Goal: Task Accomplishment & Management: Manage account settings

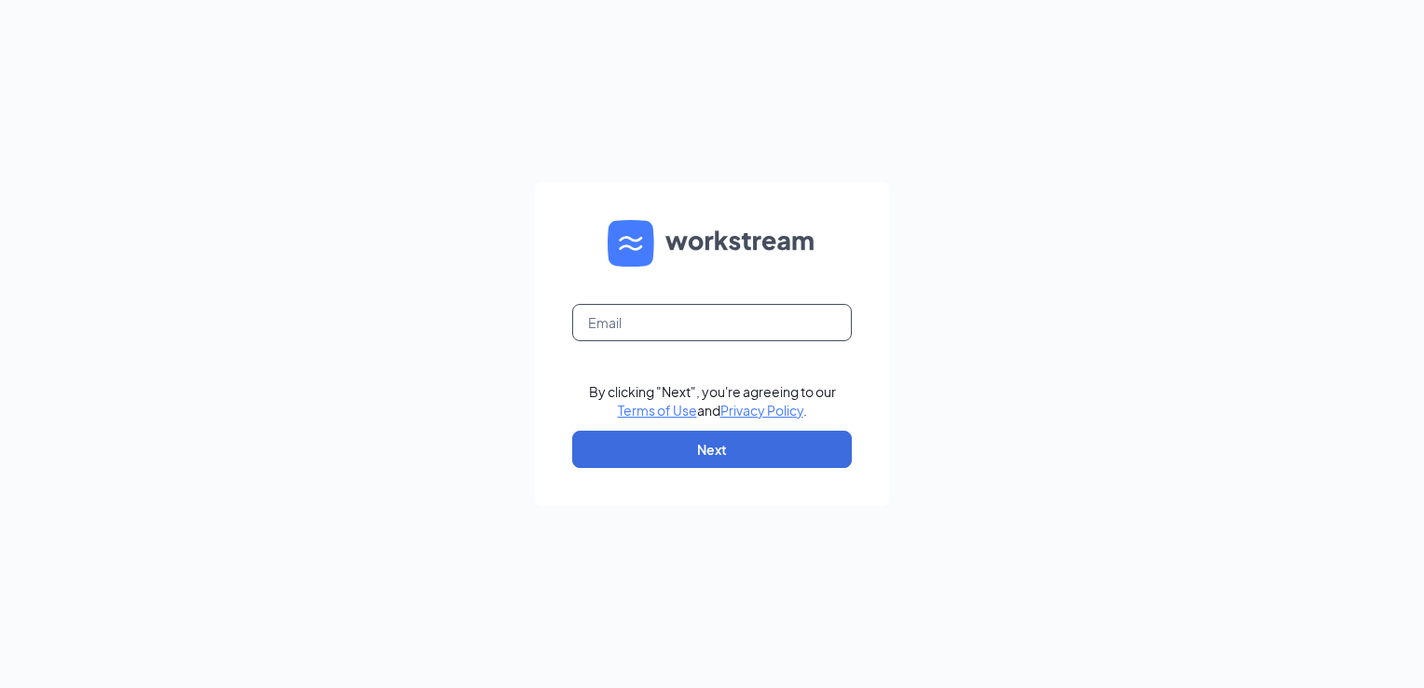
click at [646, 315] on input "text" at bounding box center [712, 322] width 280 height 37
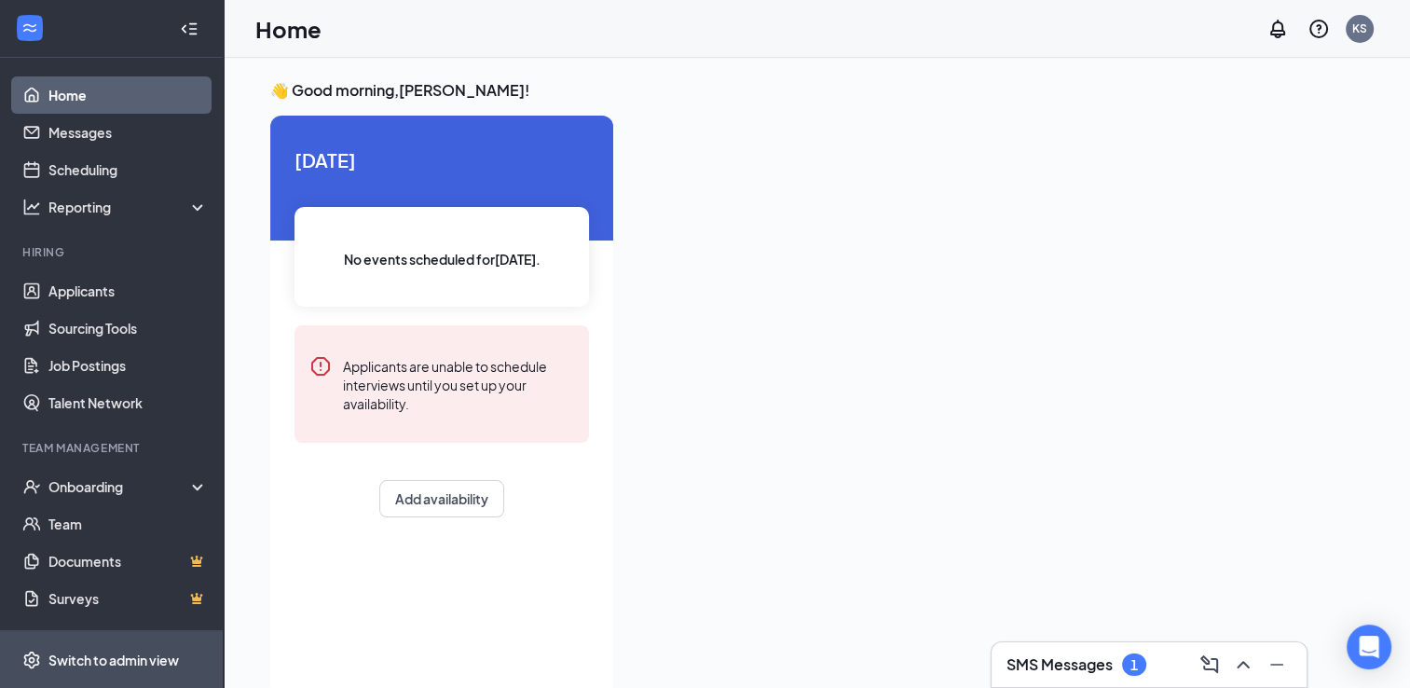
click at [82, 649] on span "Switch to admin view" at bounding box center [127, 659] width 159 height 57
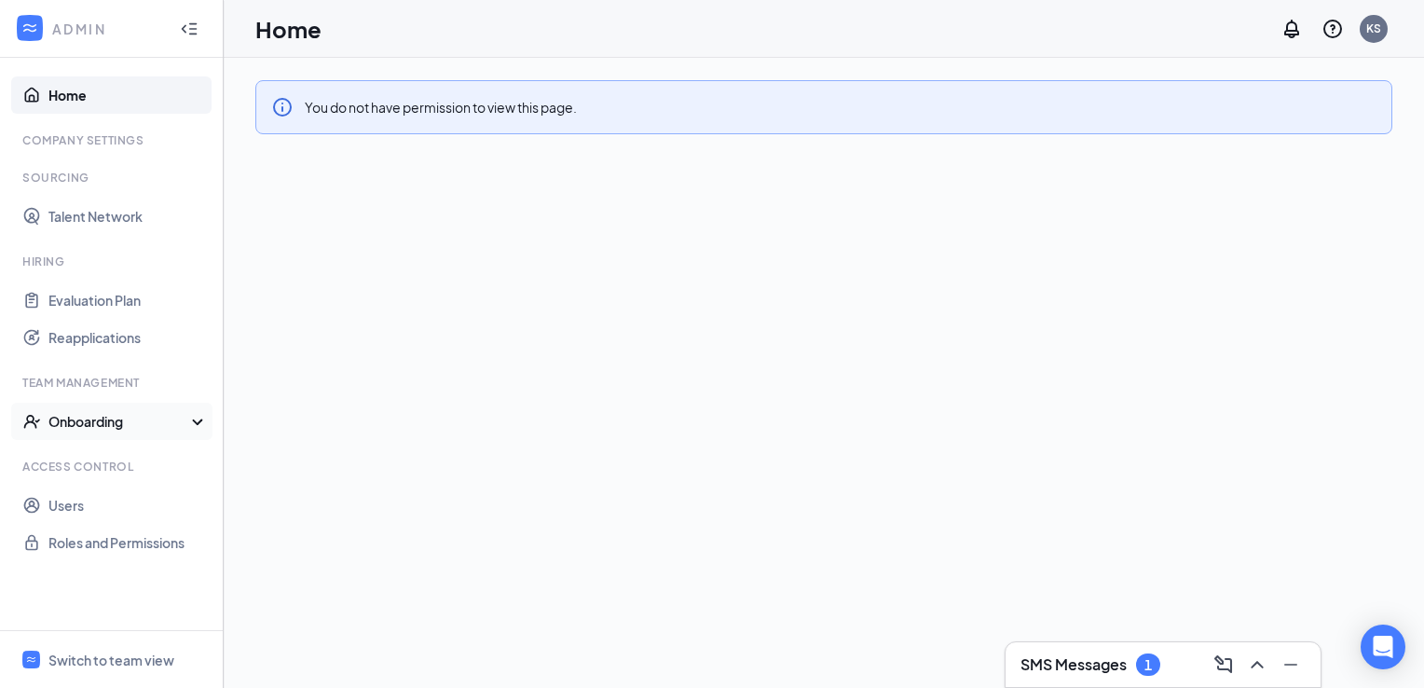
click at [80, 420] on div "Onboarding" at bounding box center [120, 421] width 144 height 19
click at [91, 459] on link "Onboarding Processes" at bounding box center [127, 458] width 159 height 37
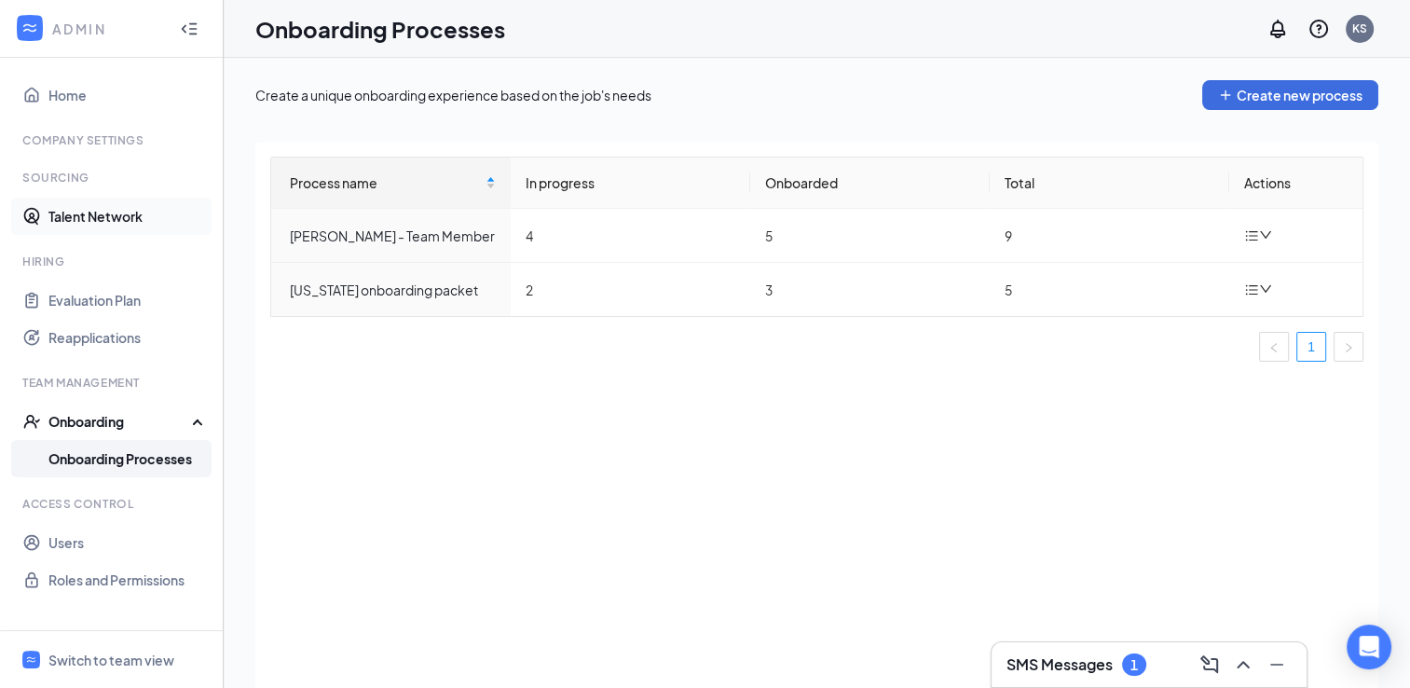
click at [85, 213] on link "Talent Network" at bounding box center [127, 216] width 159 height 37
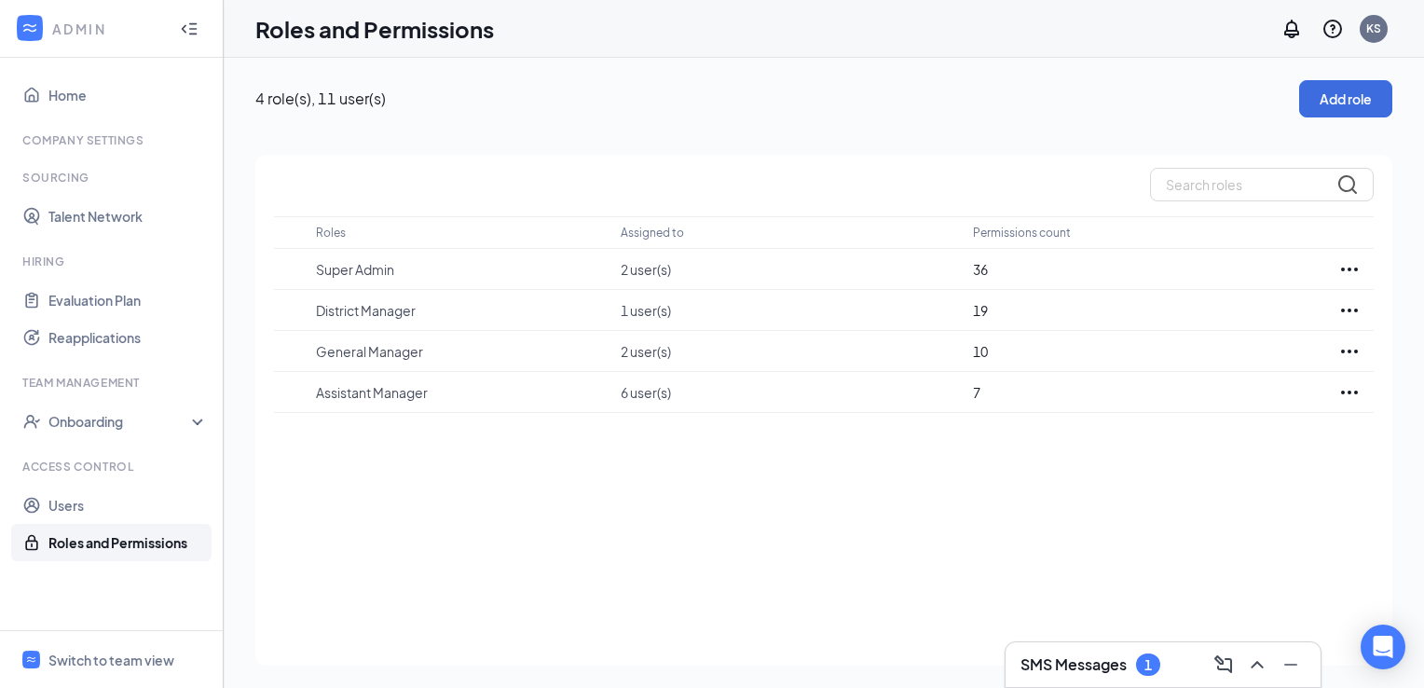
click at [1124, 678] on div "SMS Messages 1" at bounding box center [1163, 665] width 285 height 30
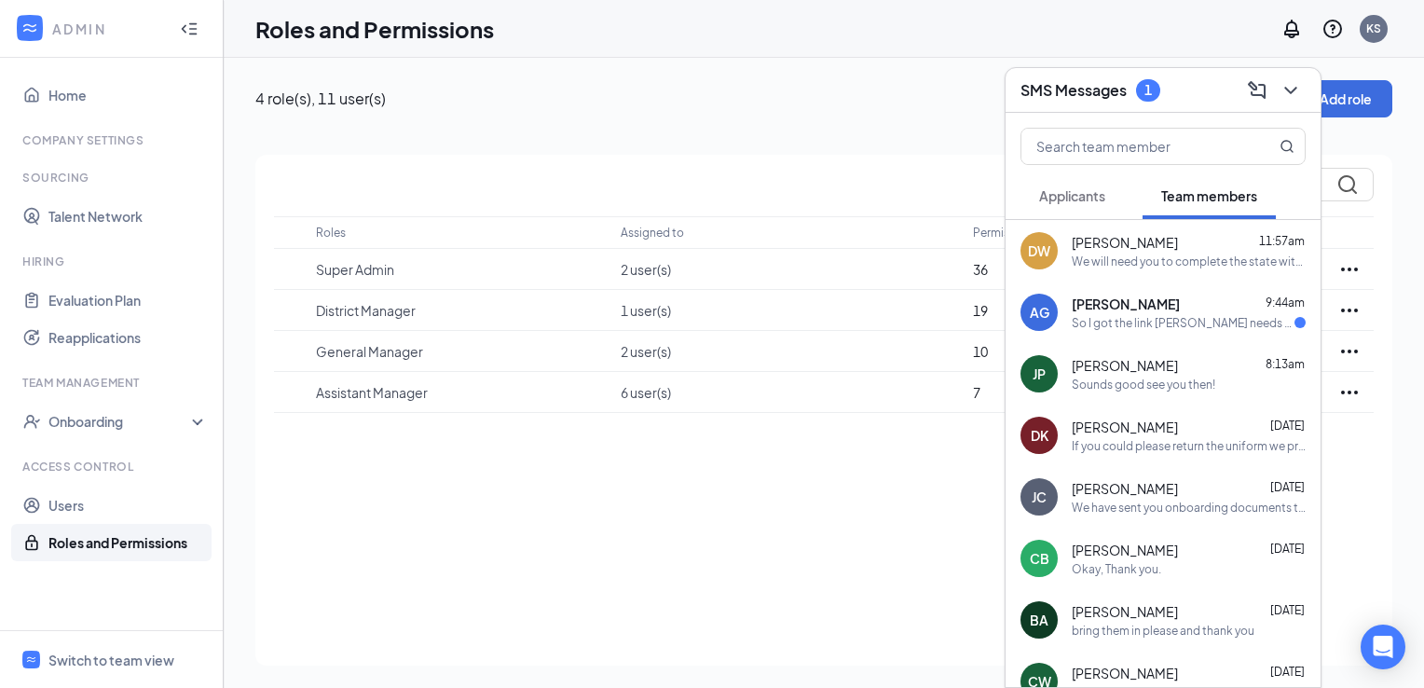
click at [1123, 320] on div "So I got the link Haley needs to help with some of the paperwork she will be av…" at bounding box center [1183, 323] width 223 height 16
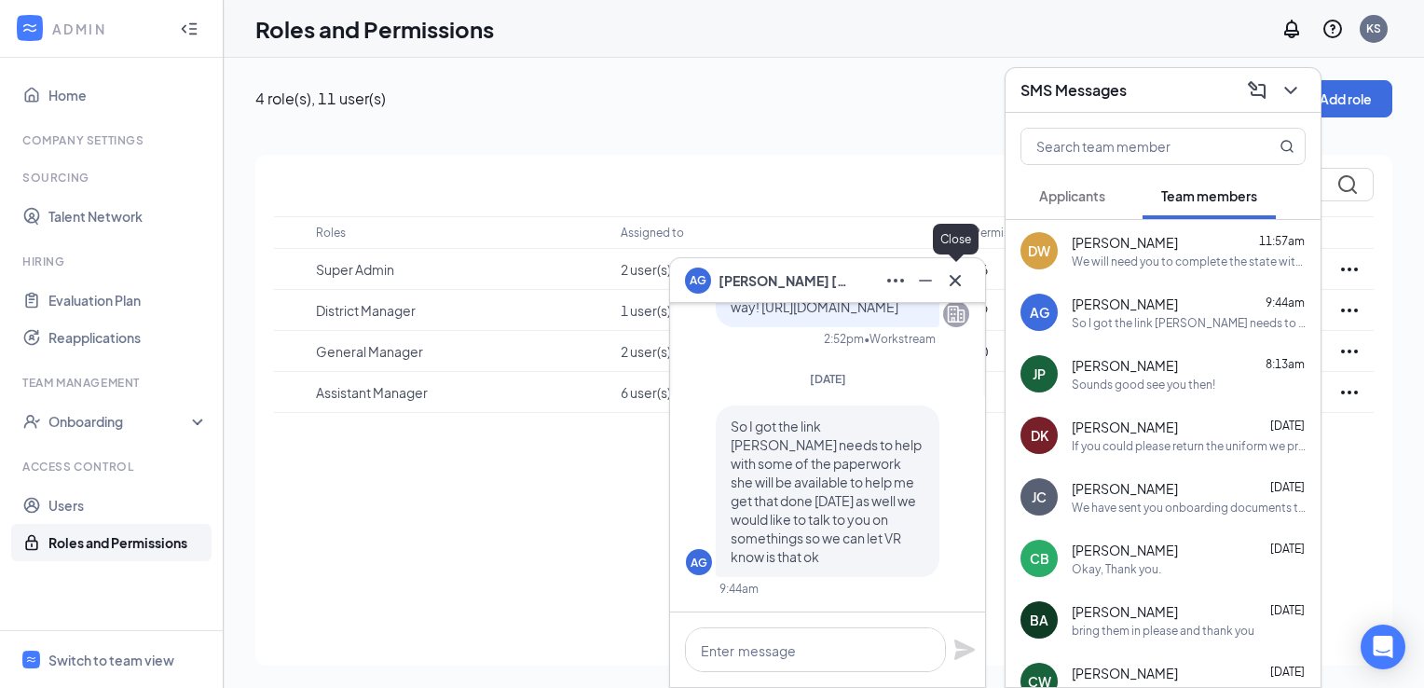
click at [961, 274] on icon "Cross" at bounding box center [955, 280] width 22 height 22
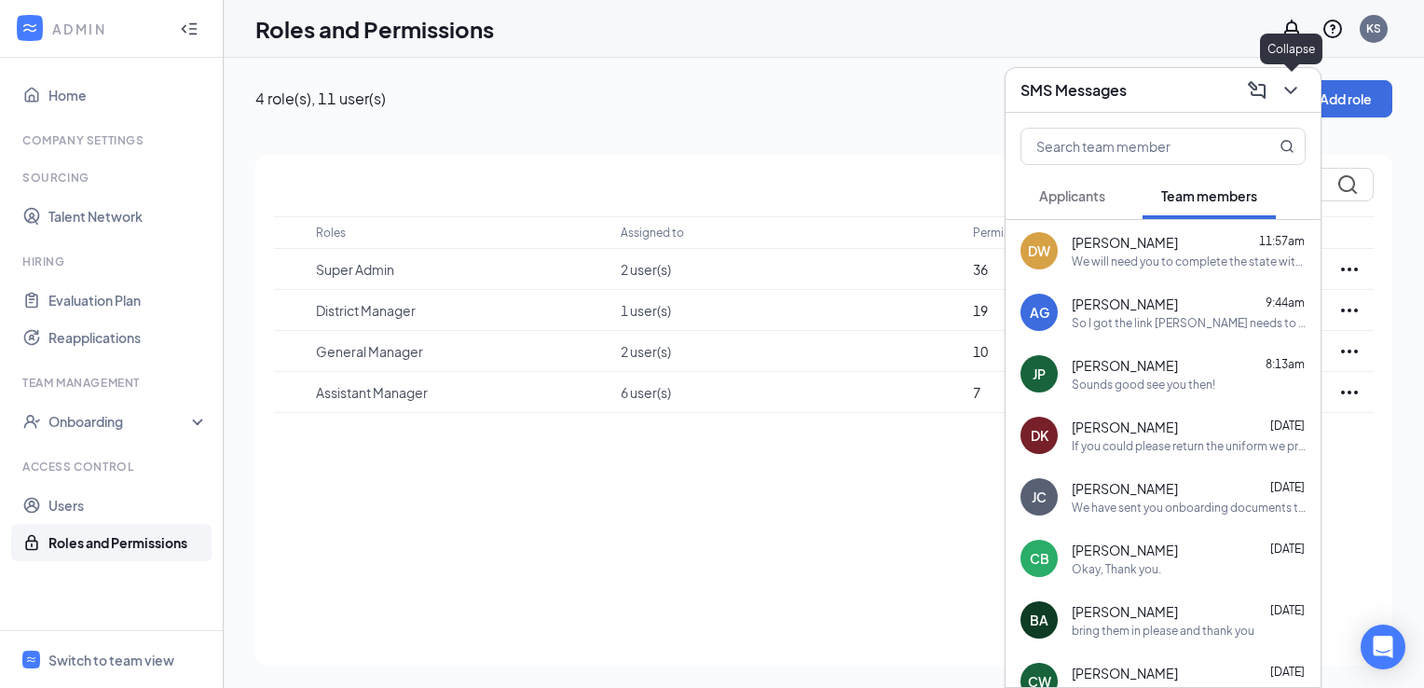
click at [1294, 95] on icon "ChevronDown" at bounding box center [1291, 90] width 22 height 22
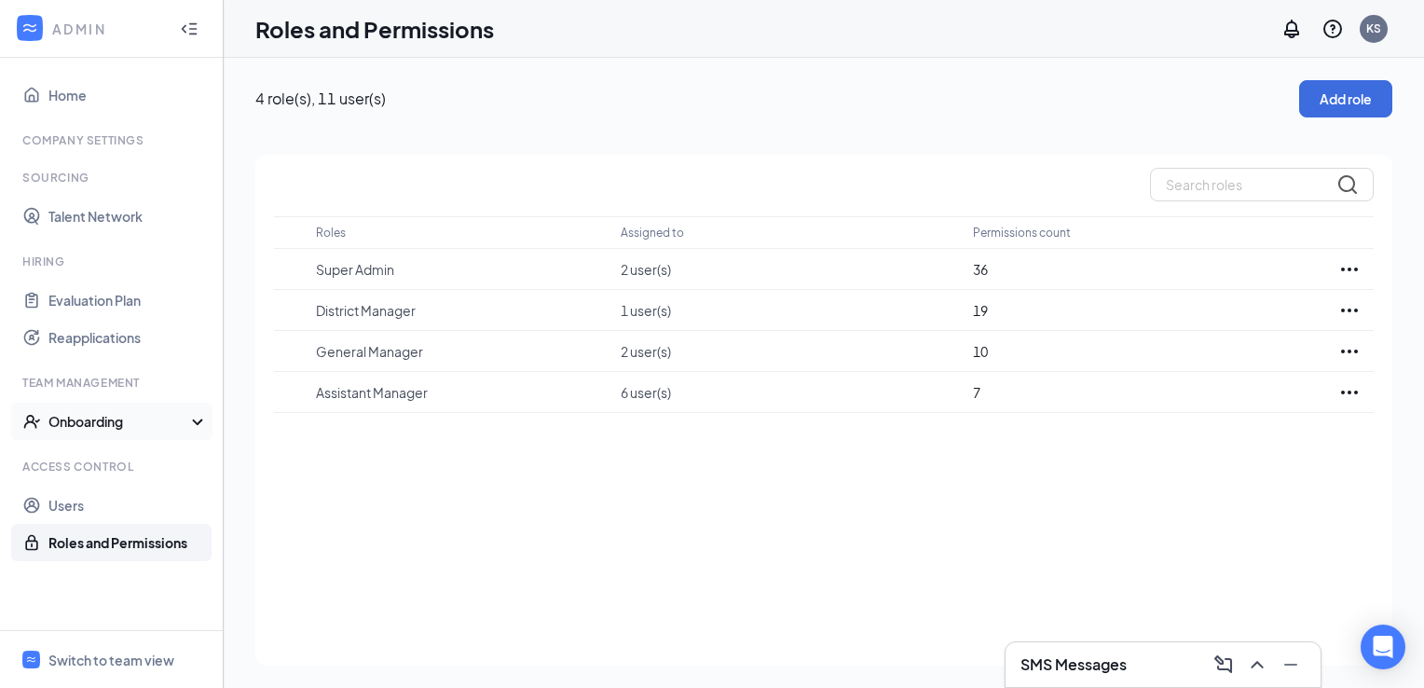
click at [104, 410] on div "Onboarding" at bounding box center [112, 421] width 224 height 37
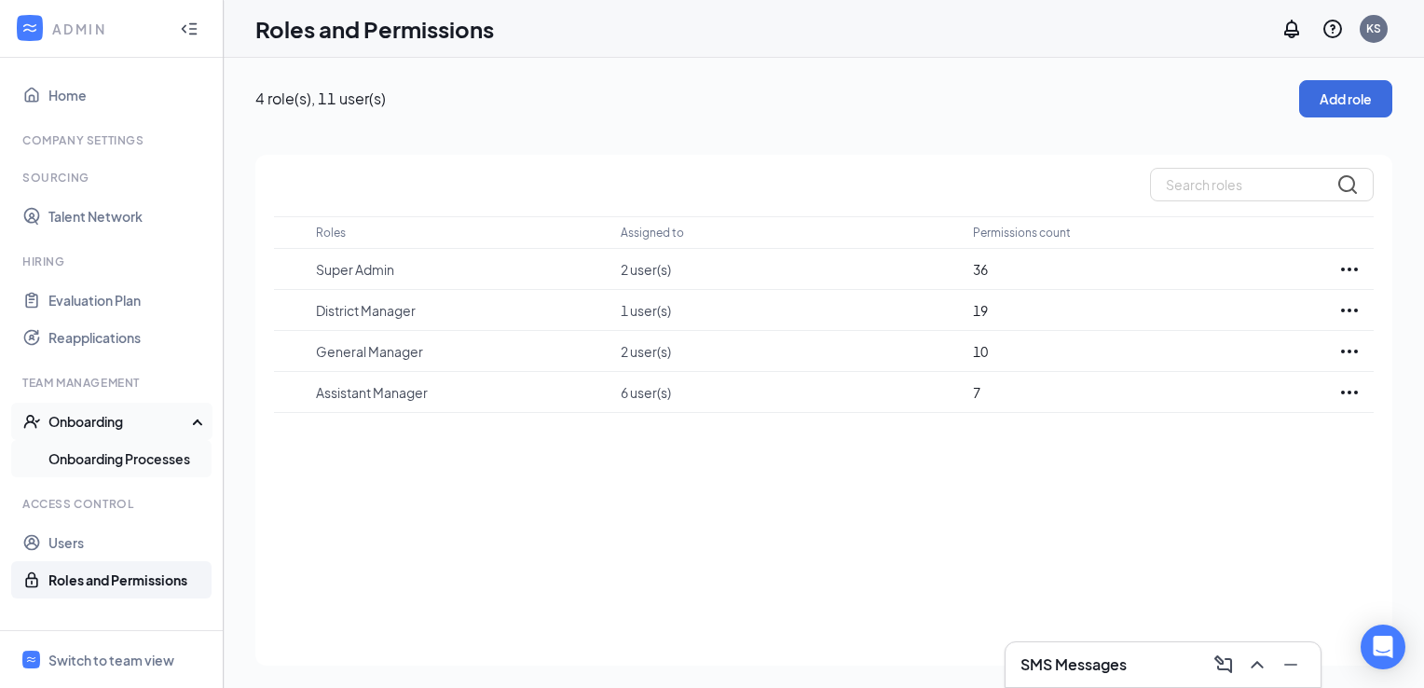
click at [102, 452] on link "Onboarding Processes" at bounding box center [127, 458] width 159 height 37
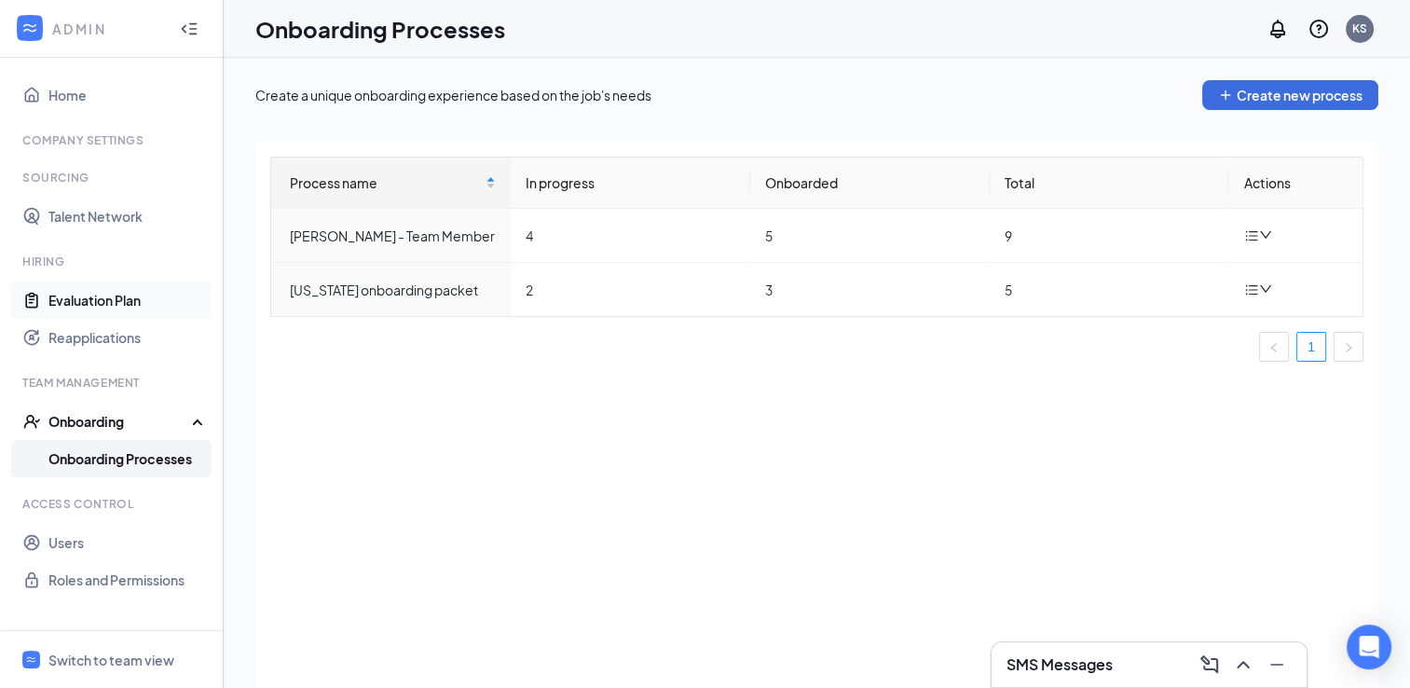
click at [78, 305] on link "Evaluation Plan" at bounding box center [127, 299] width 159 height 37
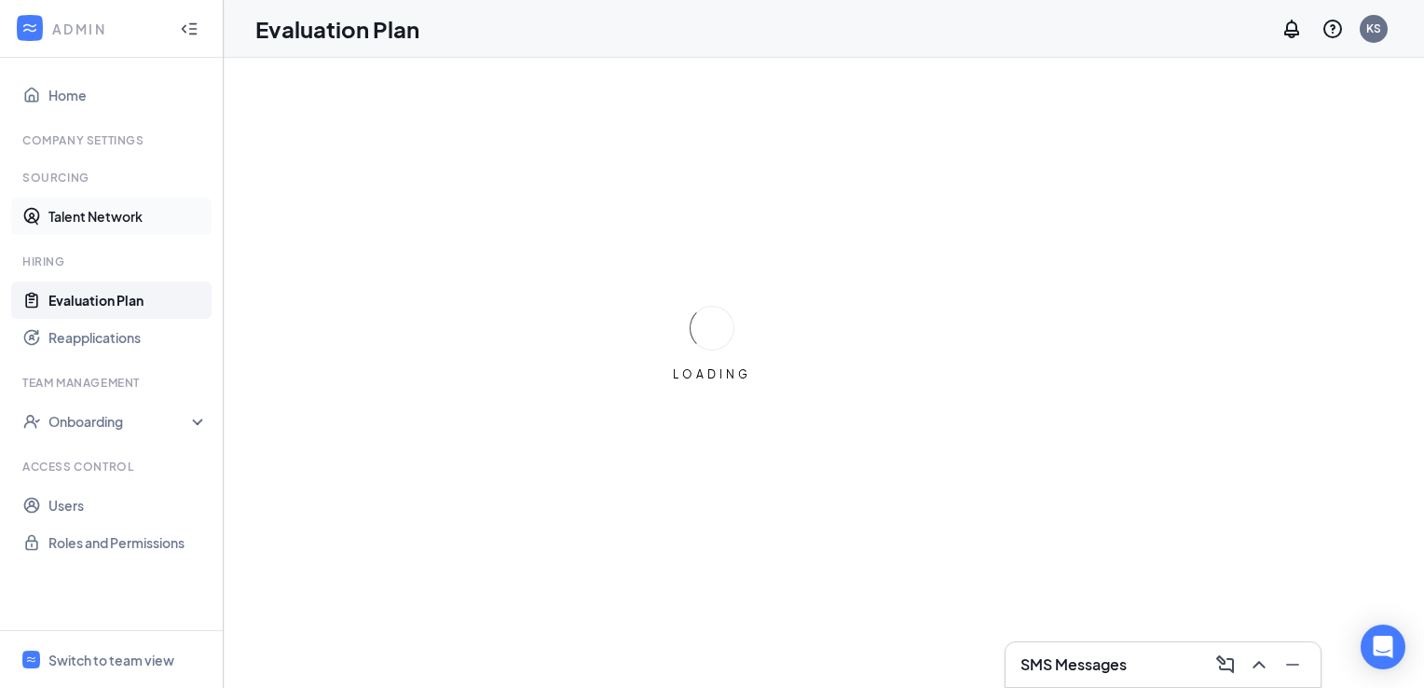
click at [113, 214] on link "Talent Network" at bounding box center [127, 216] width 159 height 37
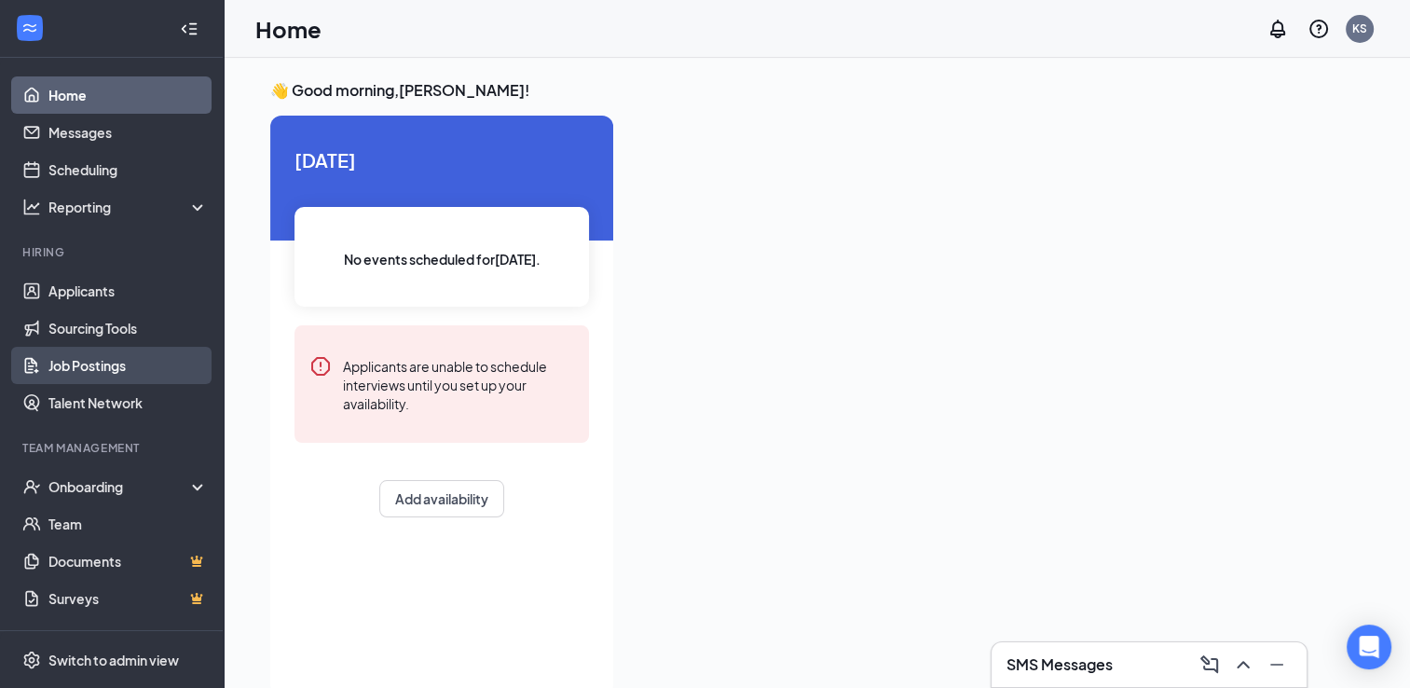
click at [89, 353] on link "Job Postings" at bounding box center [127, 365] width 159 height 37
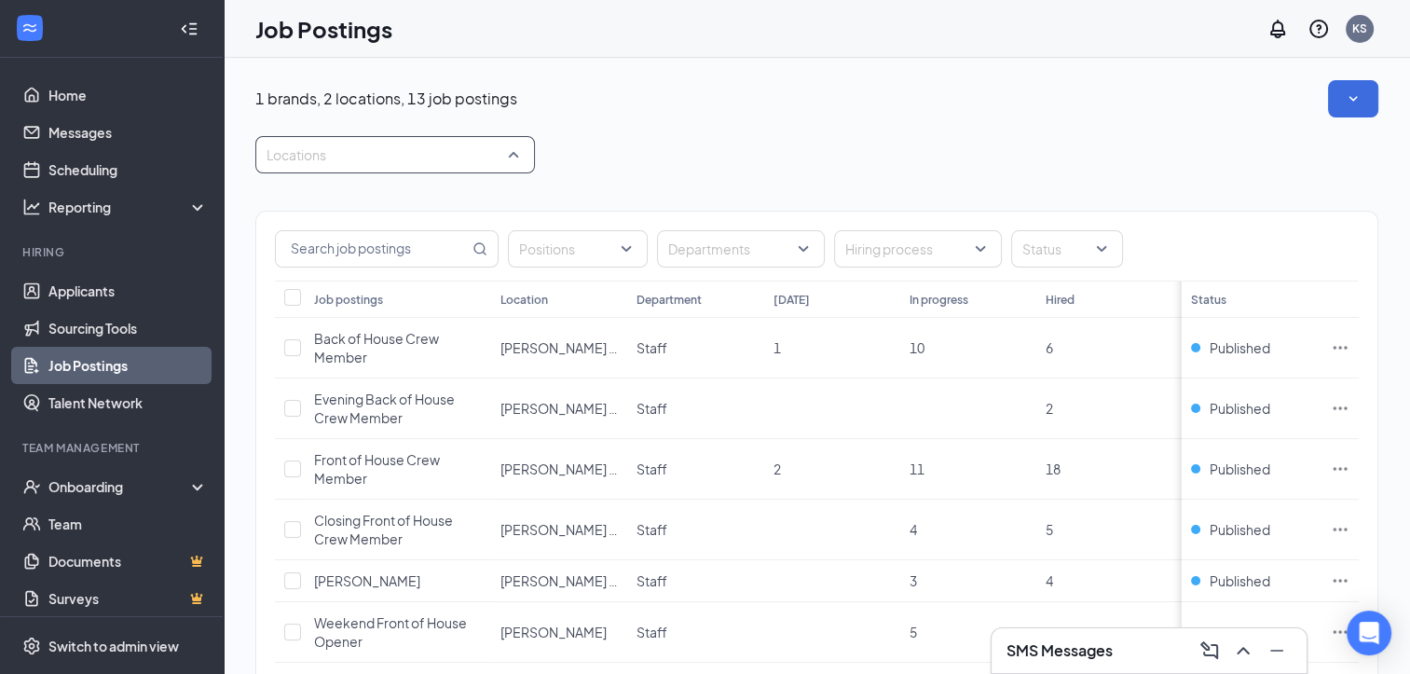
click at [418, 166] on div at bounding box center [386, 155] width 252 height 30
click at [347, 289] on div "[PERSON_NAME]" at bounding box center [395, 291] width 250 height 21
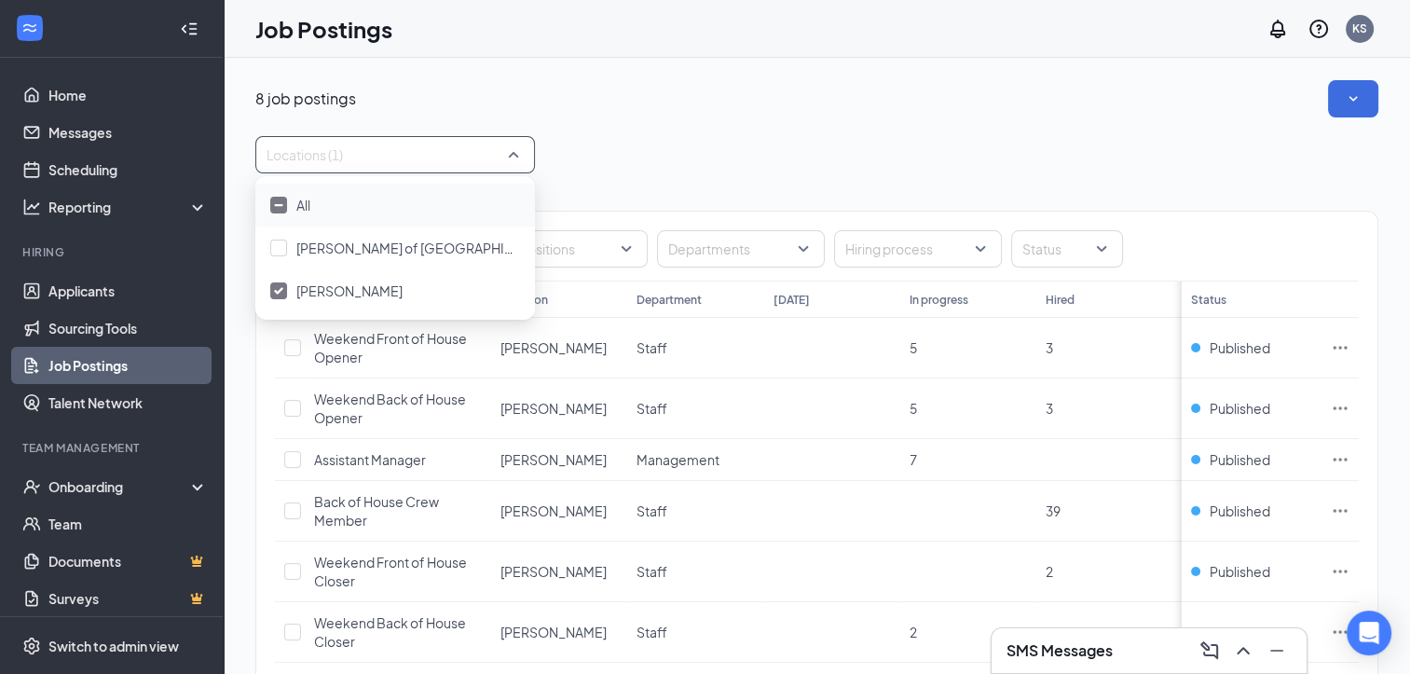
click at [673, 84] on div "8 job postings" at bounding box center [816, 98] width 1123 height 37
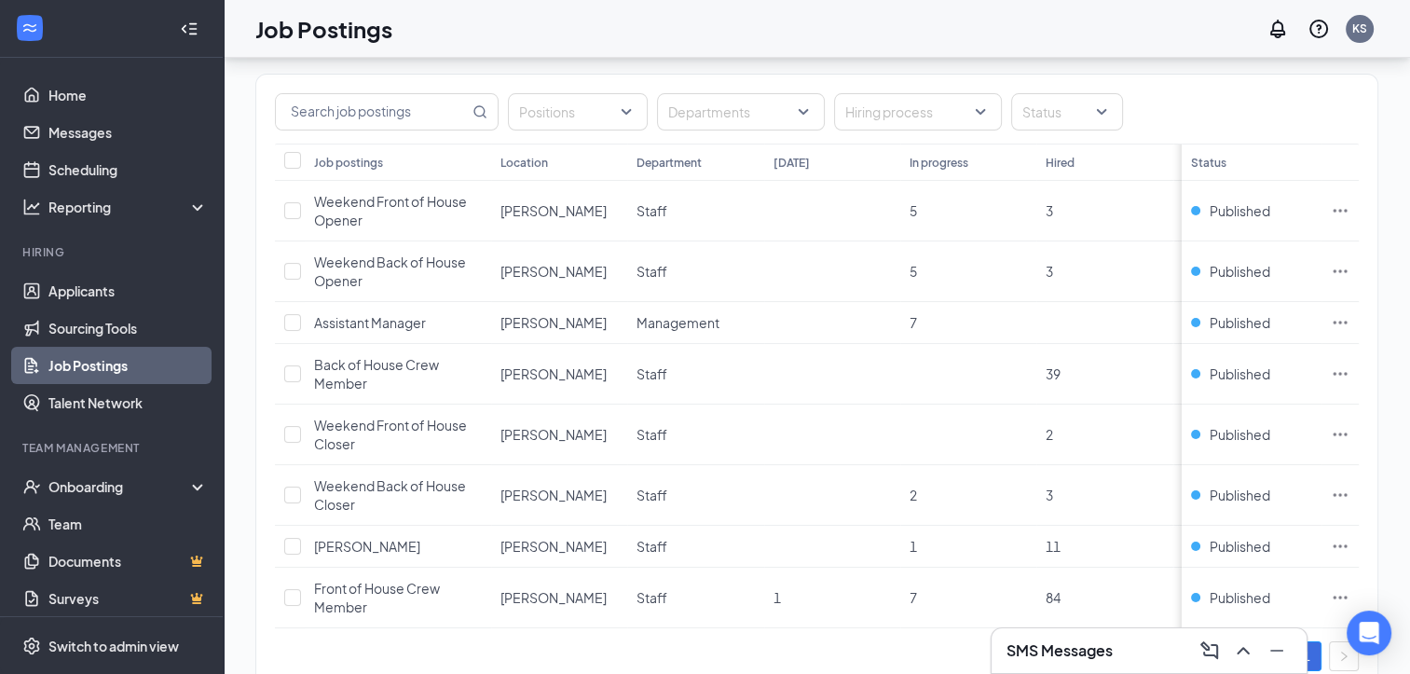
scroll to position [205, 0]
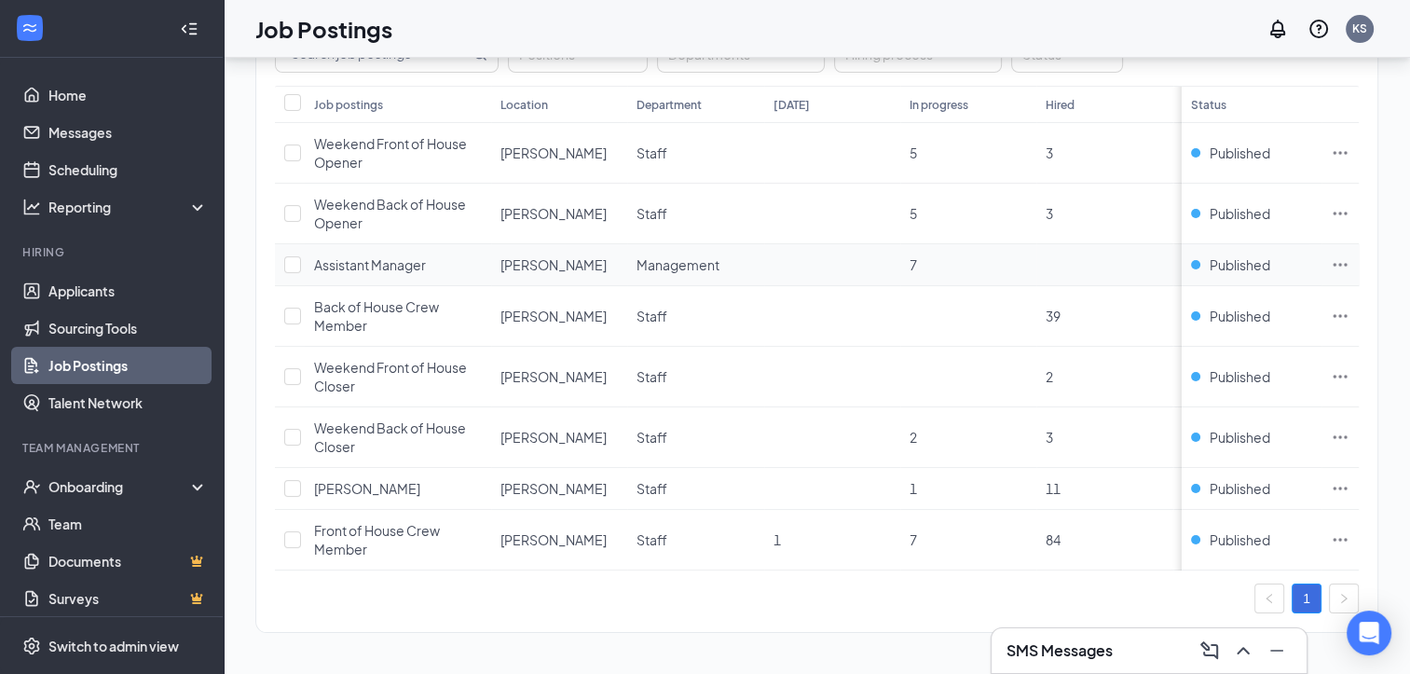
click at [389, 259] on div "Assistant Manager" at bounding box center [370, 264] width 112 height 19
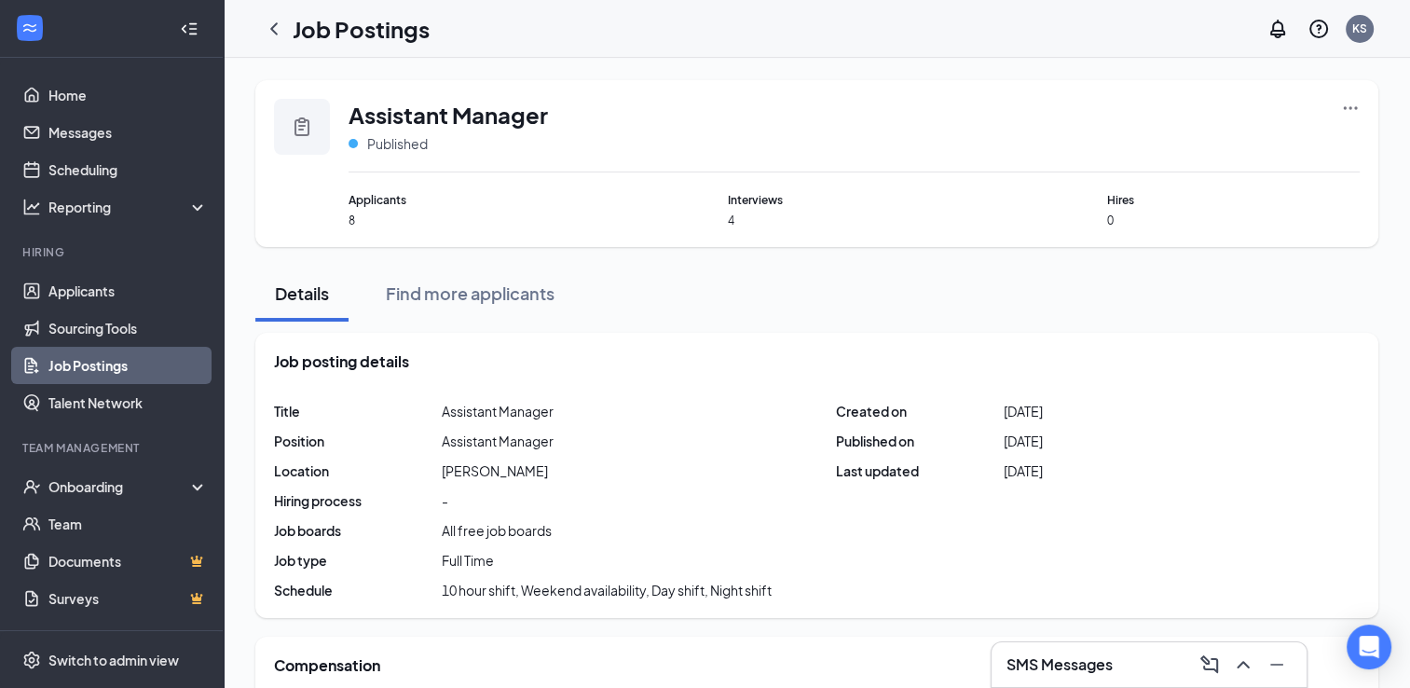
click at [1347, 114] on icon "Ellipses" at bounding box center [1350, 108] width 19 height 19
click at [1241, 459] on div "Title Assistant Manager Position Assistant Manager Location Kearney Hiring proc…" at bounding box center [817, 501] width 1086 height 198
click at [444, 295] on div "Find more applicants" at bounding box center [470, 292] width 169 height 23
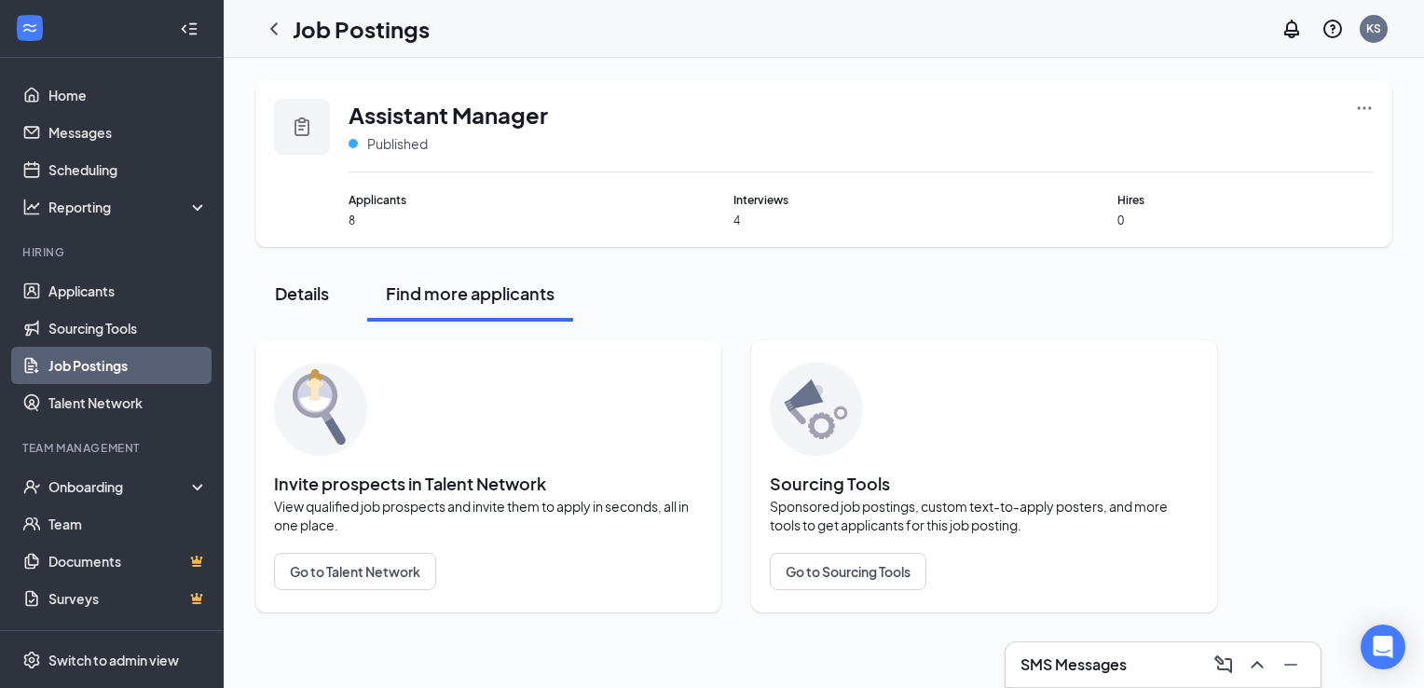
click at [299, 290] on div "Details" at bounding box center [302, 292] width 56 height 23
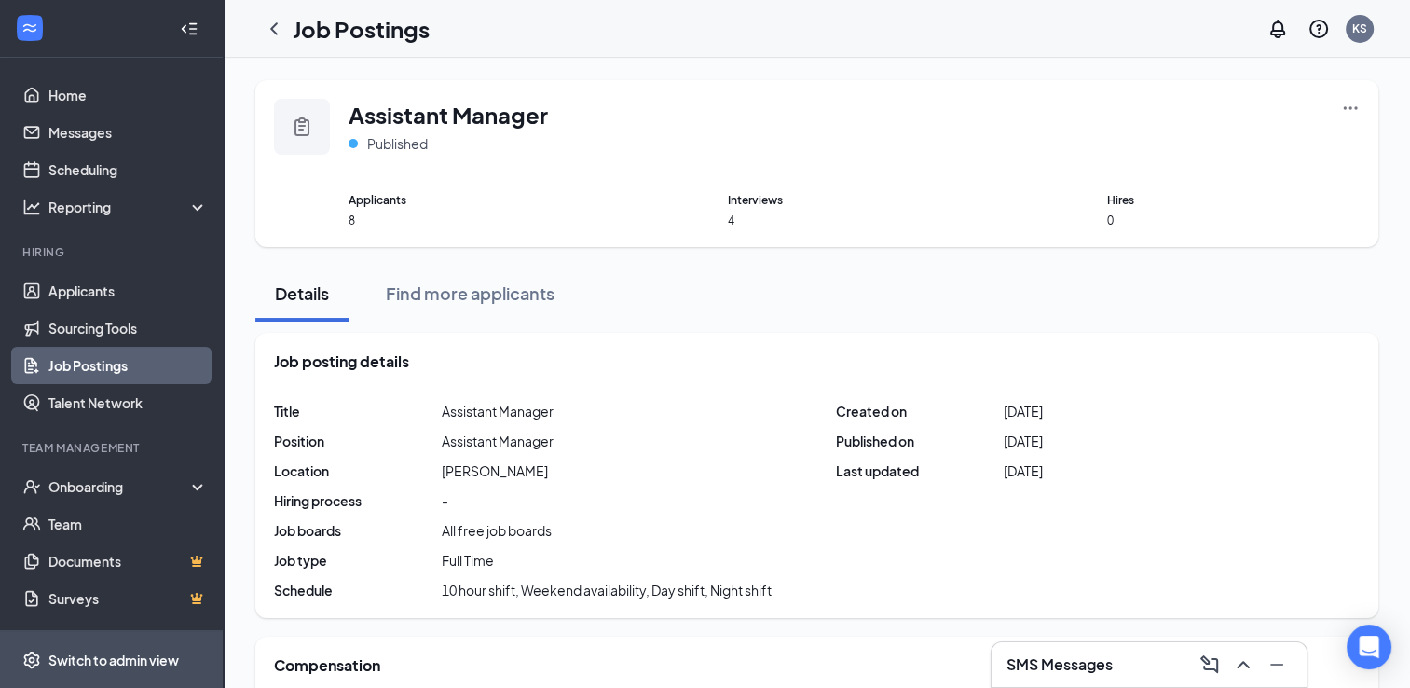
click at [103, 658] on div "Switch to admin view" at bounding box center [113, 660] width 130 height 19
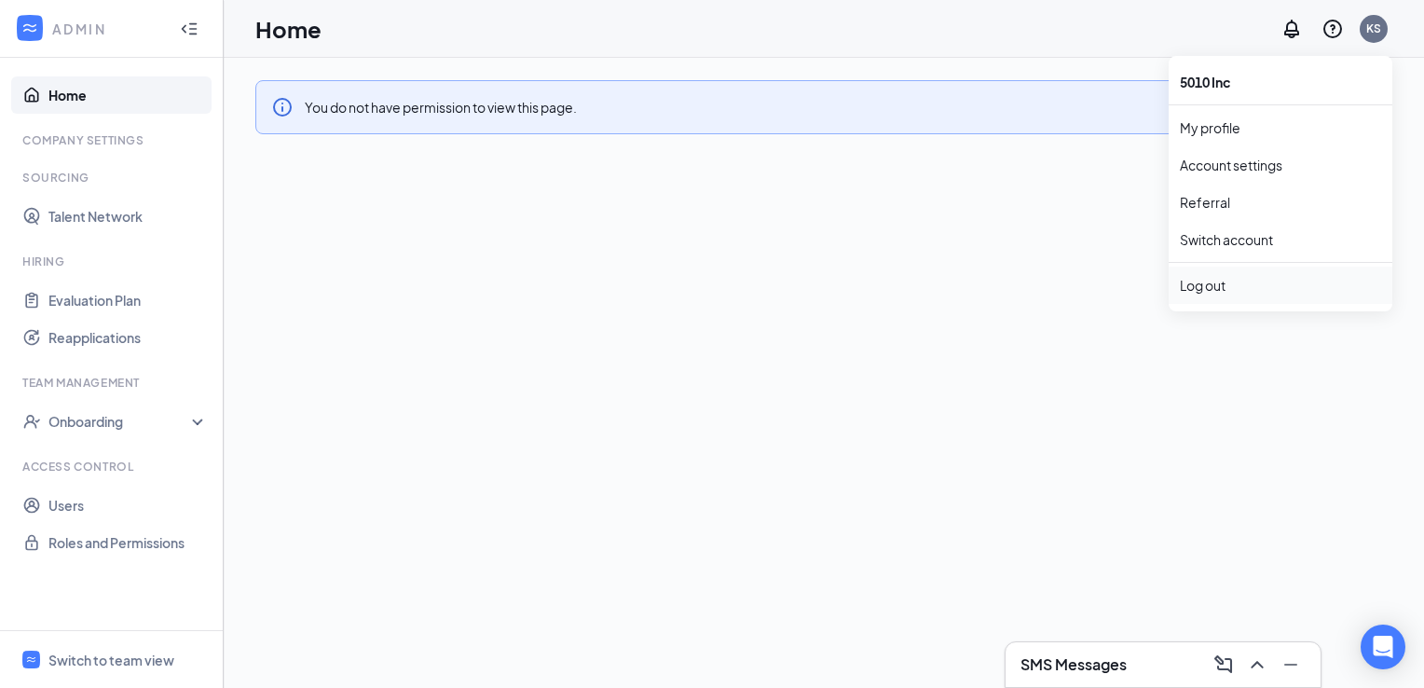
click at [1219, 282] on div "Log out" at bounding box center [1280, 285] width 201 height 19
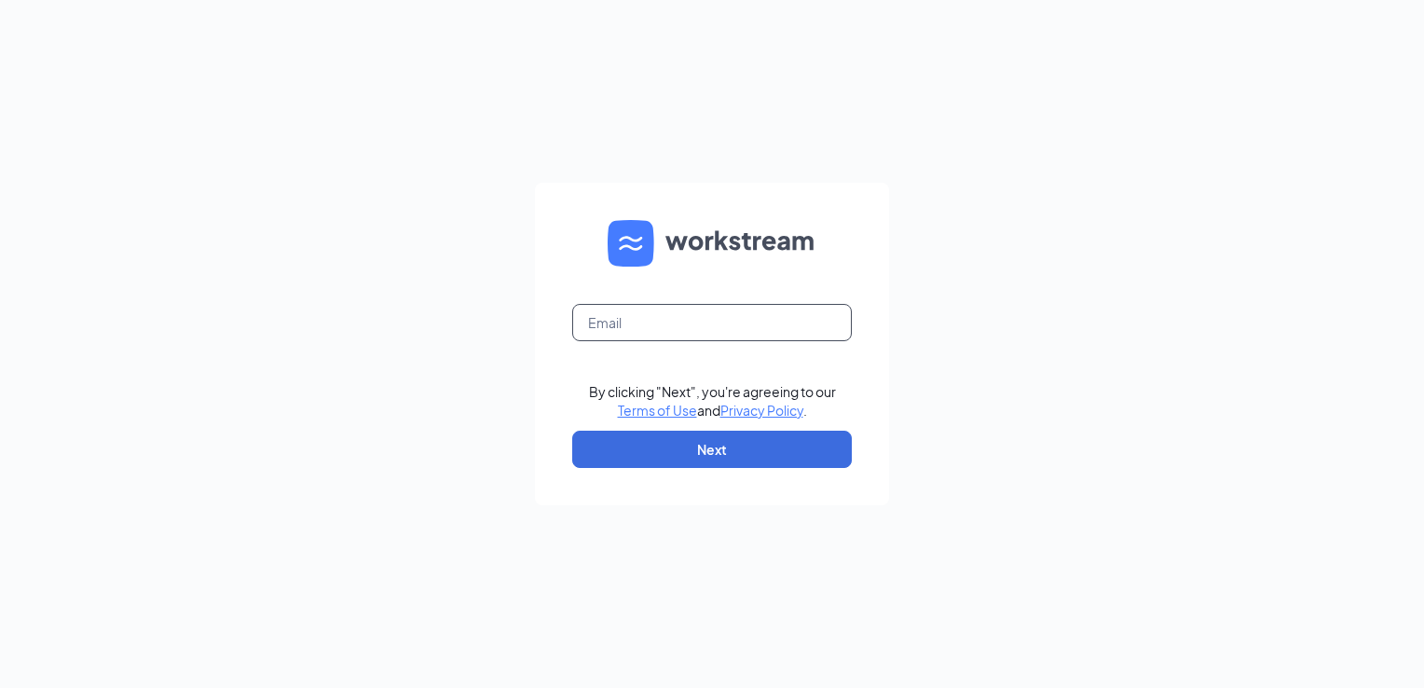
click at [680, 330] on input "text" at bounding box center [712, 322] width 280 height 37
type input "[PERSON_NAME][EMAIL_ADDRESS][DOMAIN_NAME]"
click at [679, 431] on button "Next" at bounding box center [712, 449] width 280 height 37
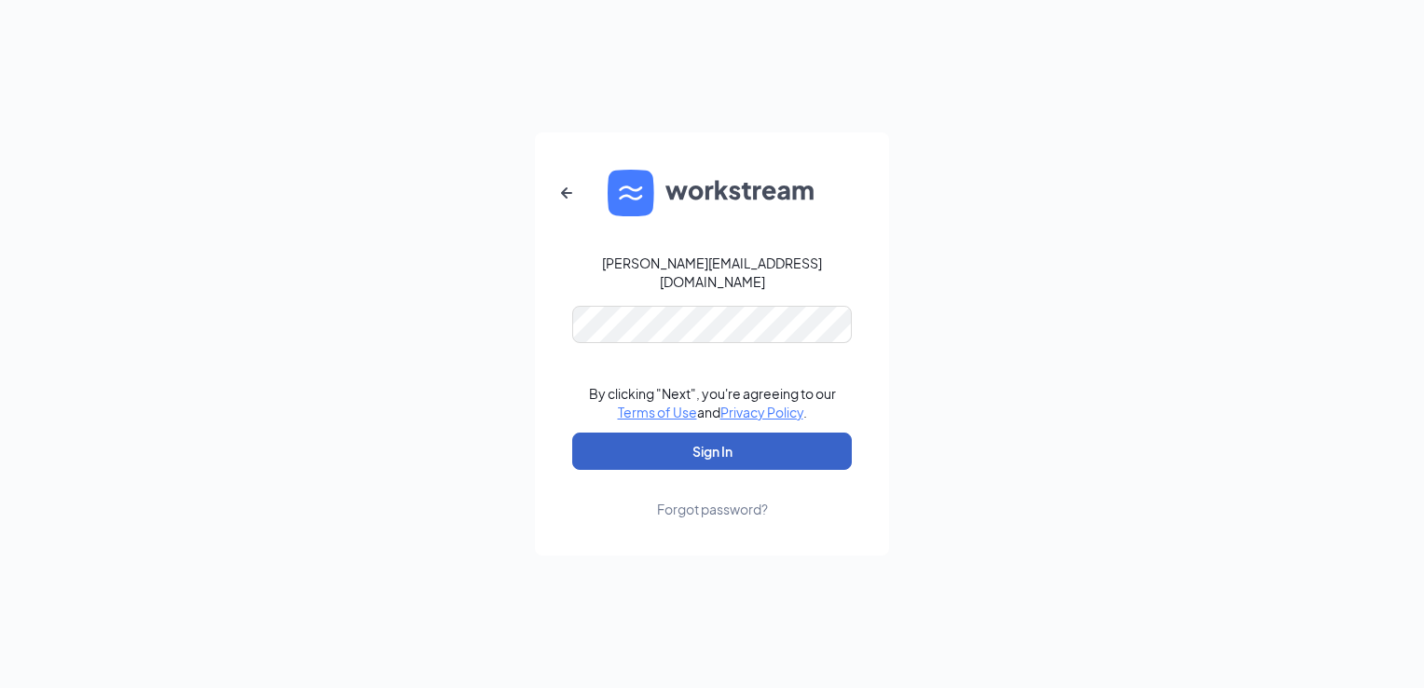
click at [706, 454] on button "Sign In" at bounding box center [712, 450] width 280 height 37
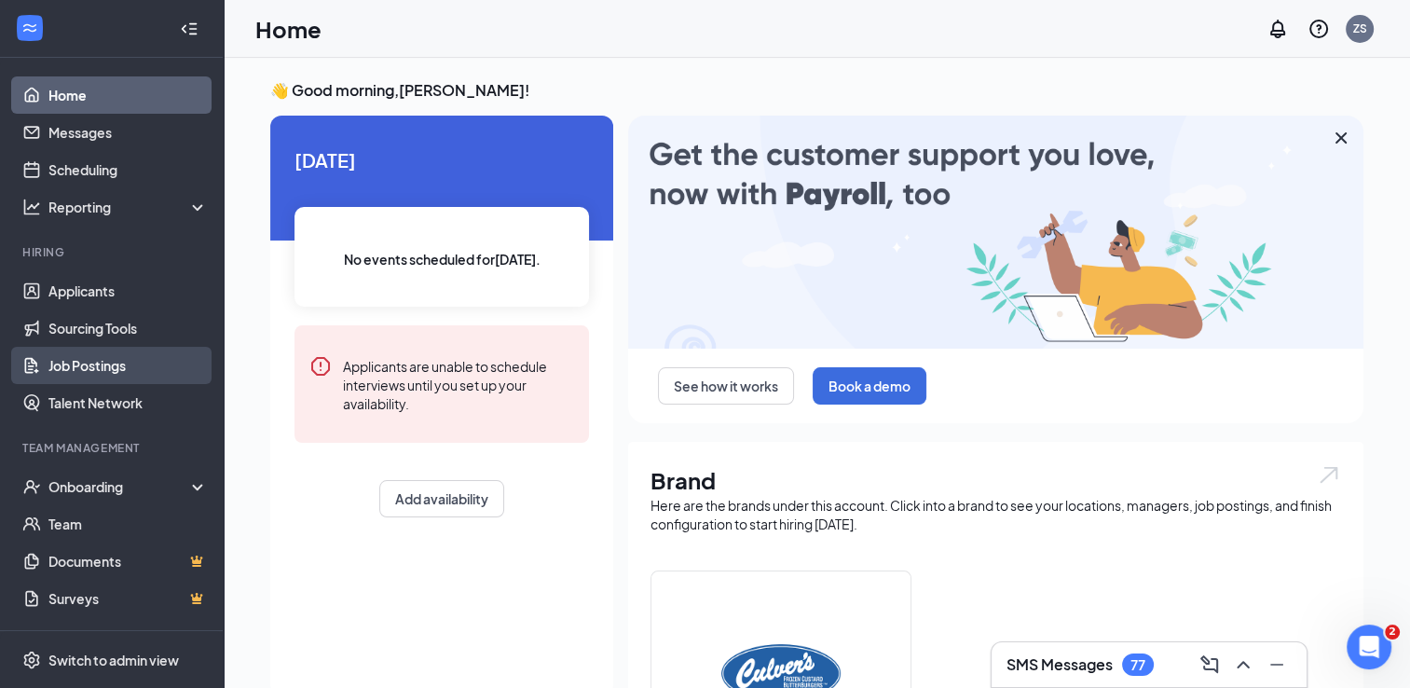
click at [60, 356] on link "Job Postings" at bounding box center [127, 365] width 159 height 37
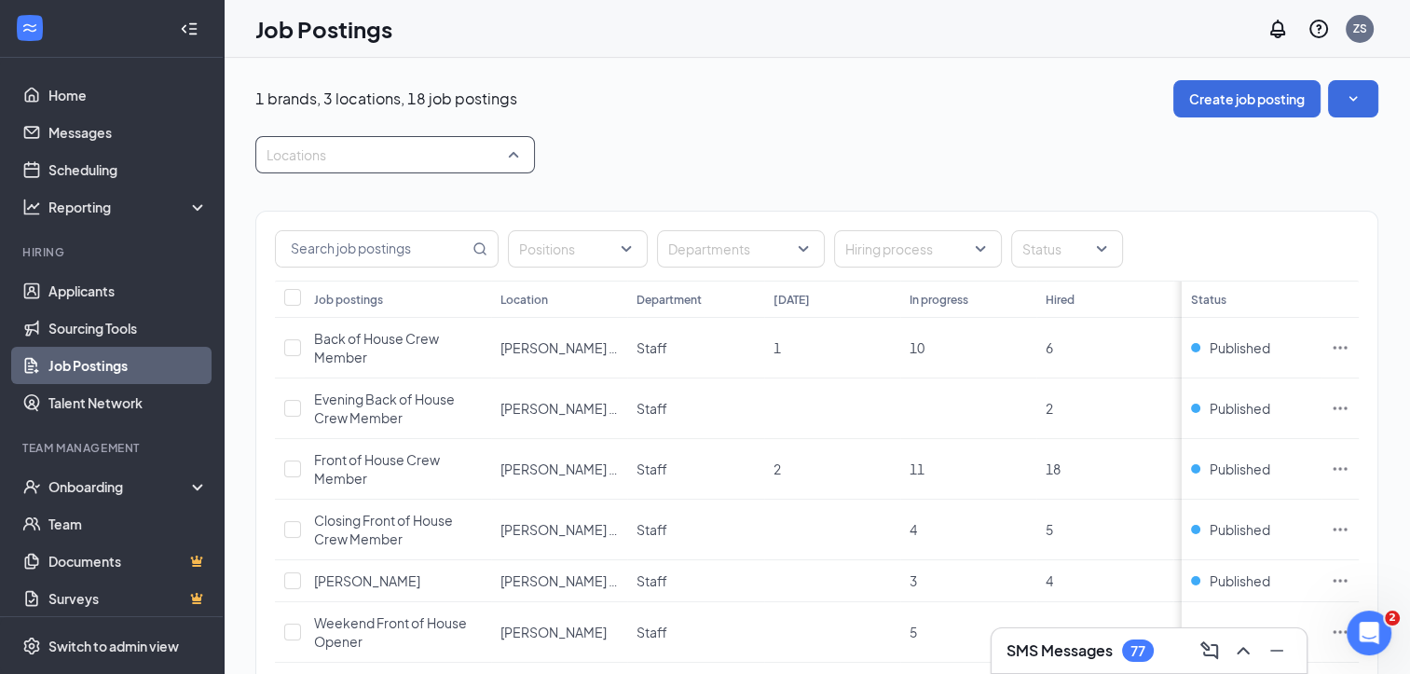
click at [514, 157] on div "Locations" at bounding box center [395, 154] width 280 height 37
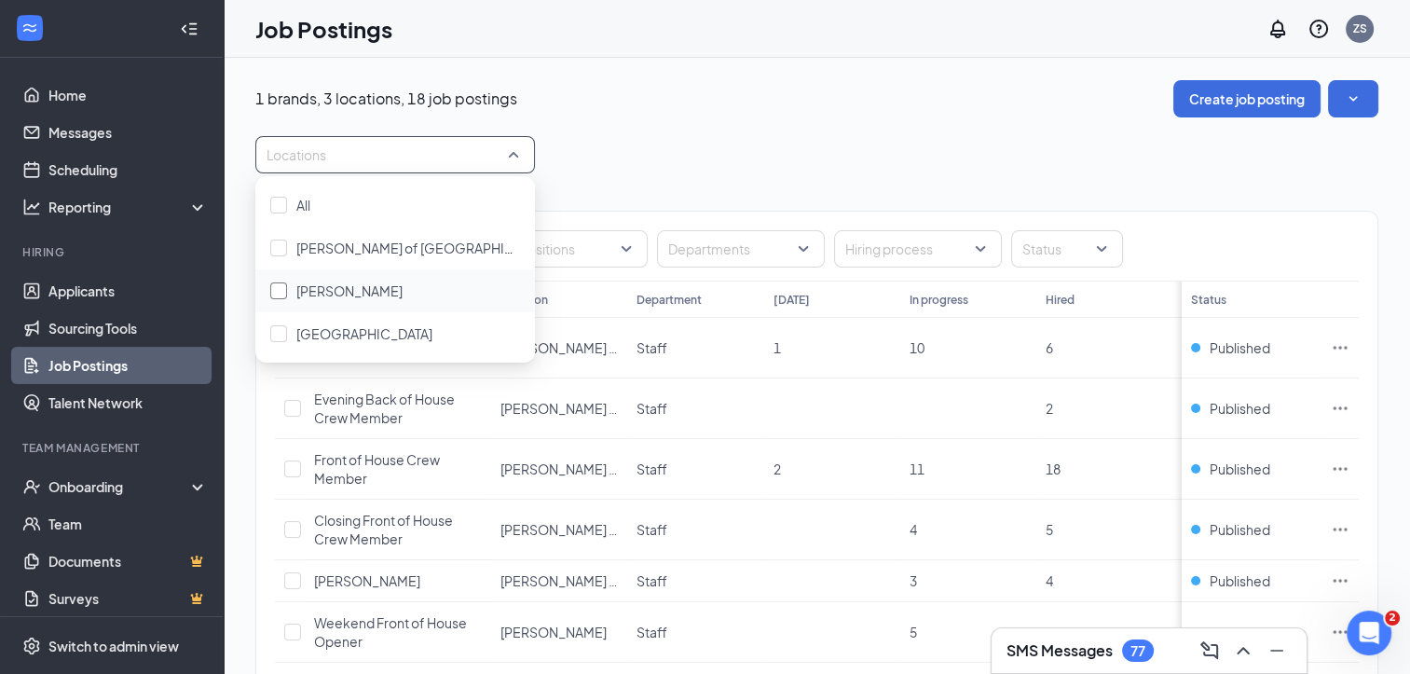
click at [360, 285] on div "Kearney" at bounding box center [395, 291] width 250 height 21
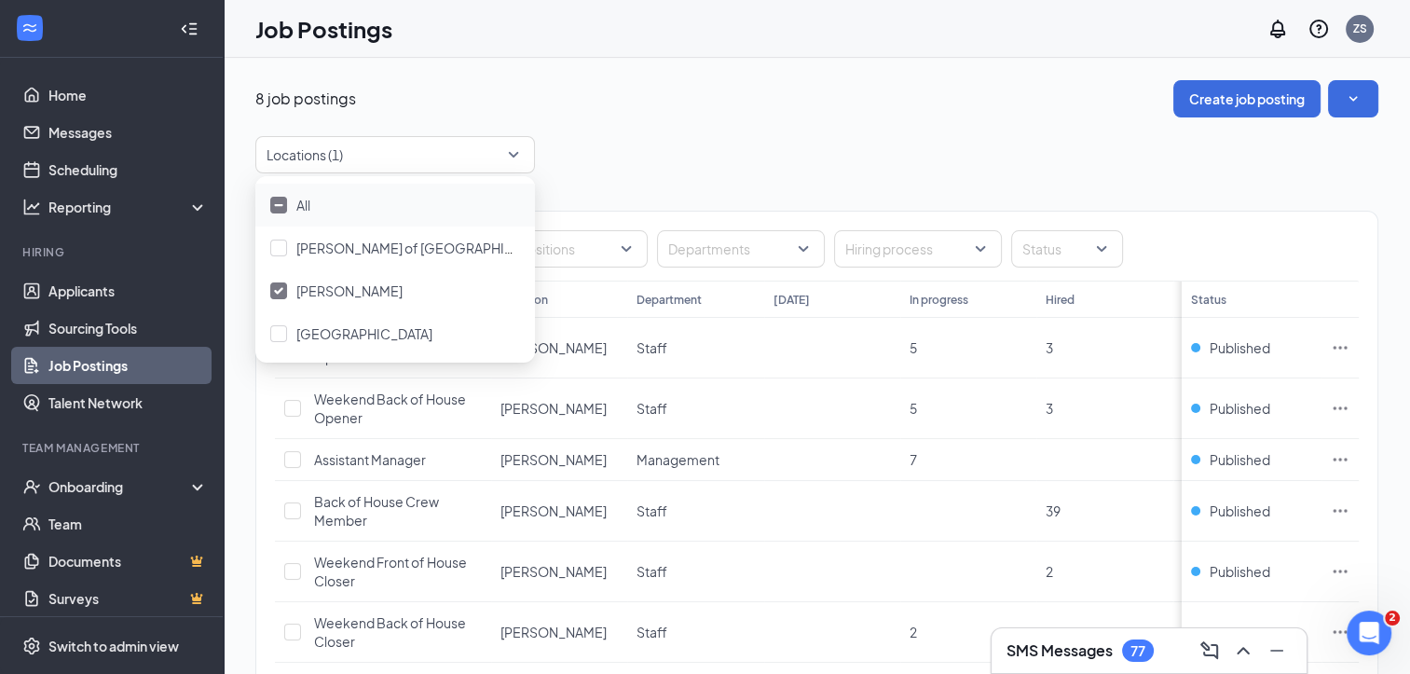
click at [610, 169] on div "Locations (1)" at bounding box center [816, 154] width 1123 height 37
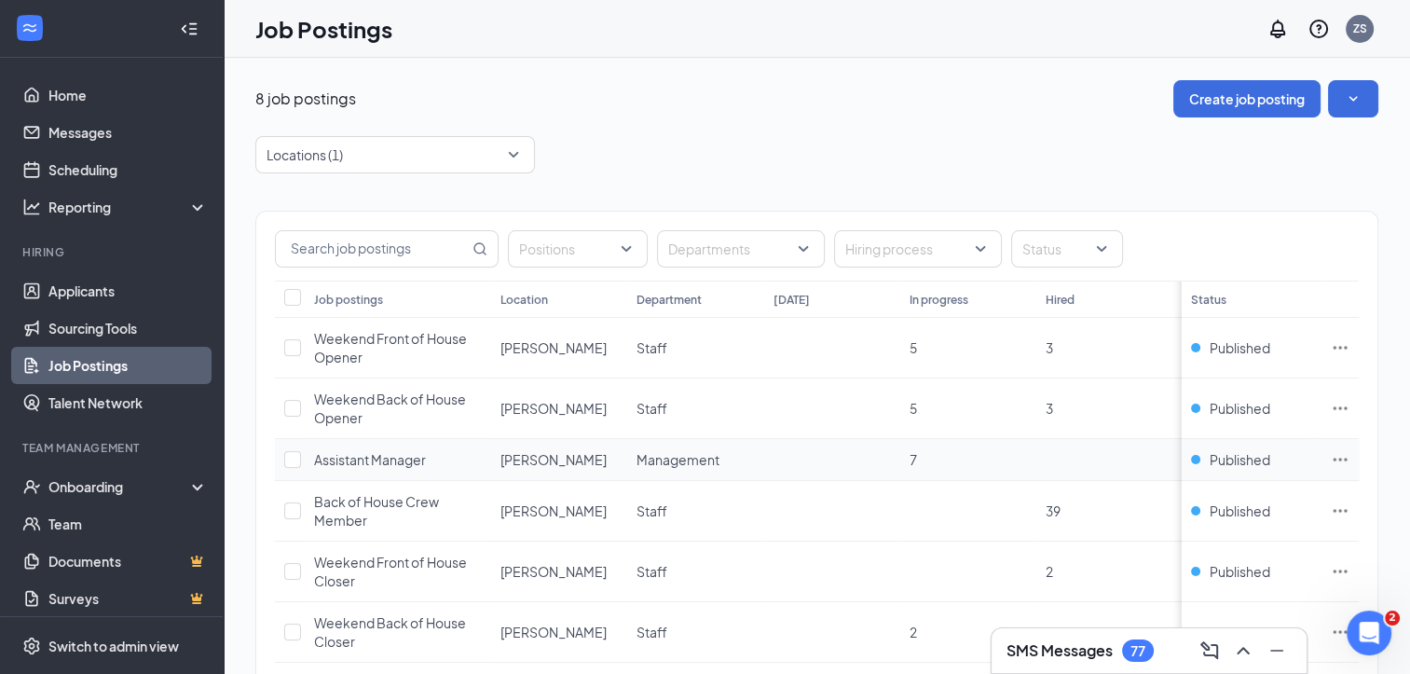
click at [361, 463] on span "Assistant Manager" at bounding box center [370, 459] width 112 height 17
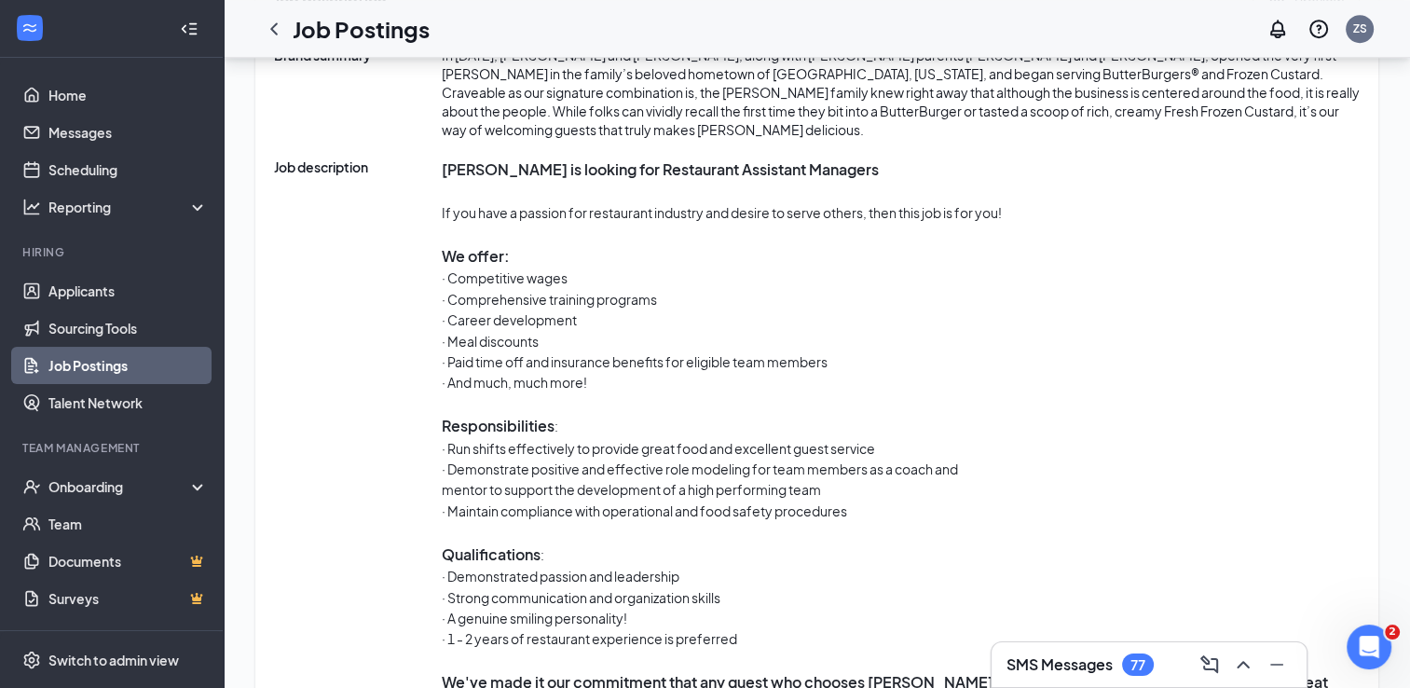
scroll to position [992, 0]
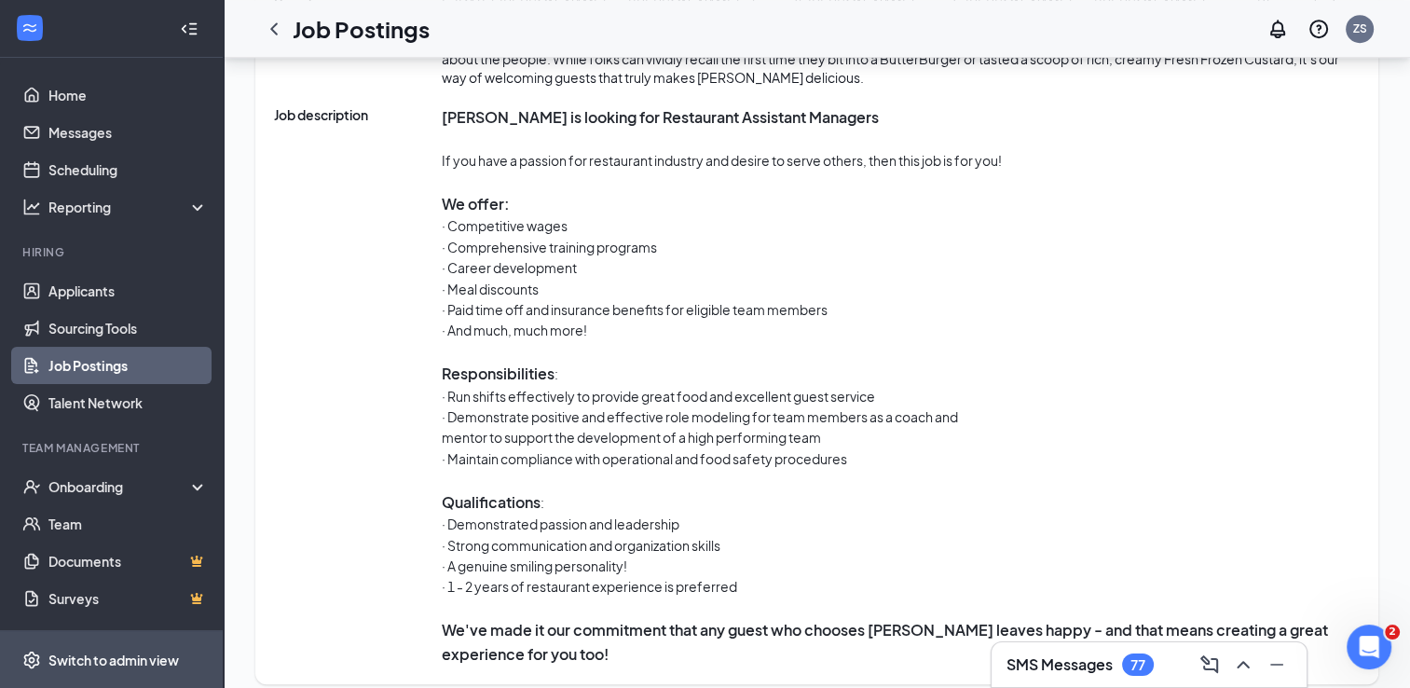
click at [118, 651] on div "Switch to admin view" at bounding box center [113, 660] width 130 height 19
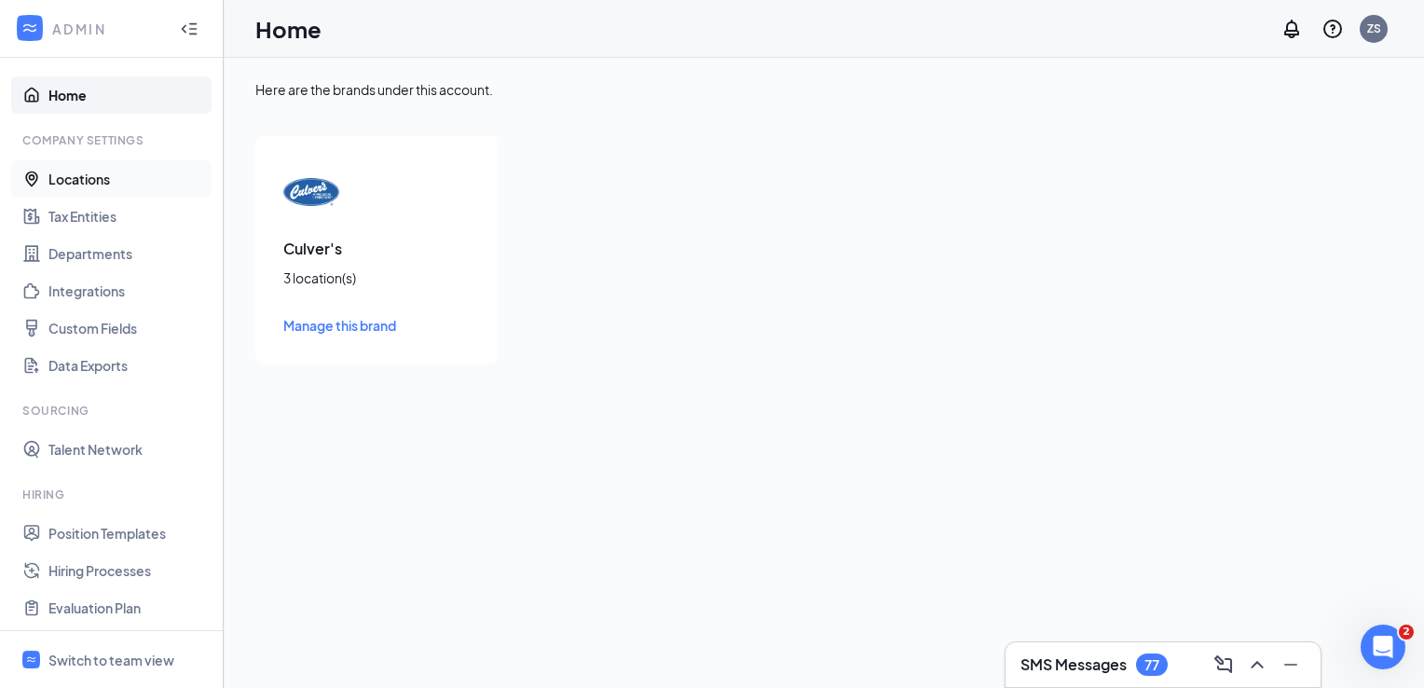
click at [81, 185] on link "Locations" at bounding box center [127, 178] width 159 height 37
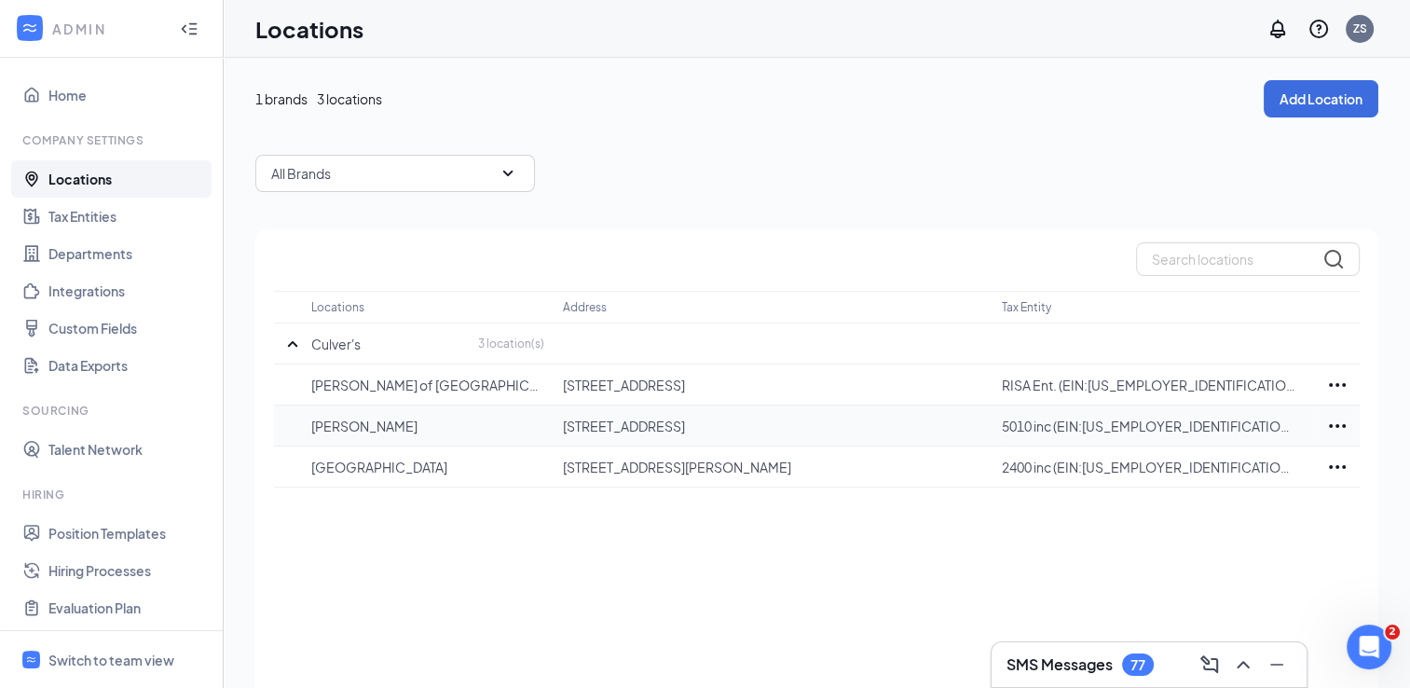
click at [338, 429] on p "[PERSON_NAME]" at bounding box center [427, 426] width 232 height 19
click at [1336, 419] on icon "Ellipses" at bounding box center [1337, 426] width 22 height 22
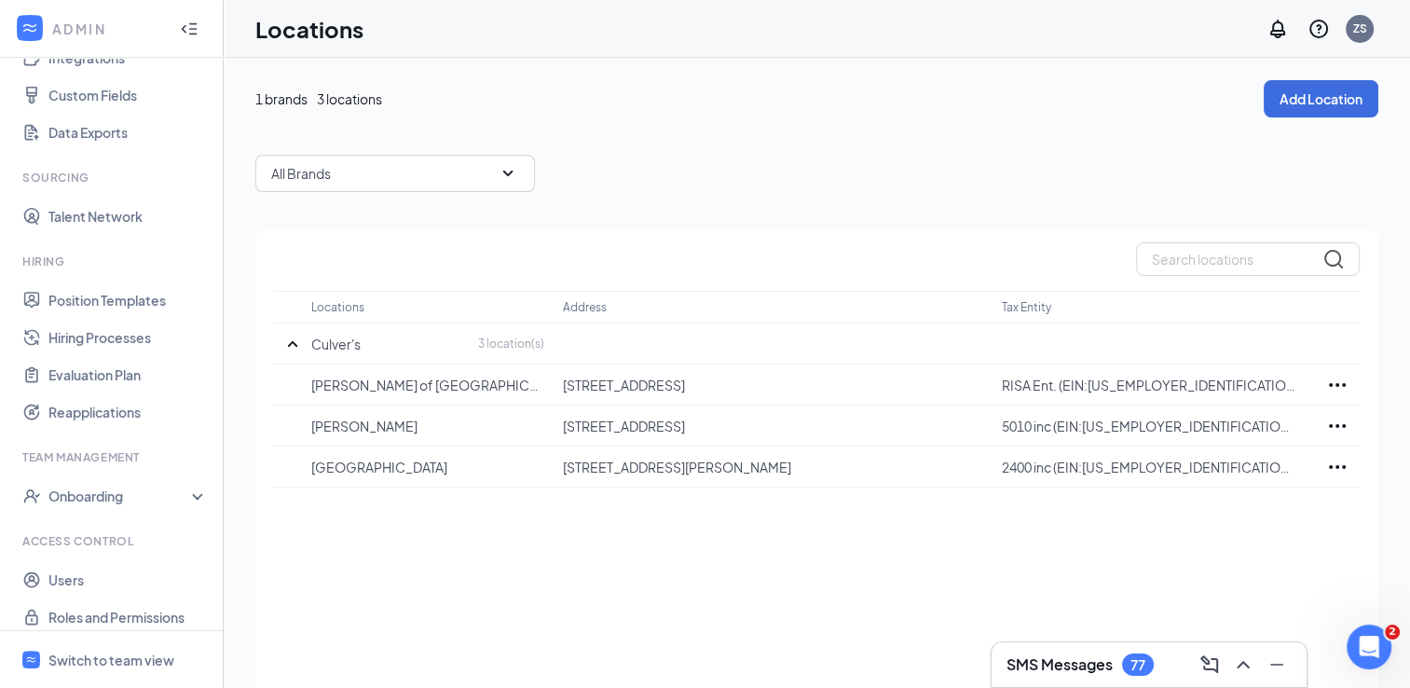
scroll to position [246, 0]
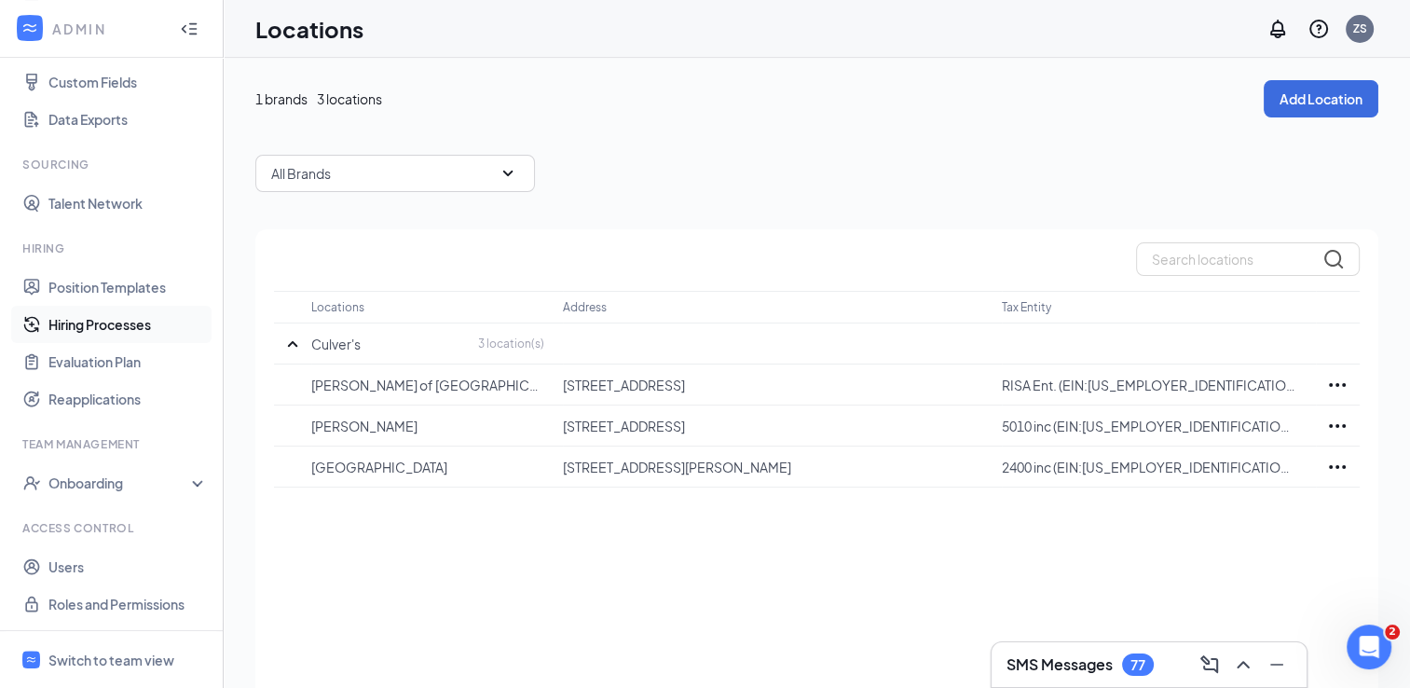
click at [105, 327] on link "Hiring Processes" at bounding box center [127, 324] width 159 height 37
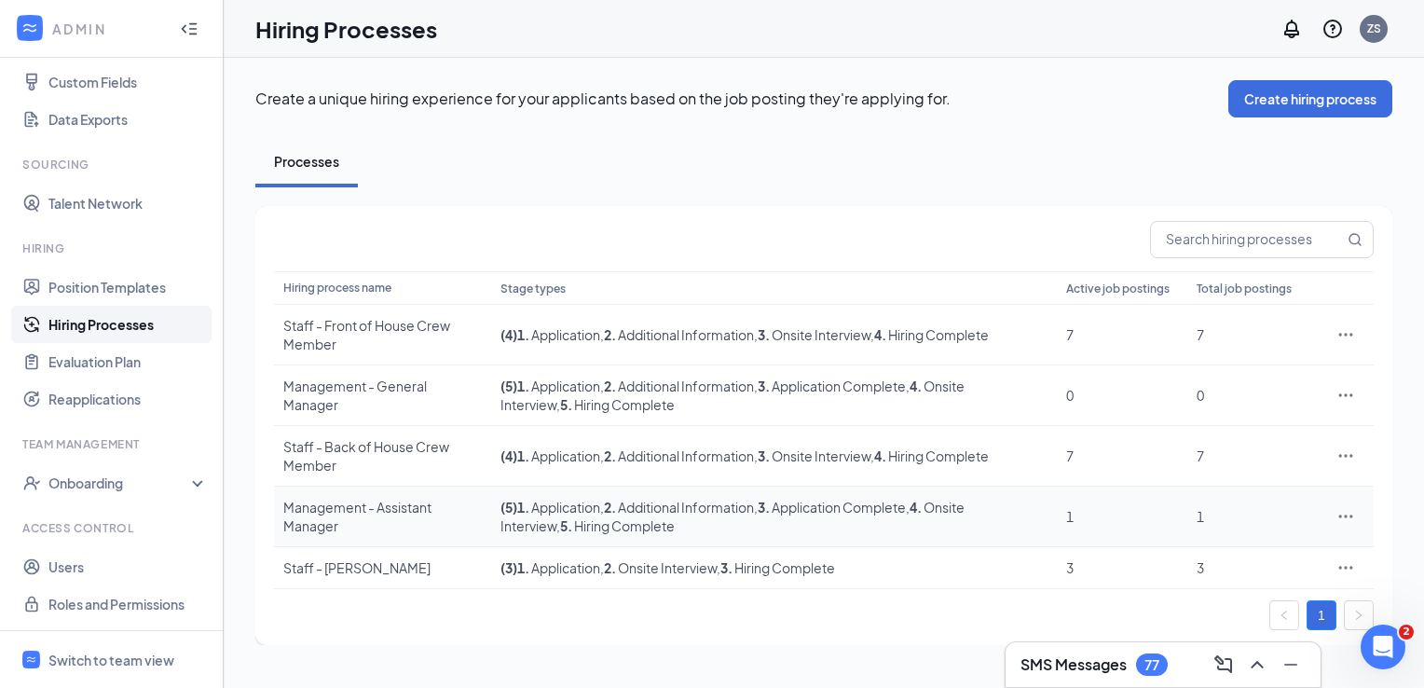
click at [406, 519] on div "Management - Assistant Manager" at bounding box center [382, 516] width 199 height 37
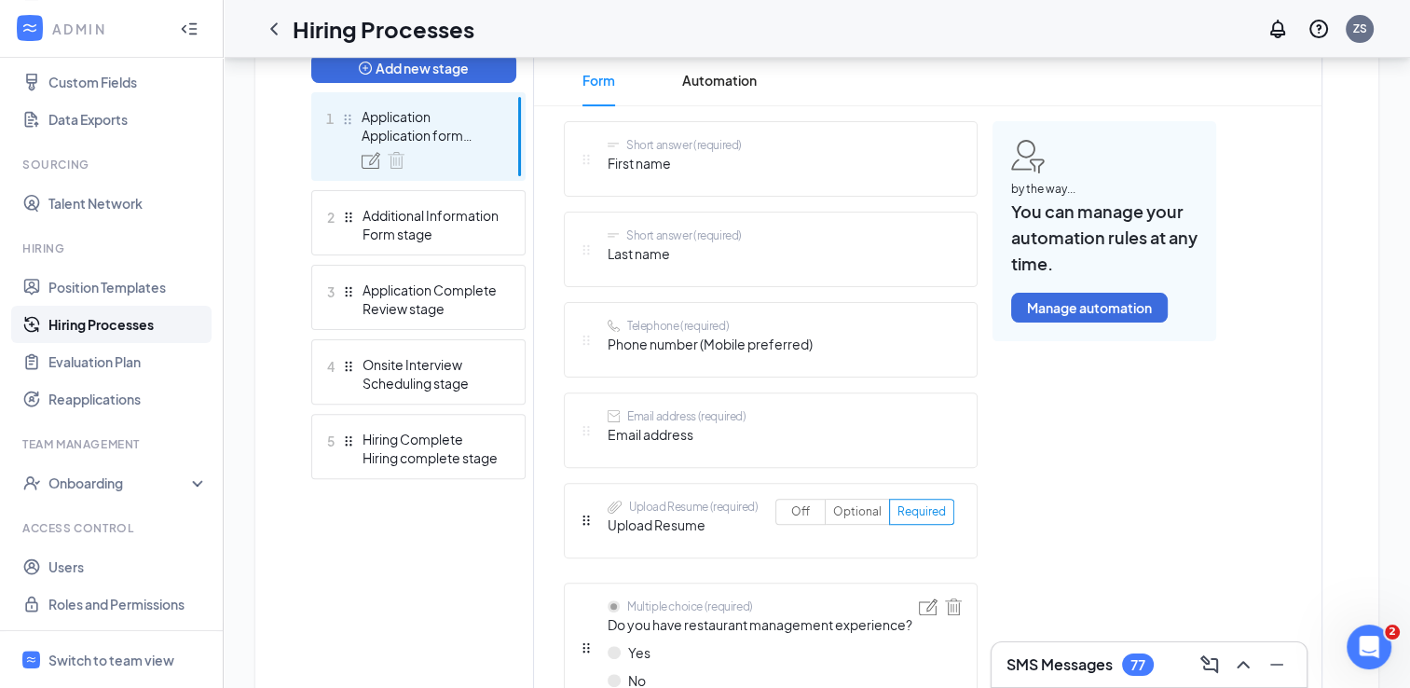
scroll to position [510, 0]
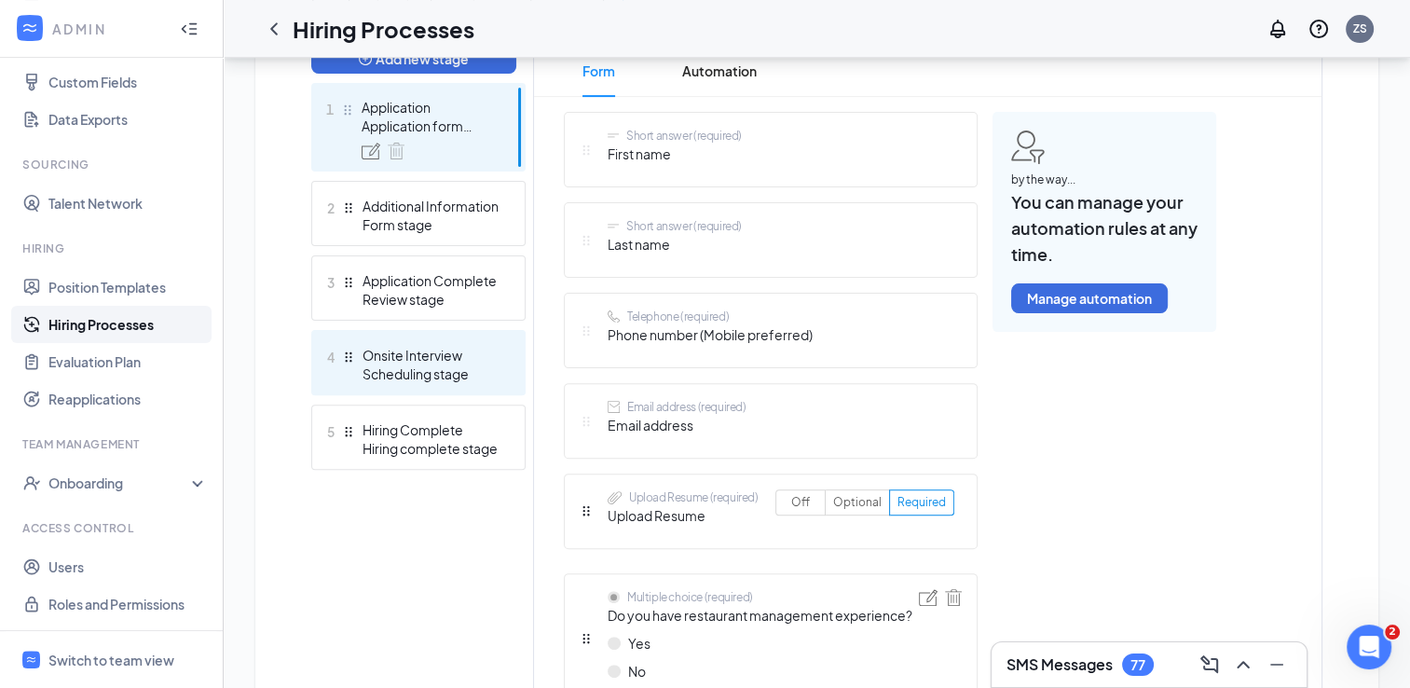
click at [394, 367] on div "Scheduling stage" at bounding box center [431, 373] width 136 height 19
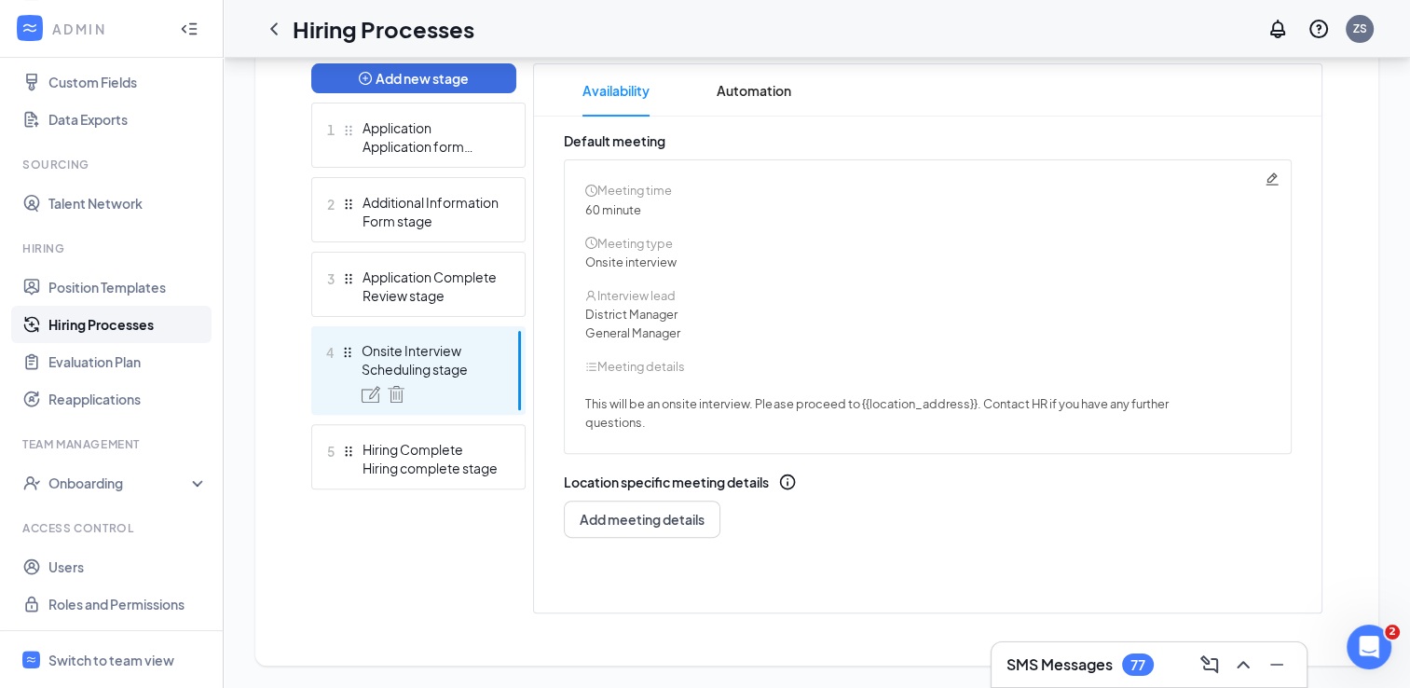
scroll to position [490, 0]
click at [1275, 182] on icon "Pencil" at bounding box center [1272, 178] width 15 height 15
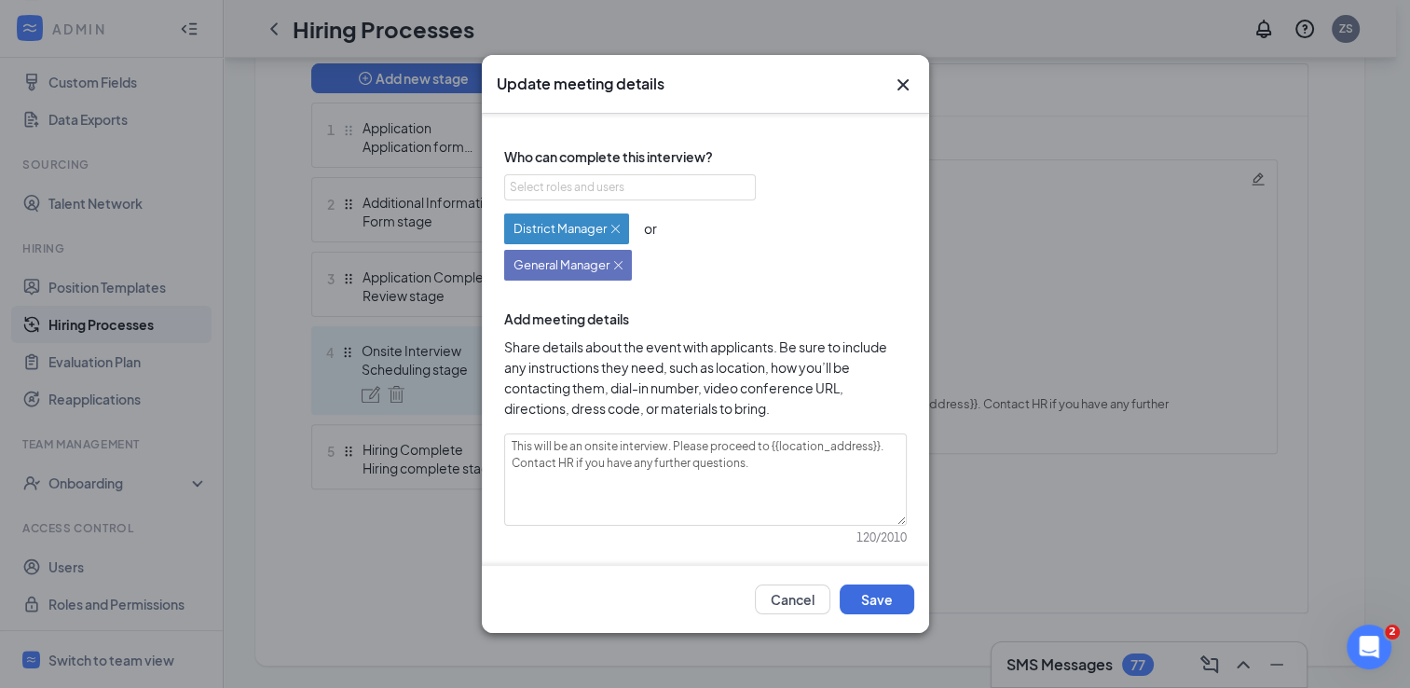
scroll to position [185, 0]
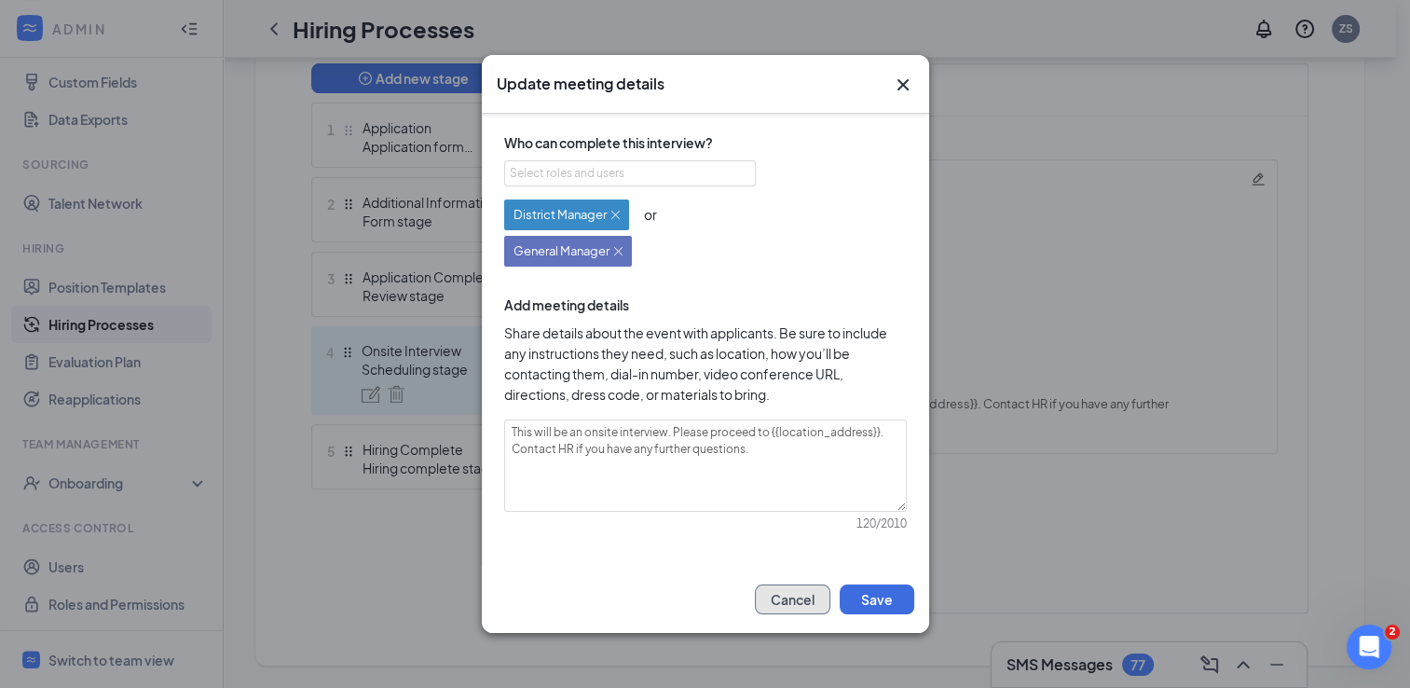
click at [773, 597] on button "Cancel" at bounding box center [792, 599] width 75 height 30
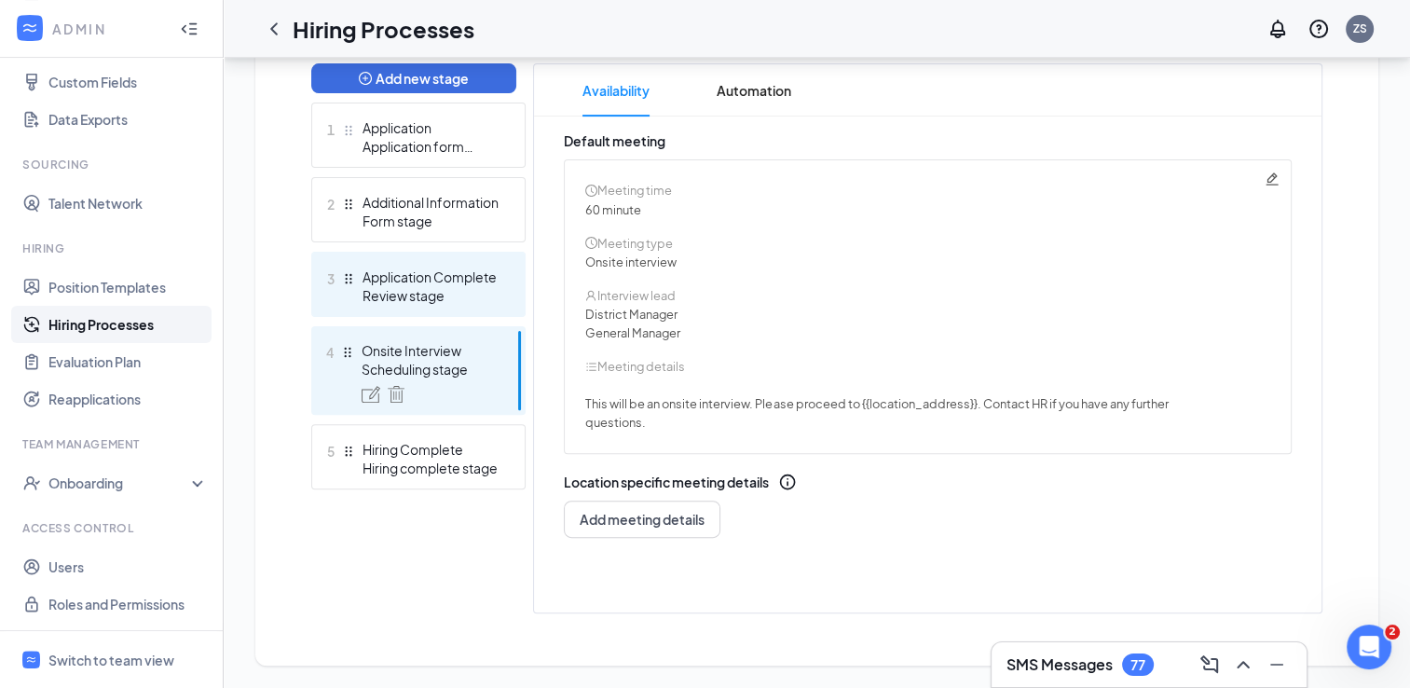
click at [421, 284] on div "Application Complete" at bounding box center [431, 276] width 136 height 19
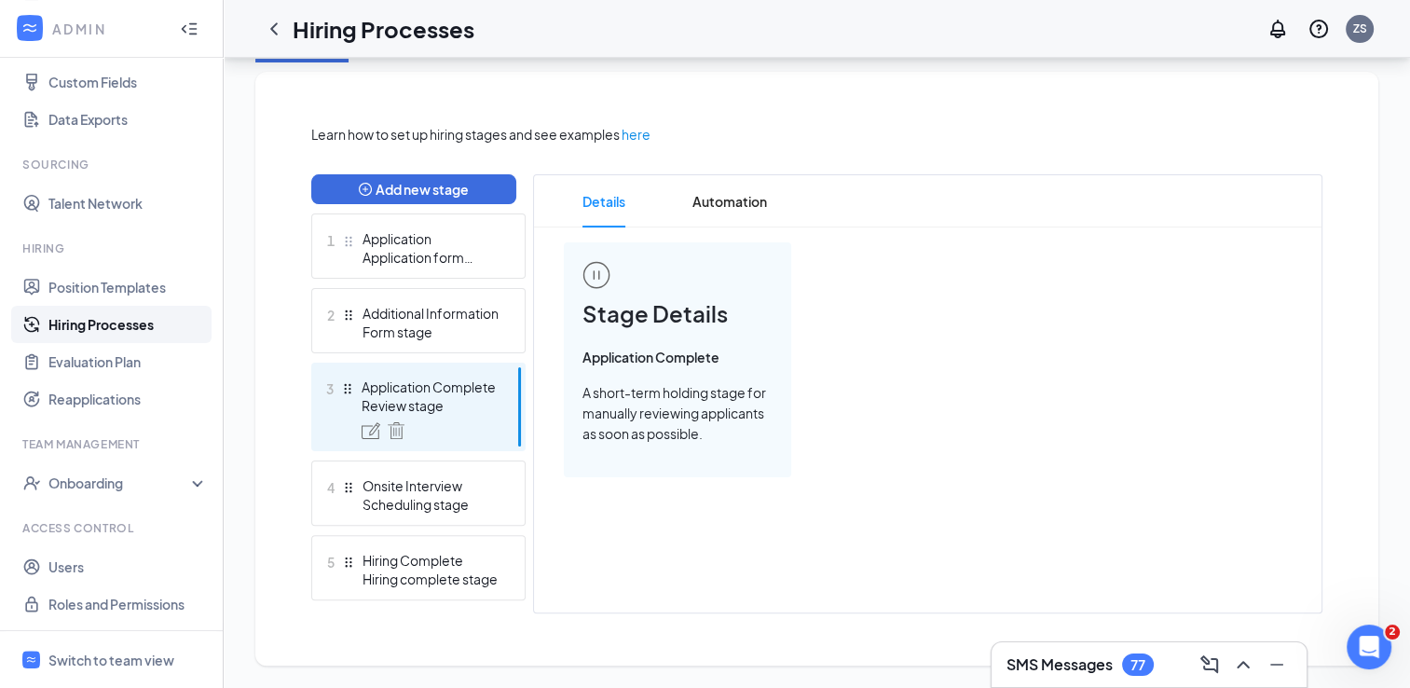
scroll to position [378, 0]
click at [739, 205] on span "Automation" at bounding box center [729, 202] width 75 height 52
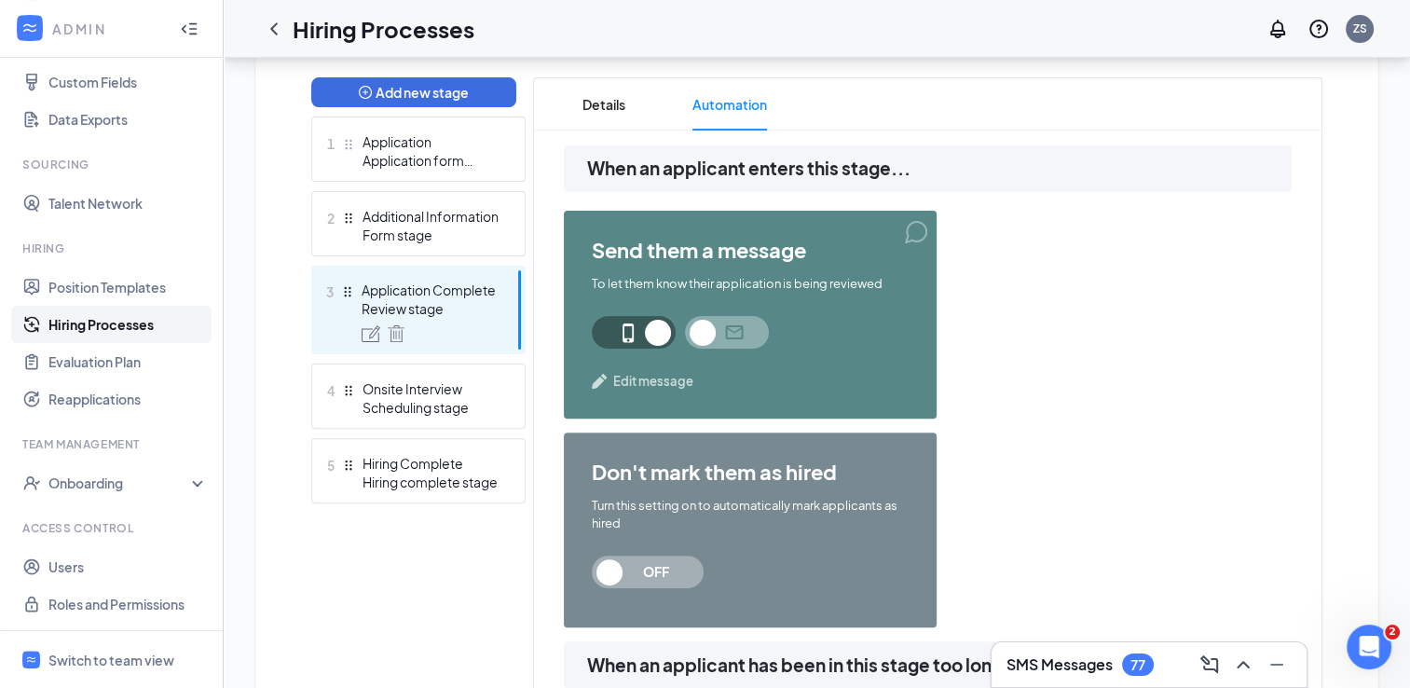
scroll to position [477, 0]
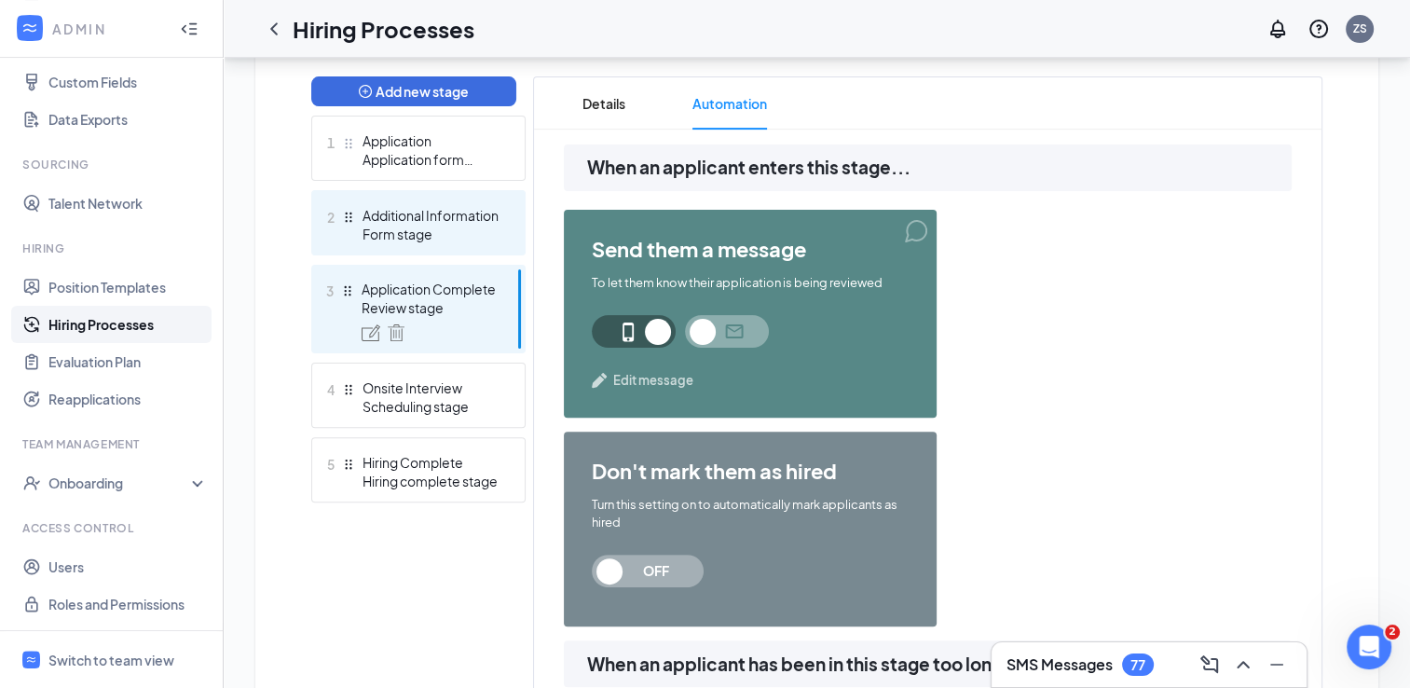
click at [425, 226] on div "Form stage" at bounding box center [431, 234] width 136 height 19
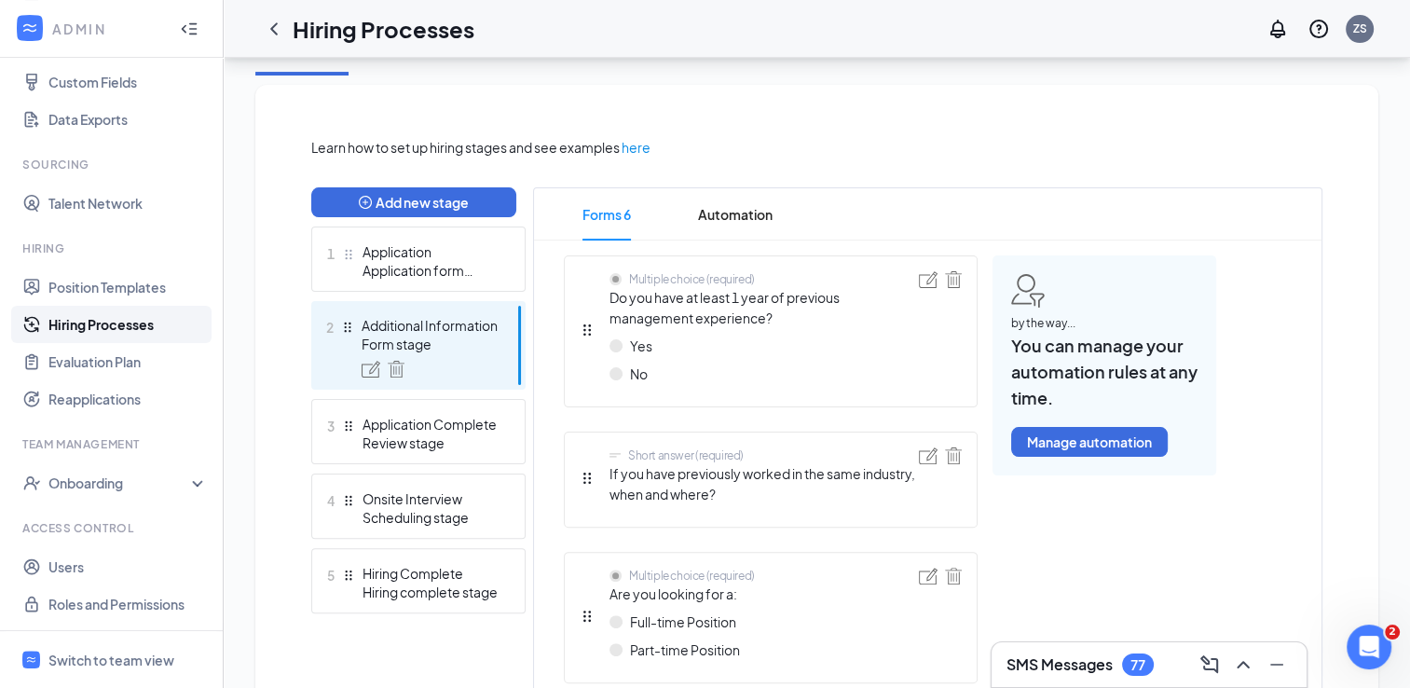
scroll to position [365, 0]
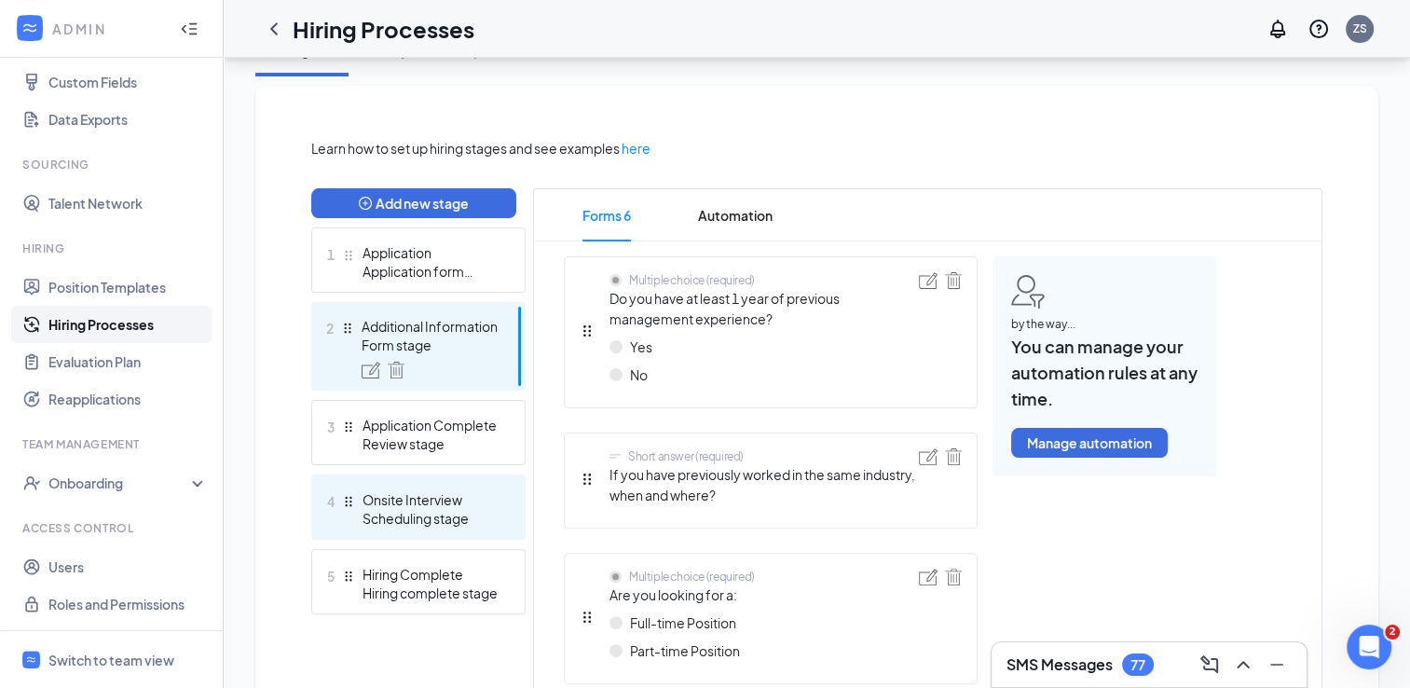
click at [427, 497] on div "Onsite Interview" at bounding box center [431, 499] width 136 height 19
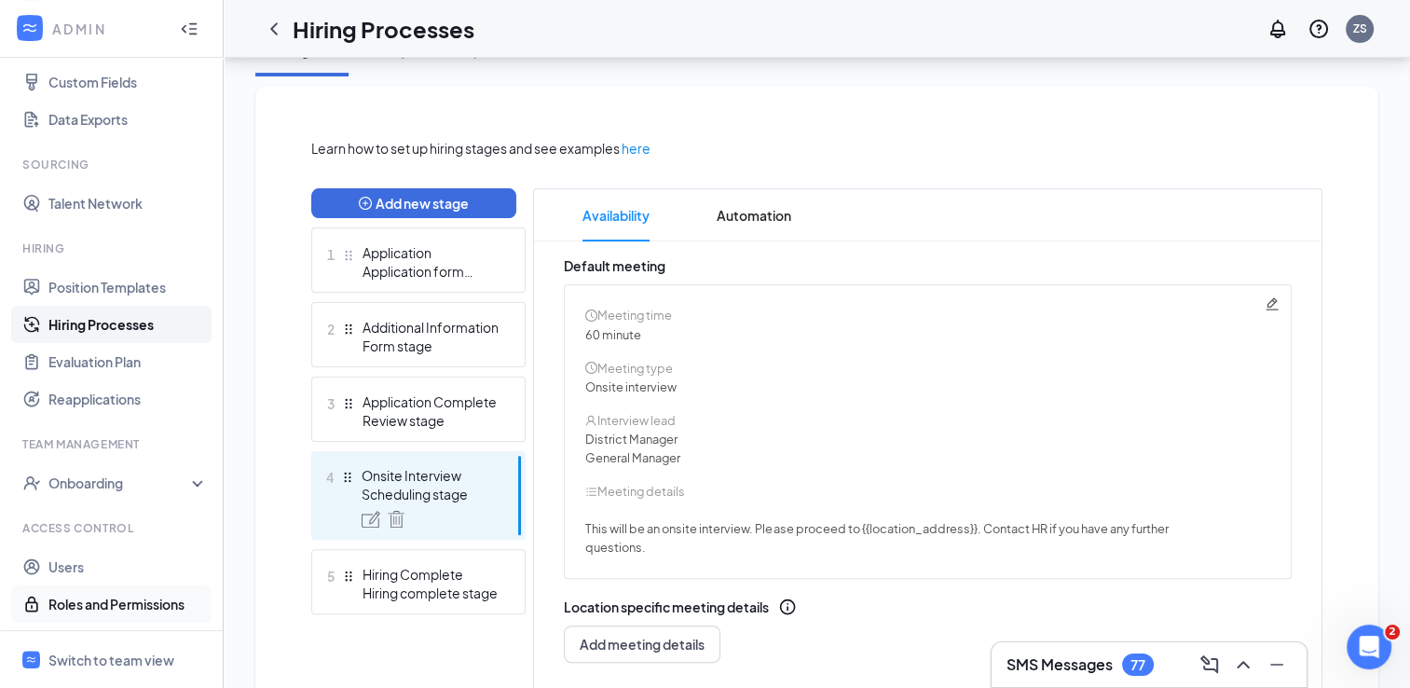
click at [93, 601] on link "Roles and Permissions" at bounding box center [127, 603] width 159 height 37
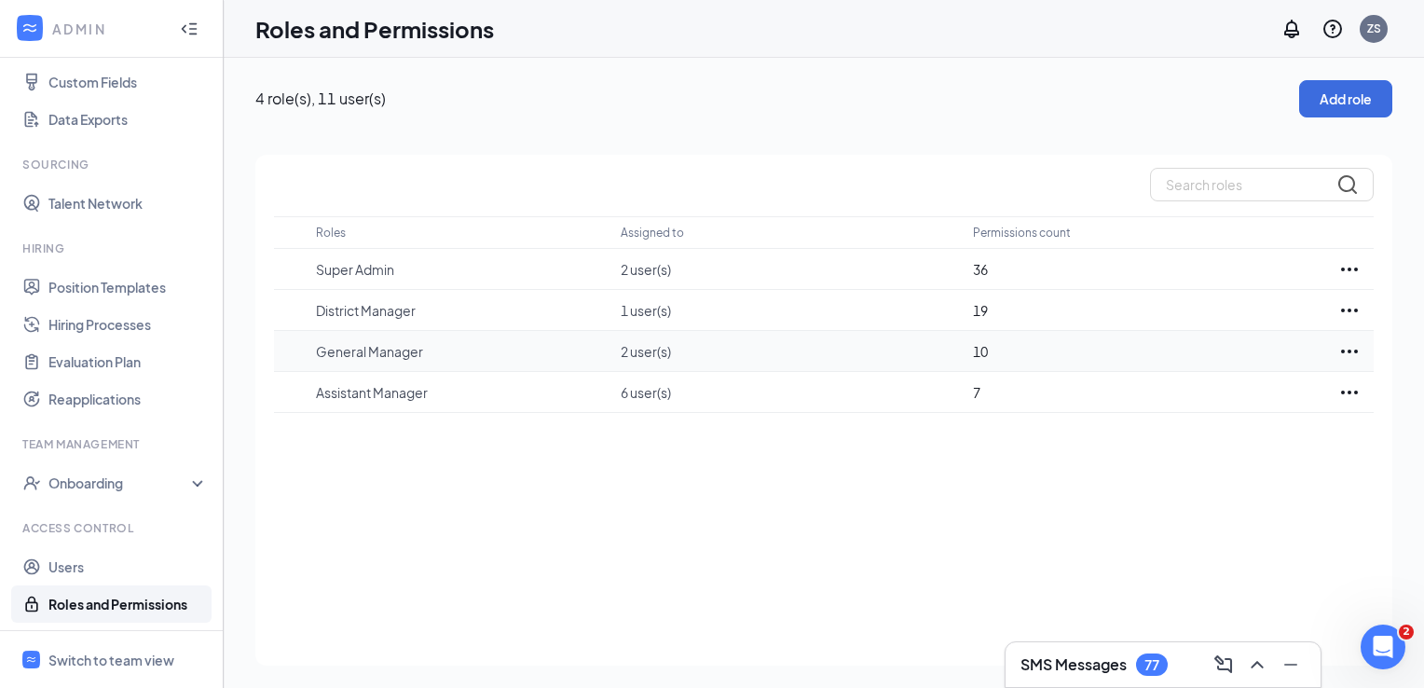
click at [394, 345] on p "General Manager" at bounding box center [459, 351] width 286 height 19
click at [1350, 344] on icon "Ellipses" at bounding box center [1349, 351] width 22 height 22
click at [94, 567] on link "Users" at bounding box center [127, 566] width 159 height 37
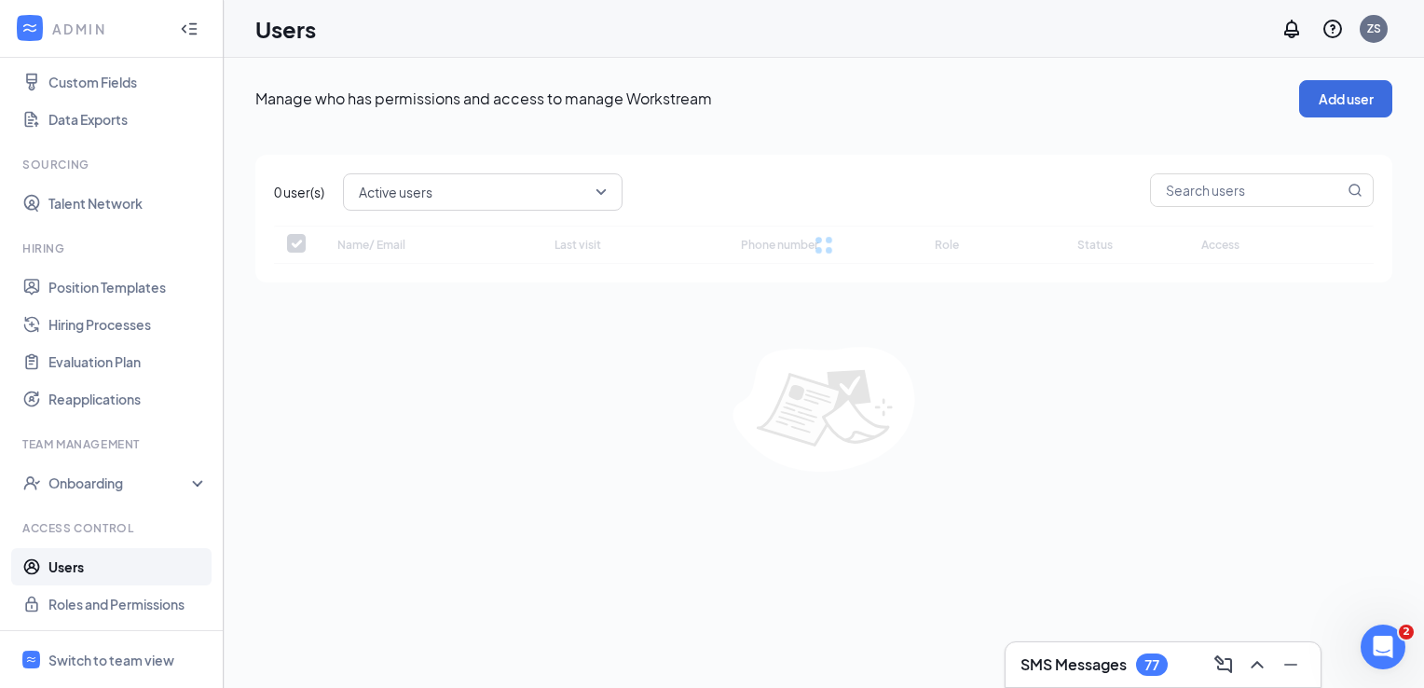
checkbox input "false"
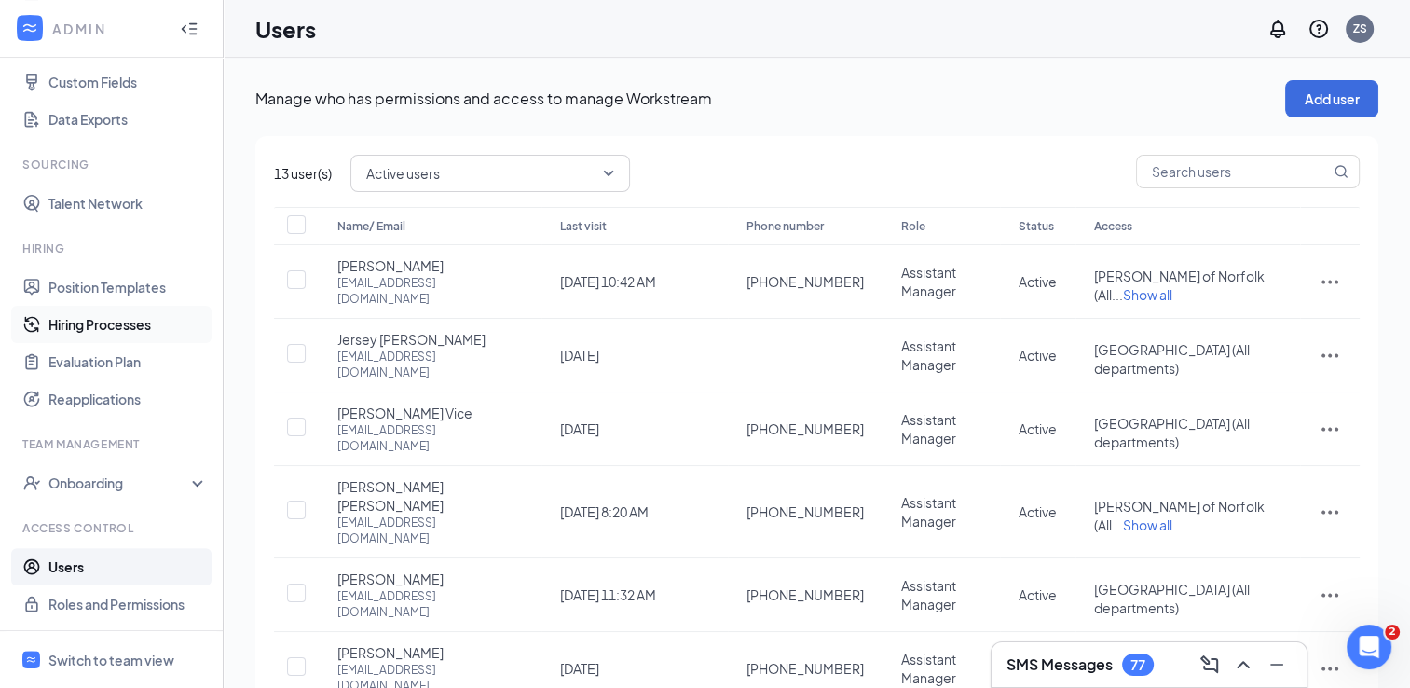
click at [92, 321] on link "Hiring Processes" at bounding box center [127, 324] width 159 height 37
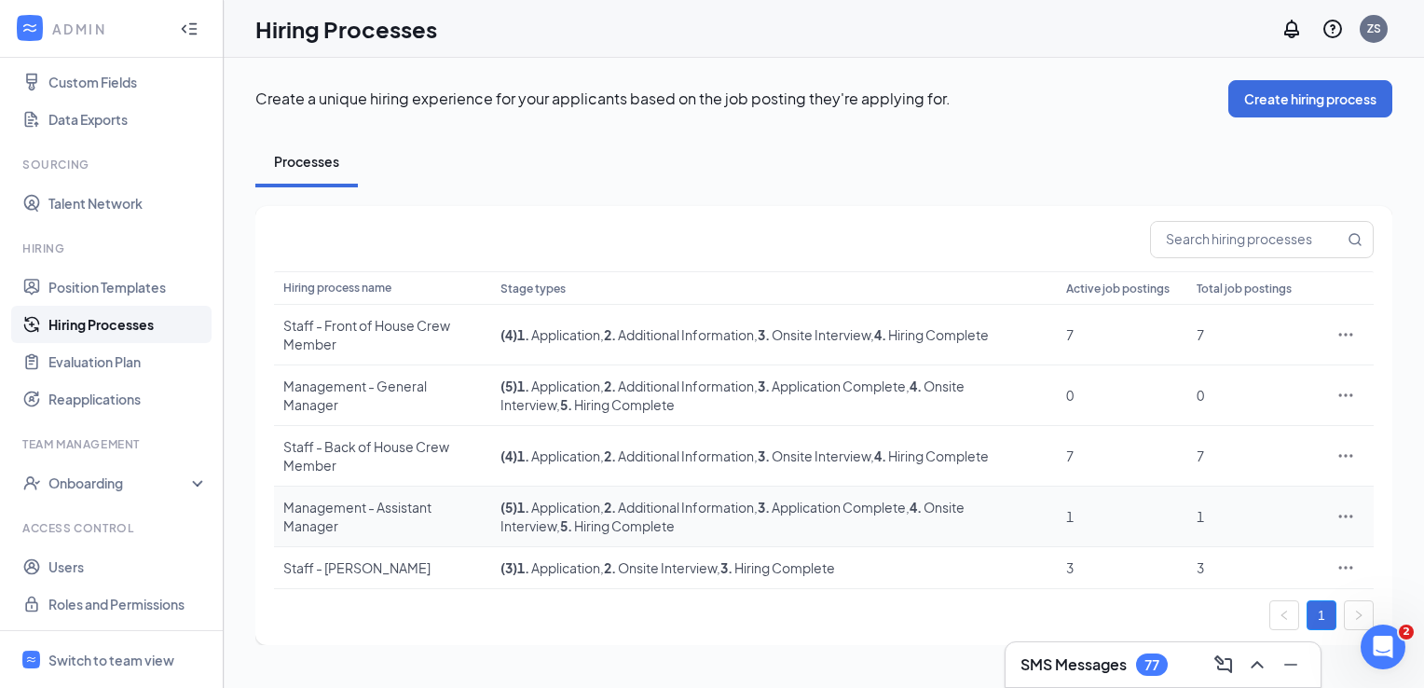
click at [421, 506] on div "Management - Assistant Manager" at bounding box center [382, 516] width 199 height 37
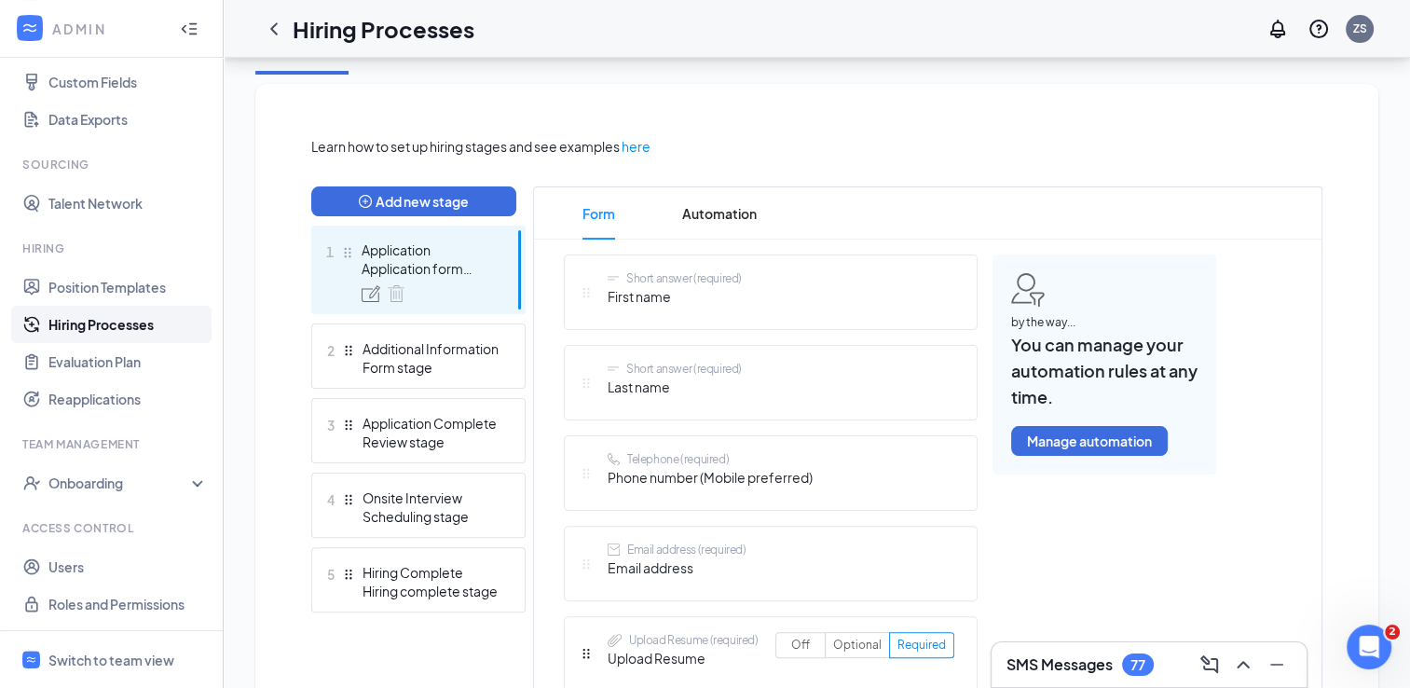
scroll to position [375, 0]
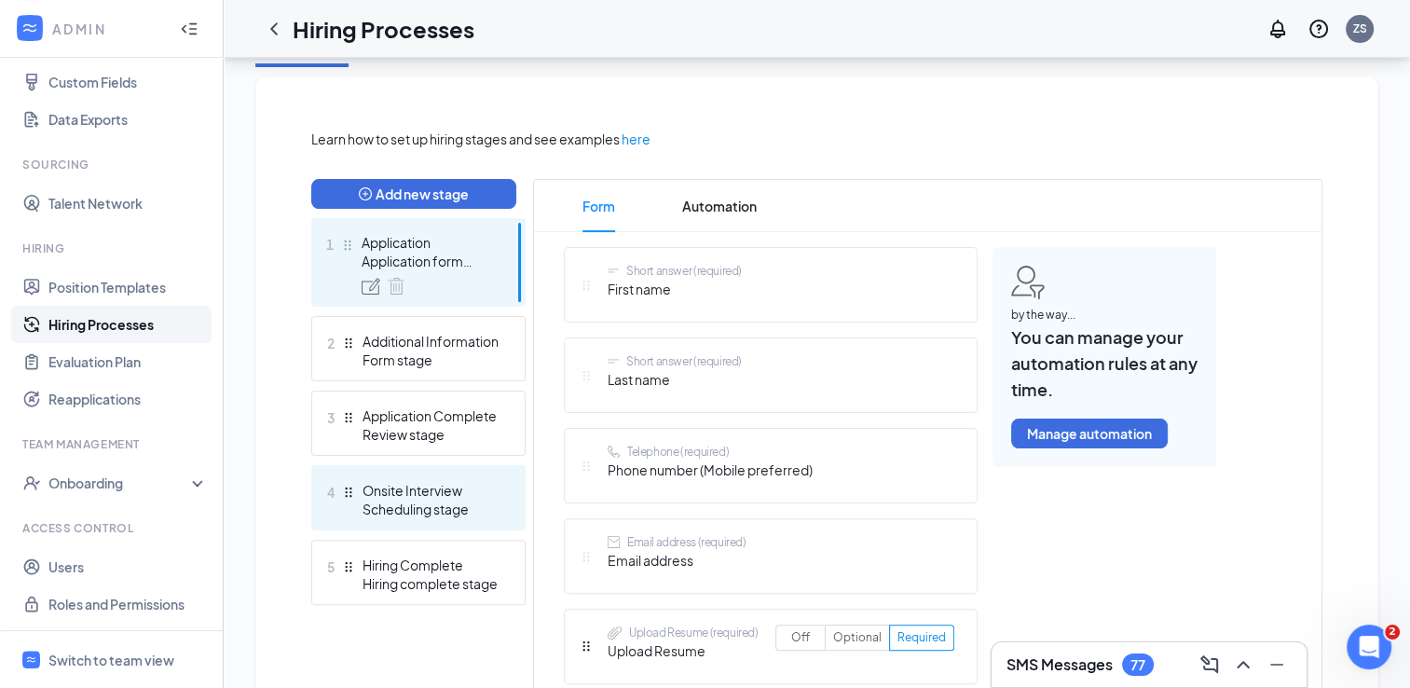
click at [417, 501] on div "Scheduling stage" at bounding box center [431, 509] width 136 height 19
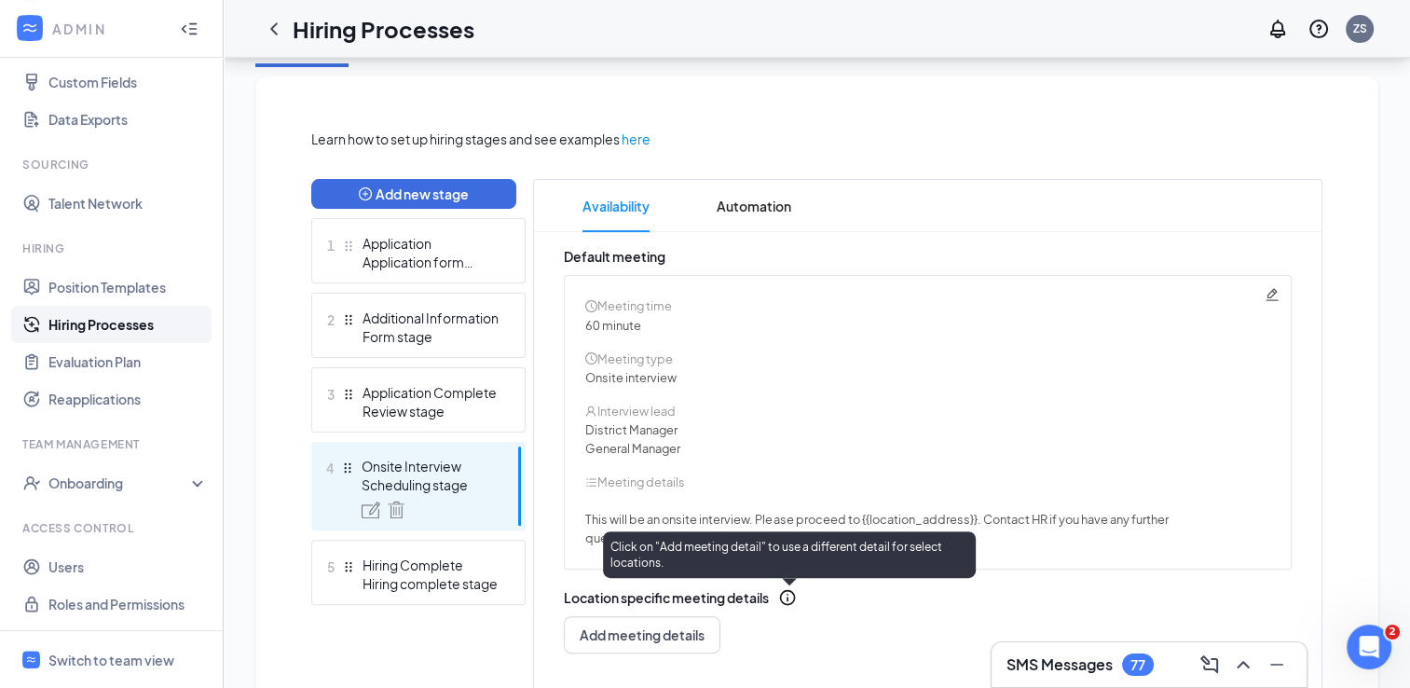
click at [790, 594] on icon "Info" at bounding box center [787, 597] width 19 height 19
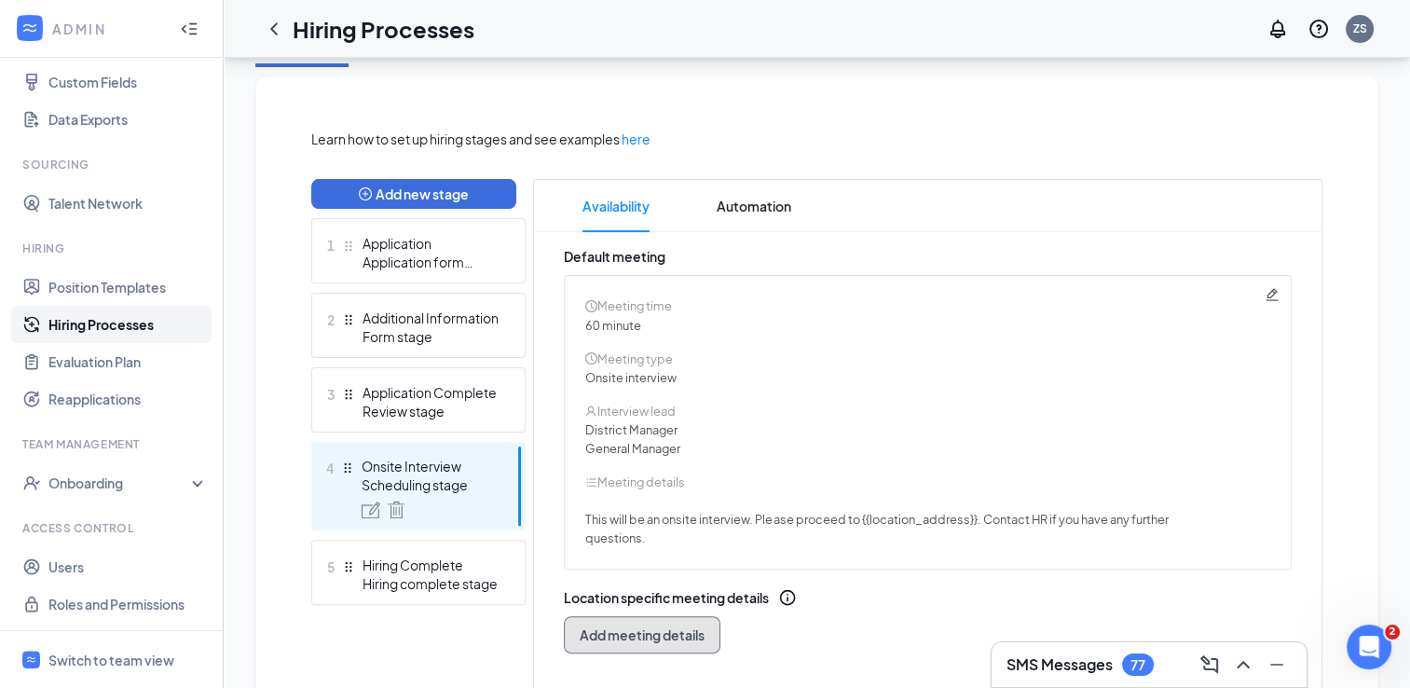
click at [678, 639] on span "Add meeting details" at bounding box center [642, 634] width 125 height 19
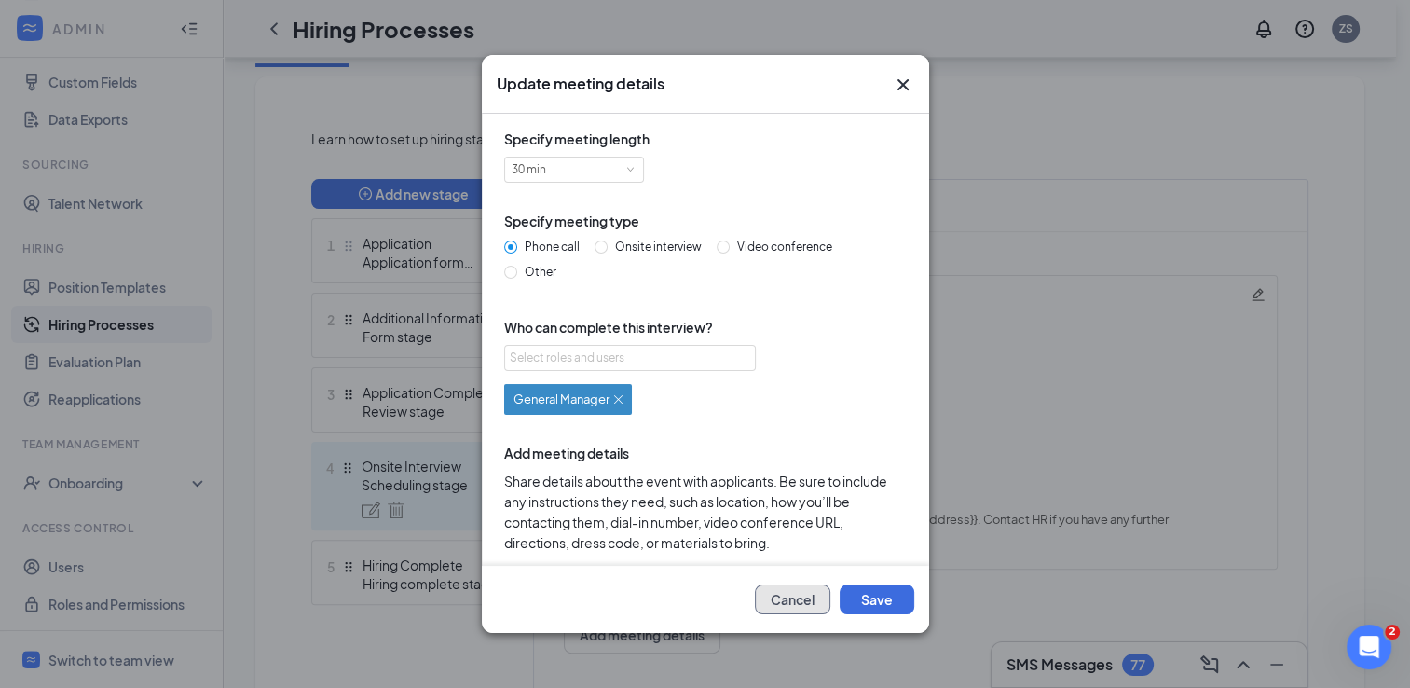
click at [776, 596] on button "Cancel" at bounding box center [792, 599] width 75 height 30
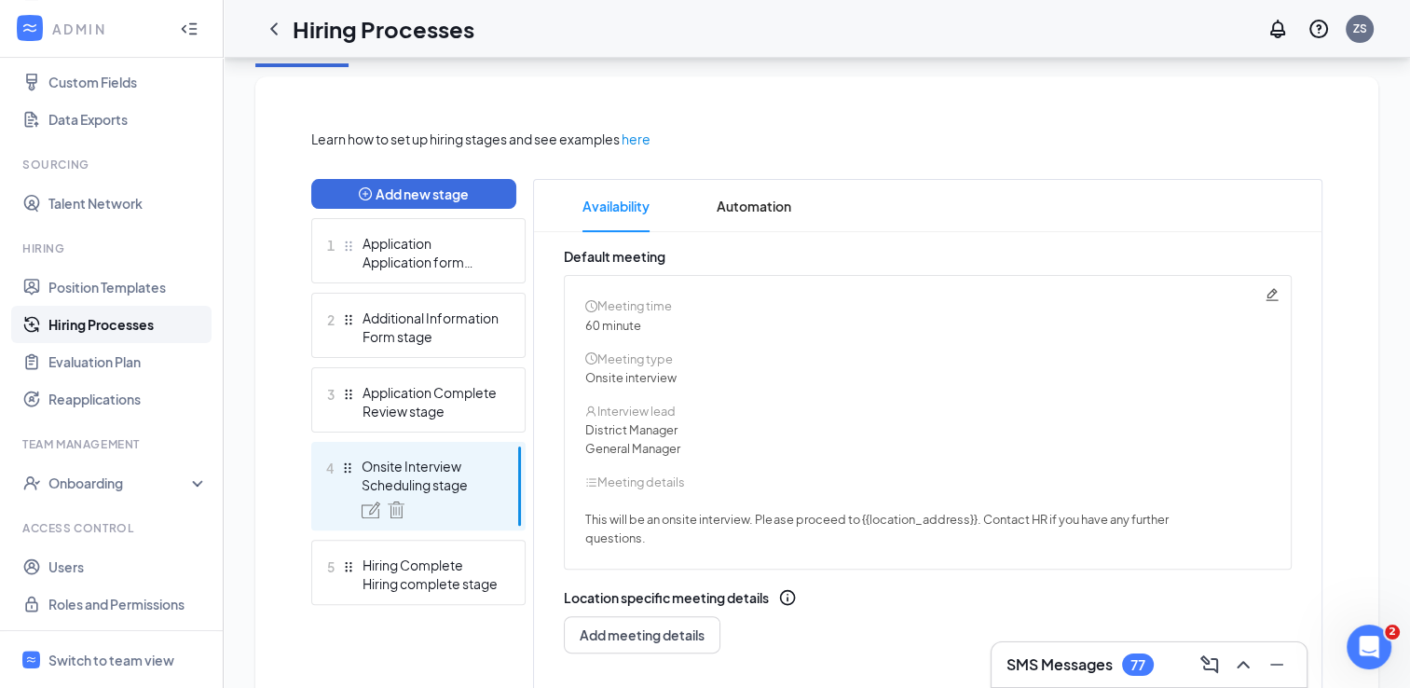
click at [1270, 293] on icon "Pencil" at bounding box center [1272, 294] width 15 height 15
radio input "false"
radio input "true"
type textarea "This will be an onsite interview. Please proceed to {{location_address}}. Conta…"
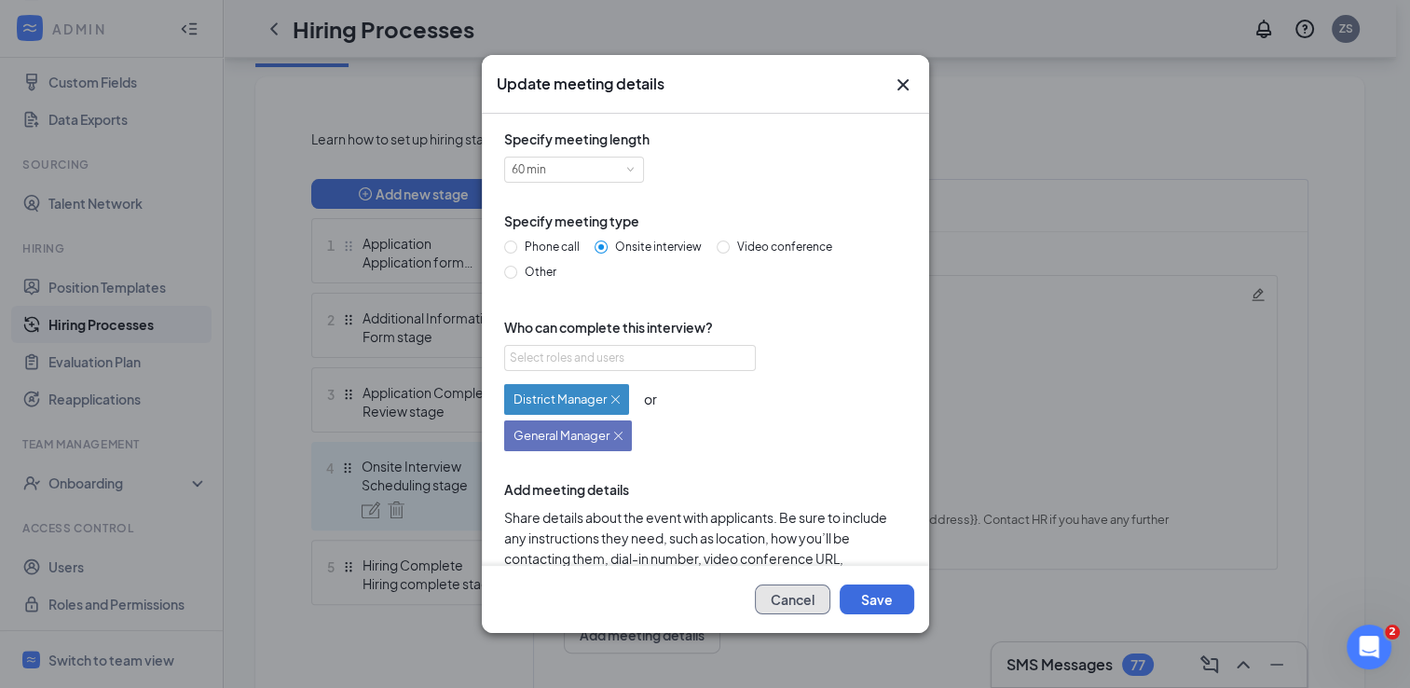
click at [785, 600] on button "Cancel" at bounding box center [792, 599] width 75 height 30
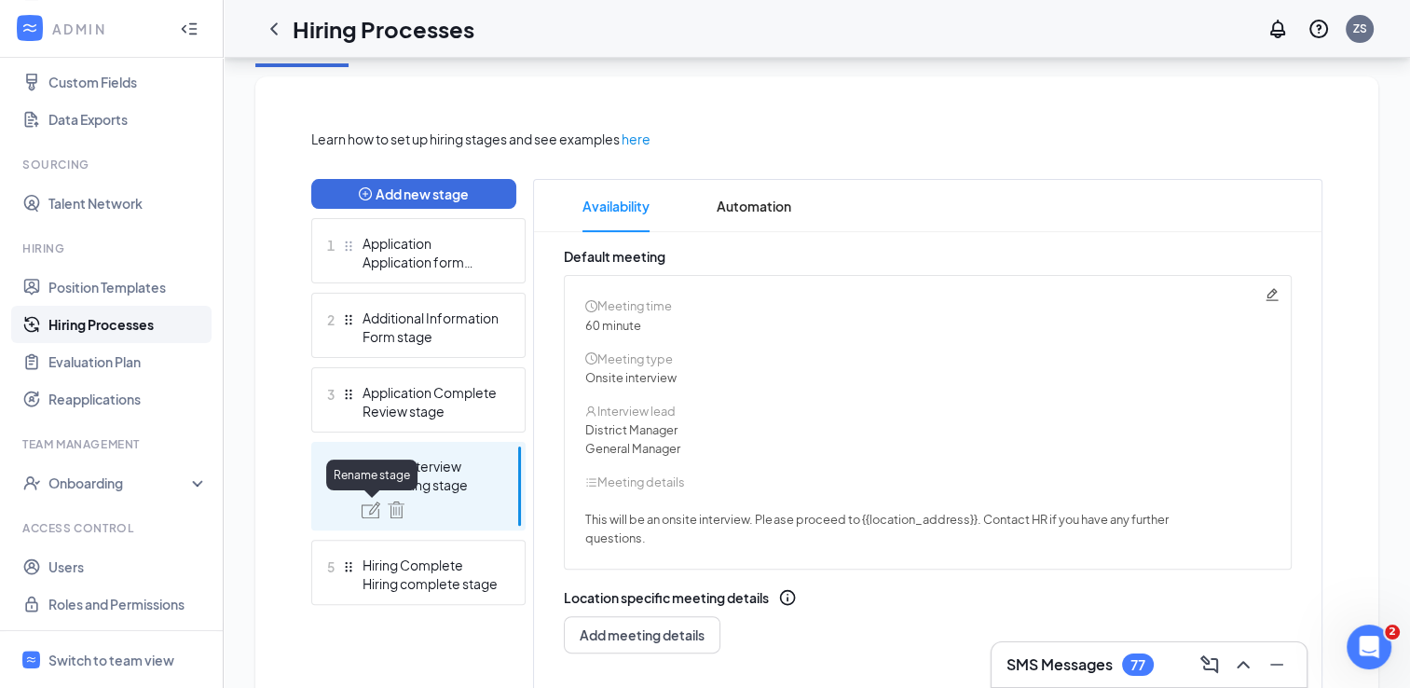
click at [369, 506] on img at bounding box center [371, 509] width 19 height 17
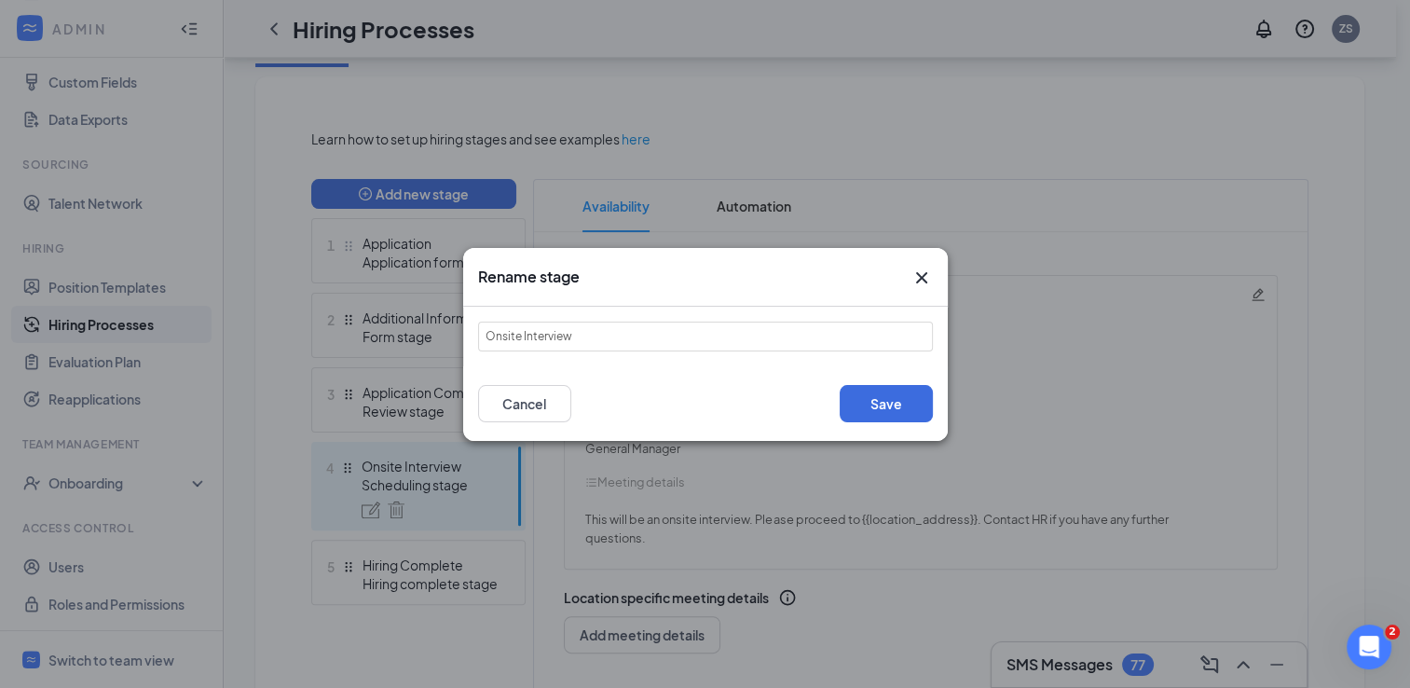
click at [912, 268] on icon "Cross" at bounding box center [922, 278] width 22 height 22
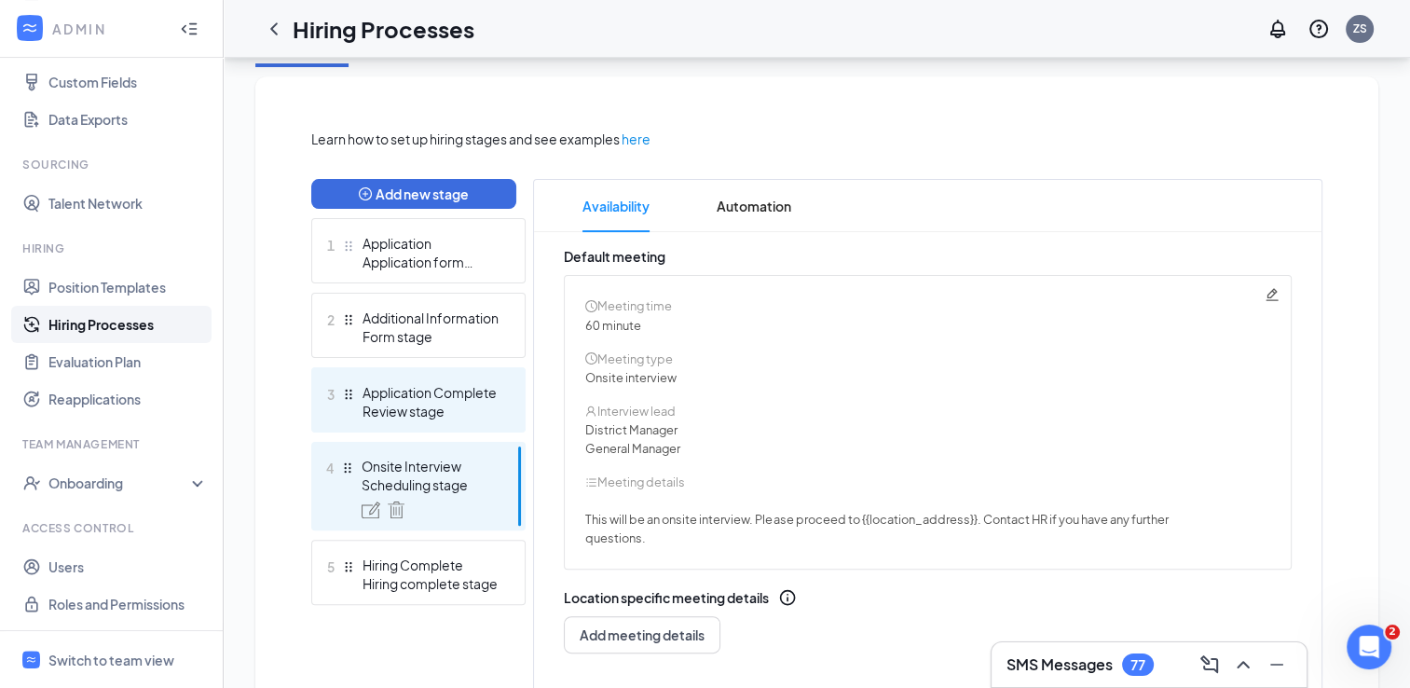
click at [411, 392] on div "Application Complete" at bounding box center [431, 392] width 136 height 19
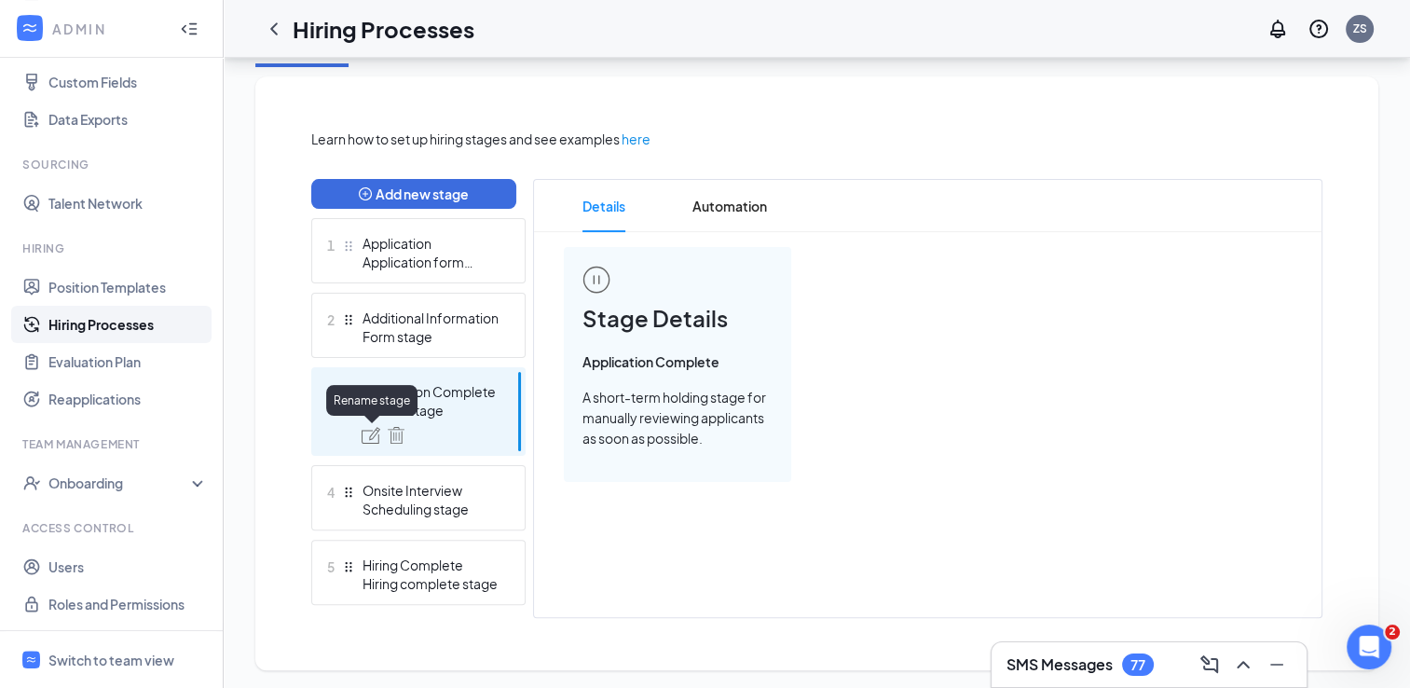
click at [368, 439] on img at bounding box center [371, 435] width 19 height 17
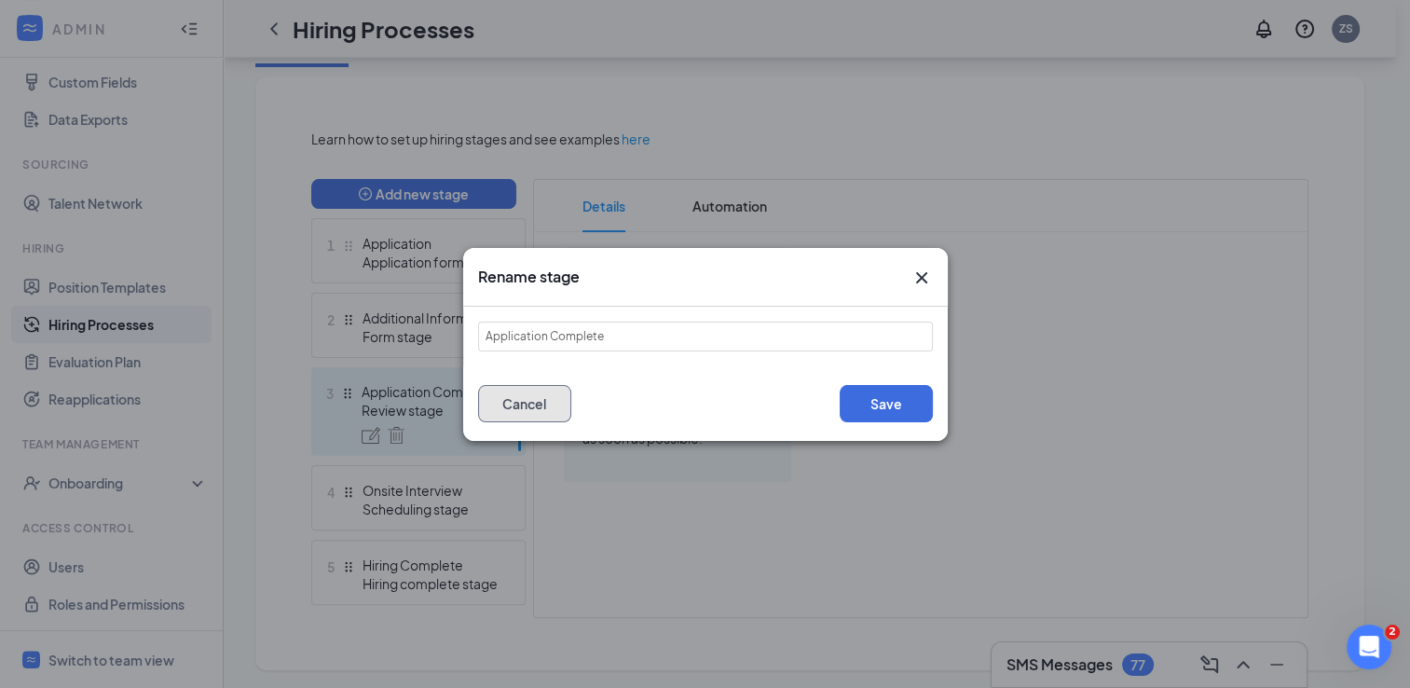
click at [543, 409] on button "Cancel" at bounding box center [524, 403] width 93 height 37
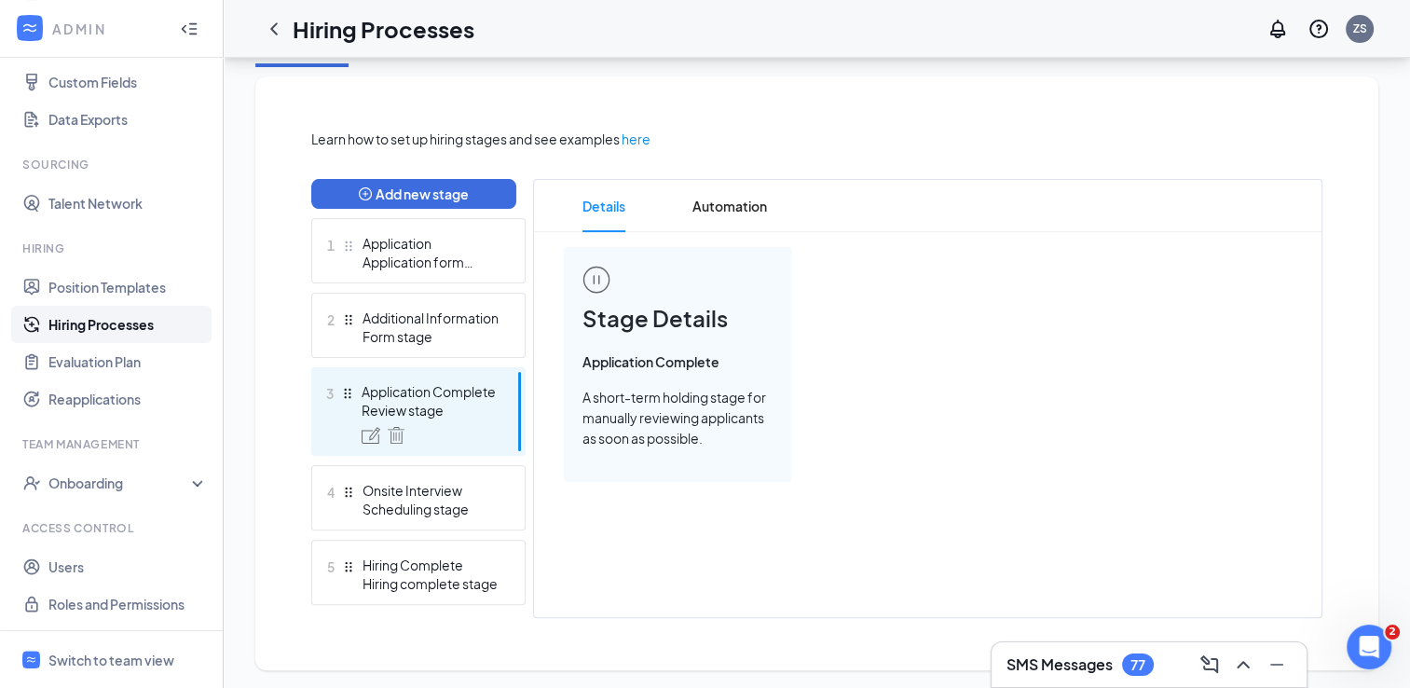
click at [637, 141] on span "here" at bounding box center [636, 139] width 29 height 21
click at [1356, 41] on div "ZS" at bounding box center [1360, 29] width 28 height 28
click at [1200, 287] on div "Log out" at bounding box center [1265, 286] width 201 height 19
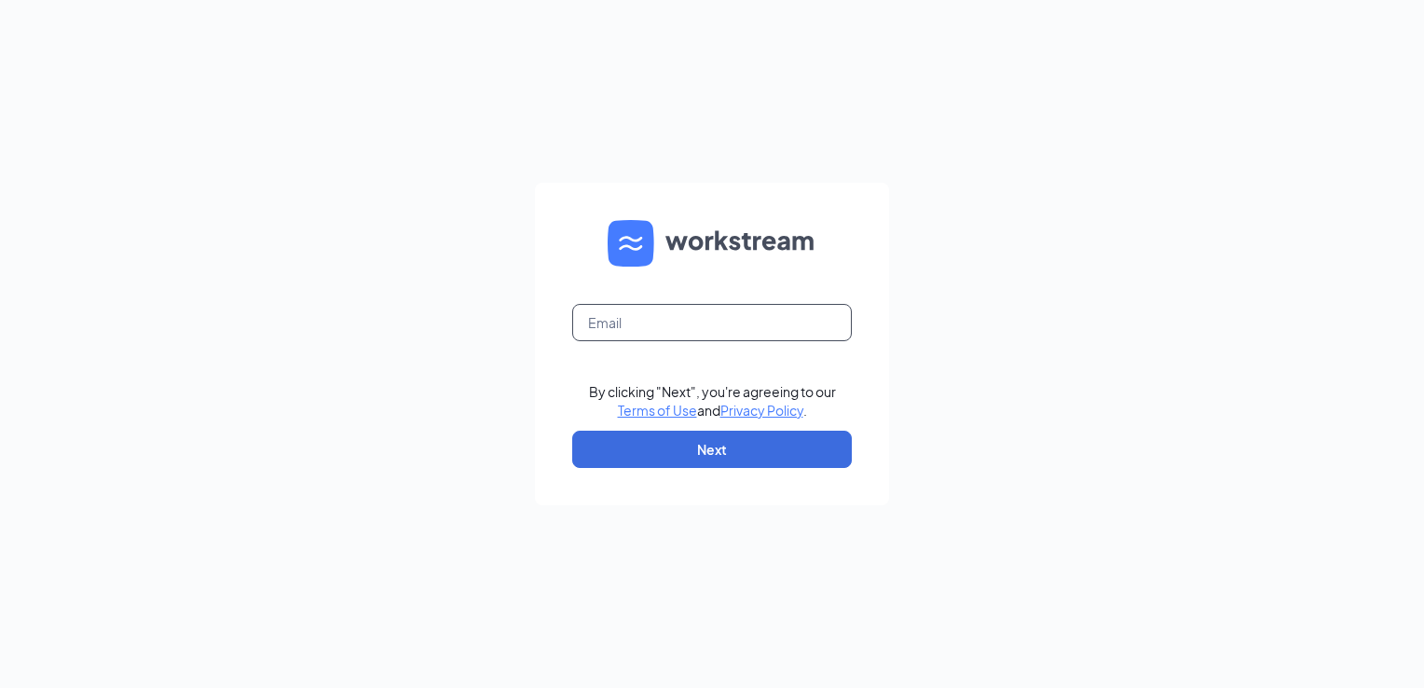
click at [684, 309] on input "text" at bounding box center [712, 322] width 280 height 37
type input "[PERSON_NAME][EMAIL_ADDRESS][DOMAIN_NAME]"
click at [653, 459] on button "Next" at bounding box center [712, 449] width 280 height 37
click at [625, 326] on input "text" at bounding box center [712, 322] width 280 height 37
type input "[PERSON_NAME][EMAIL_ADDRESS][DOMAIN_NAME]"
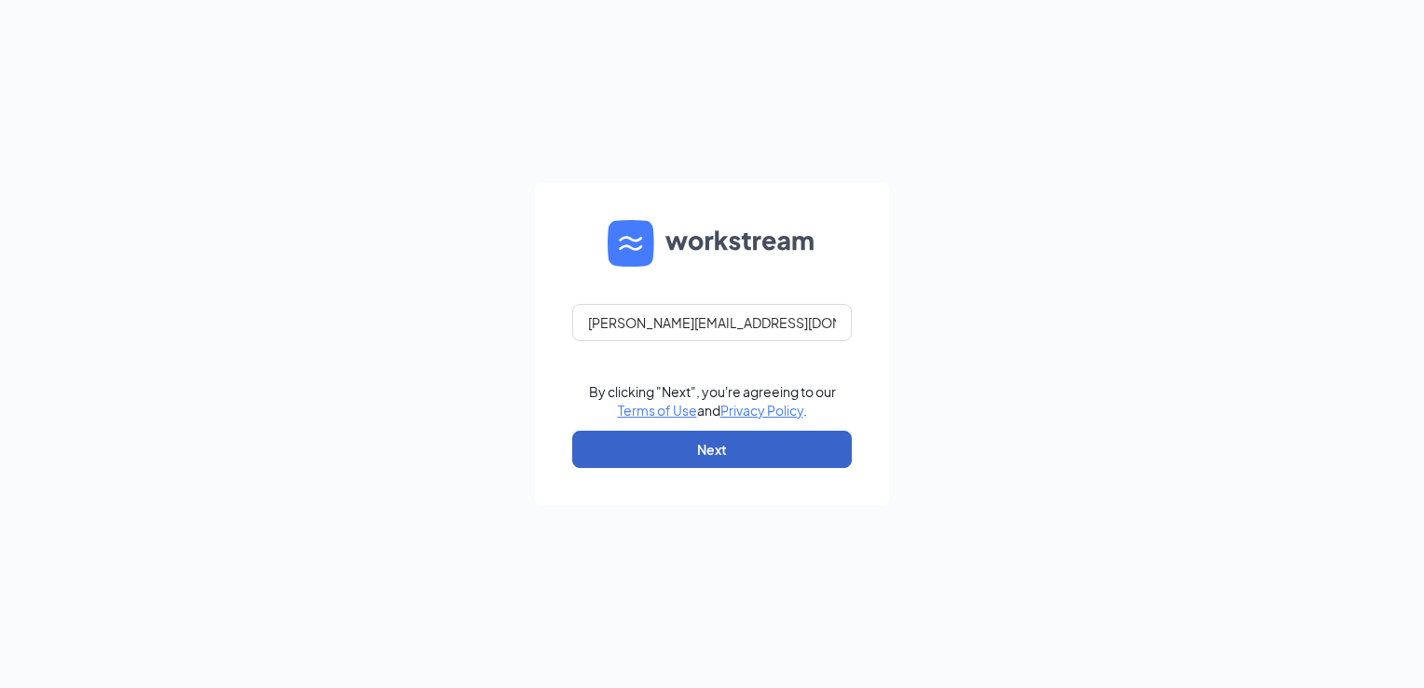
click at [705, 448] on button "Next" at bounding box center [712, 449] width 280 height 37
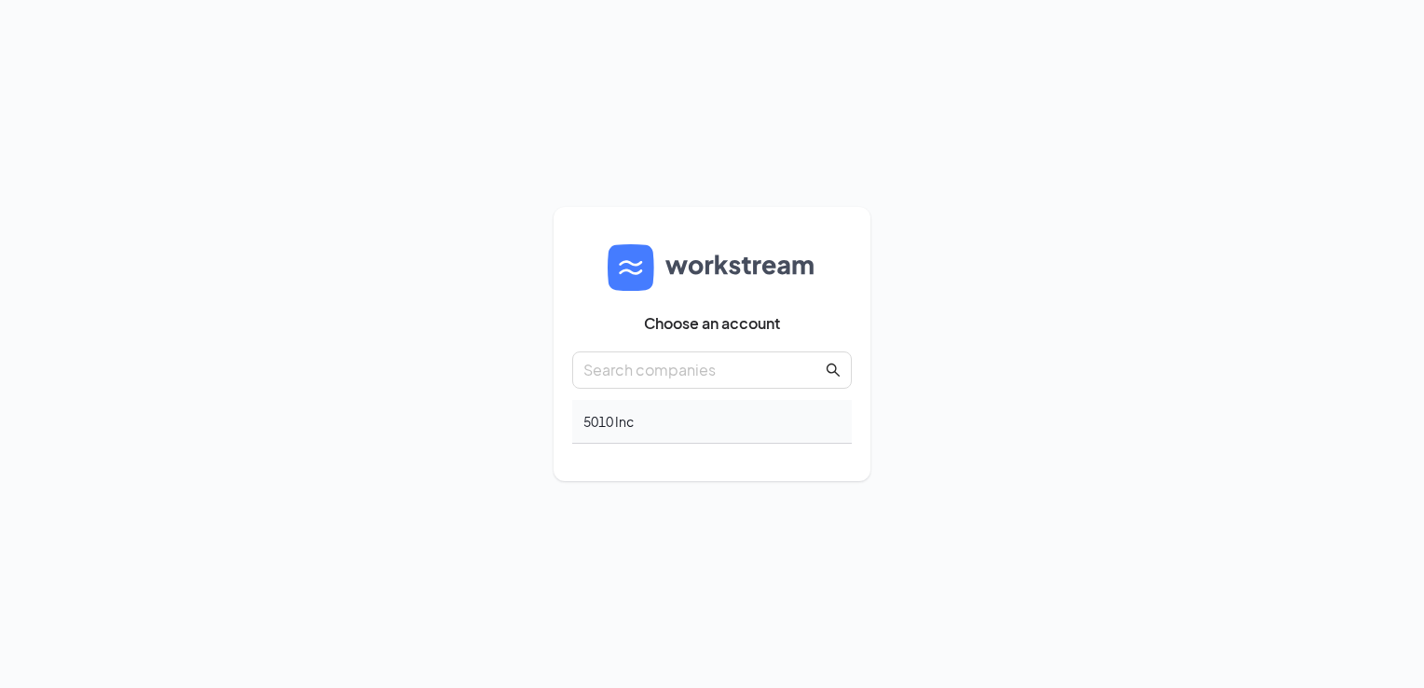
click at [656, 419] on div "5010 Inc" at bounding box center [712, 422] width 280 height 44
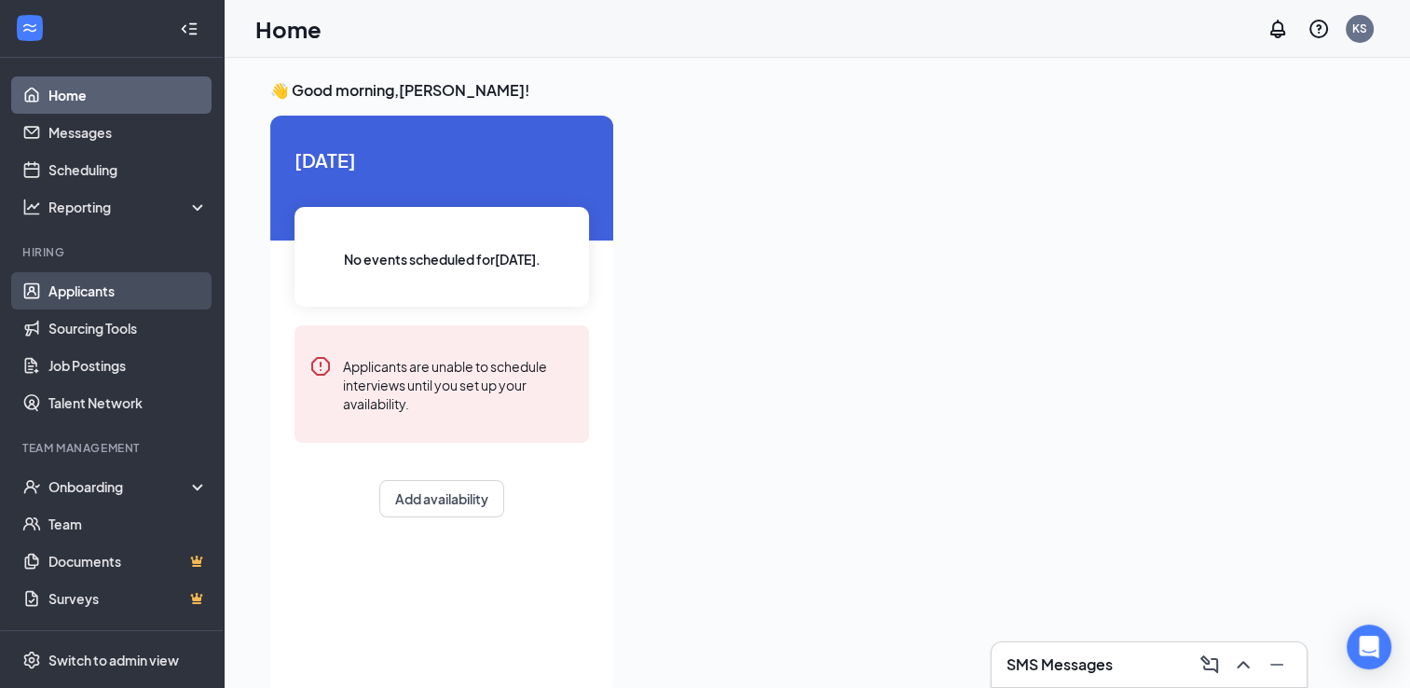
click at [108, 289] on link "Applicants" at bounding box center [127, 290] width 159 height 37
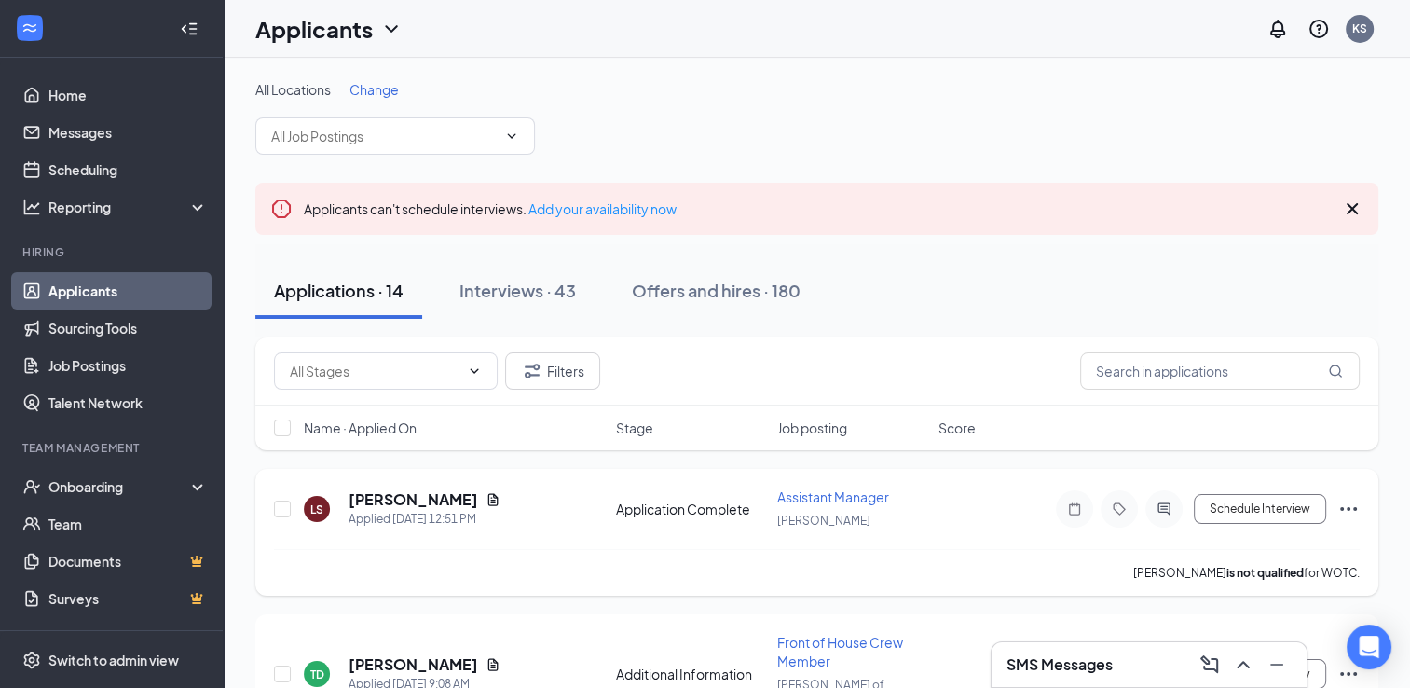
click at [1353, 502] on icon "Ellipses" at bounding box center [1348, 509] width 22 height 22
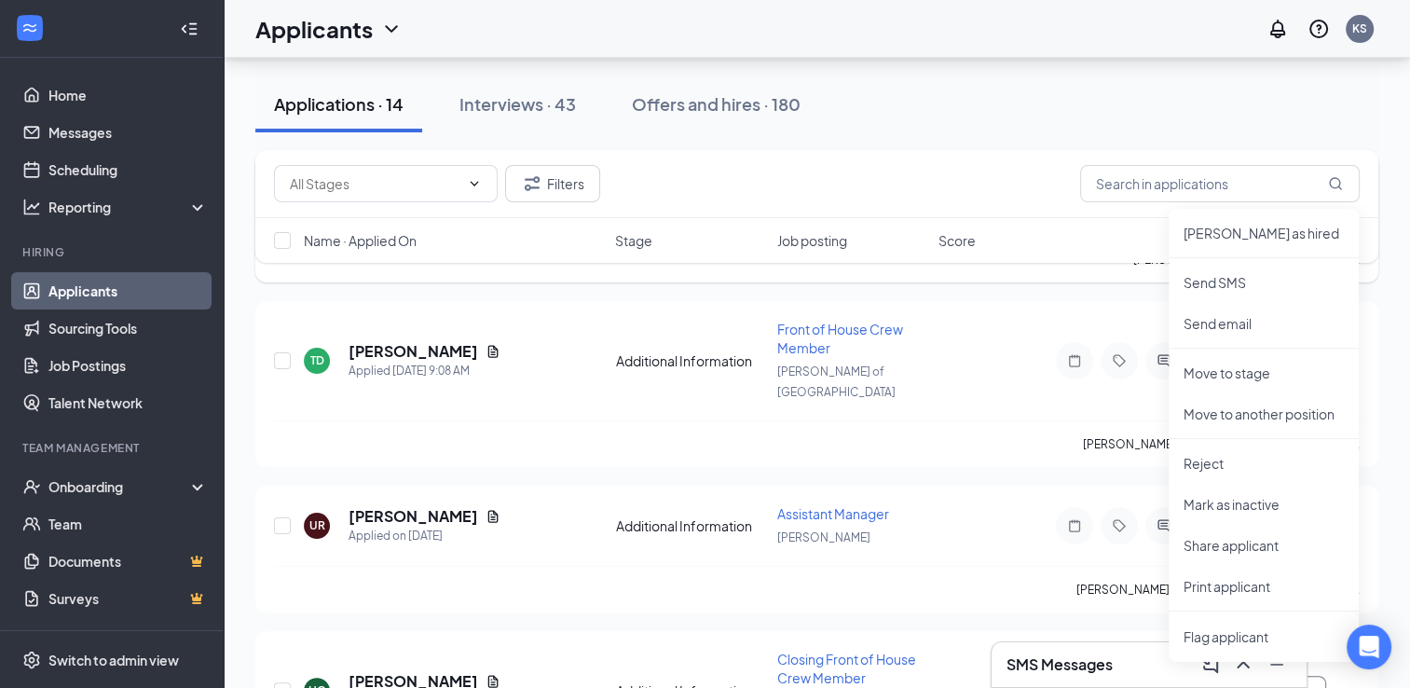
scroll to position [313, 0]
click at [1249, 381] on li "Move to stage" at bounding box center [1264, 372] width 190 height 41
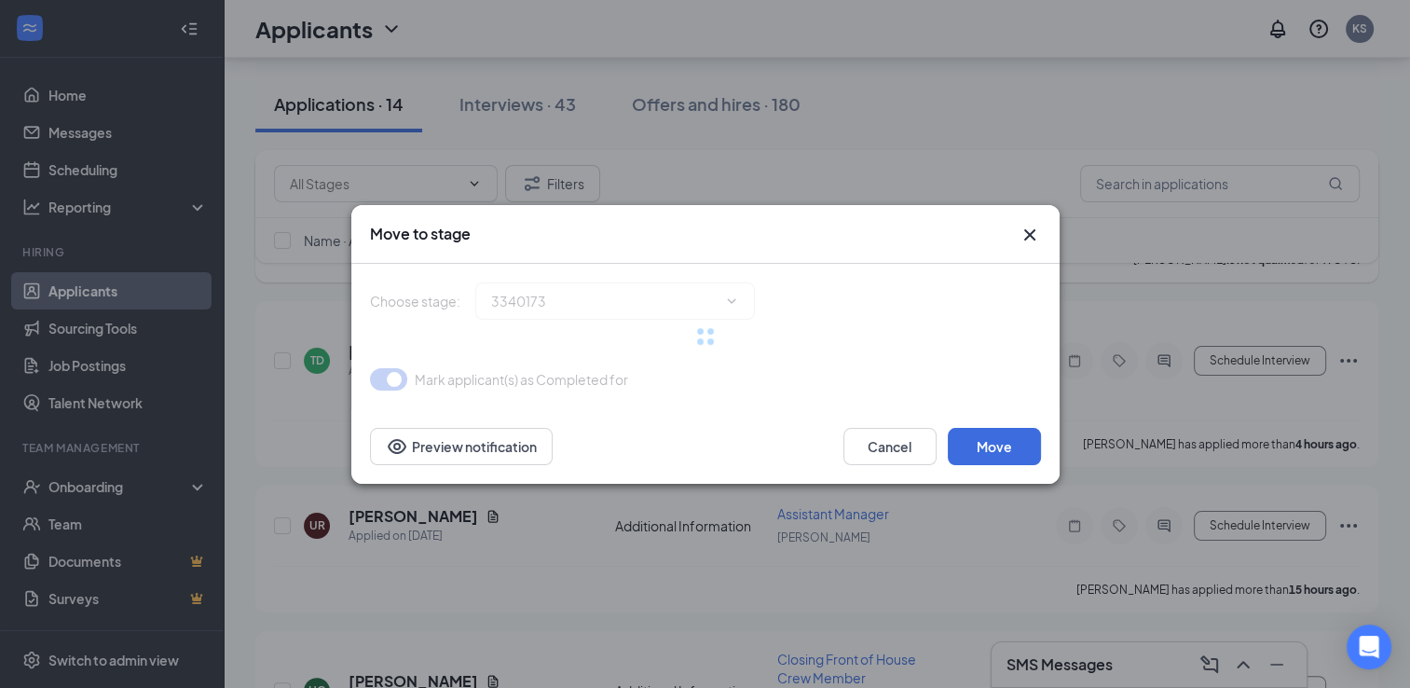
type input "Onsite Interview (next stage)"
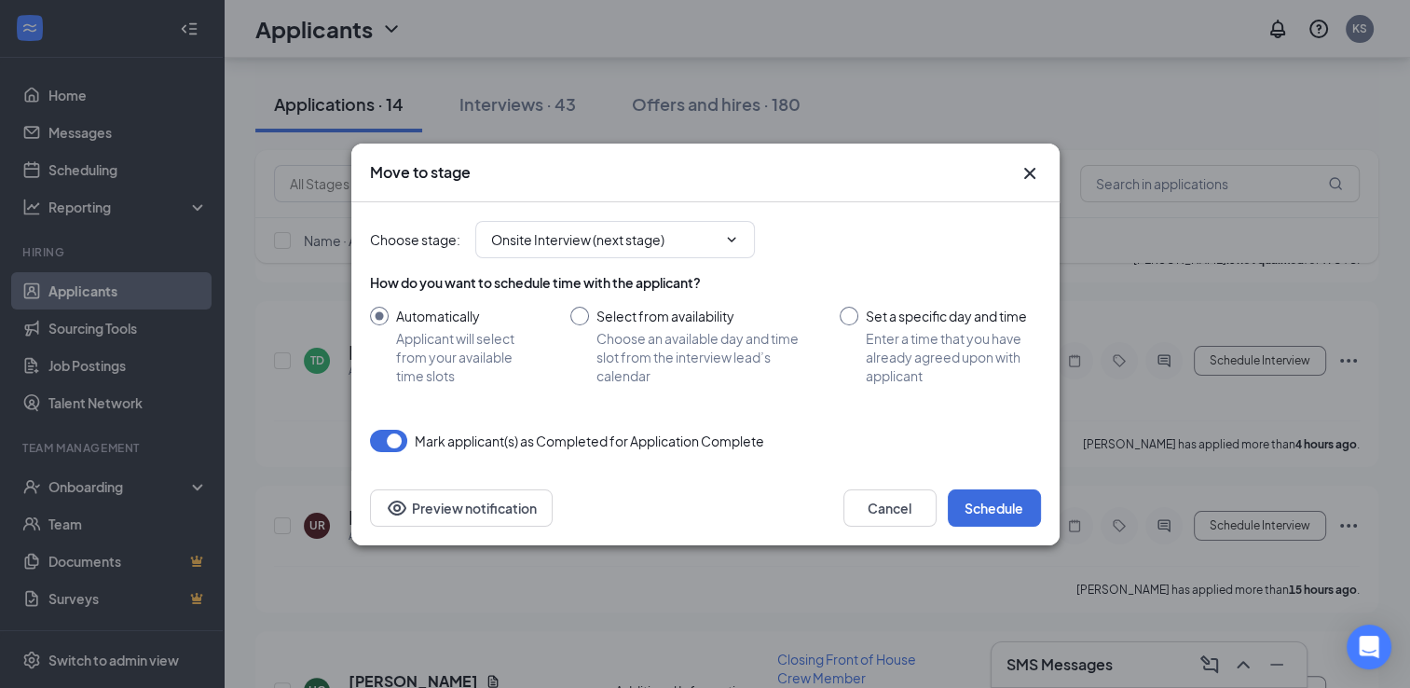
click at [581, 322] on input "Select from availability Choose an available day and time slot from the intervi…" at bounding box center [686, 346] width 233 height 78
radio input "true"
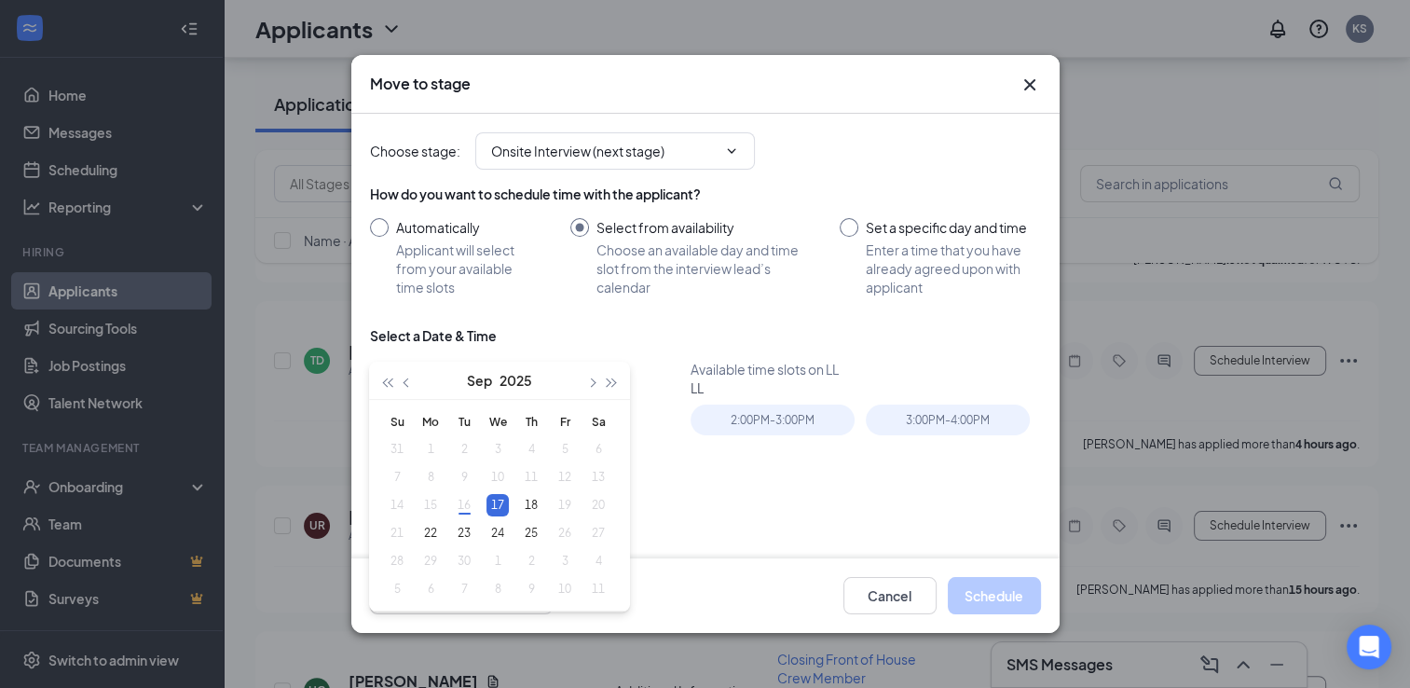
click at [384, 222] on input "Automatically Applicant will select from your available time slots" at bounding box center [451, 257] width 163 height 78
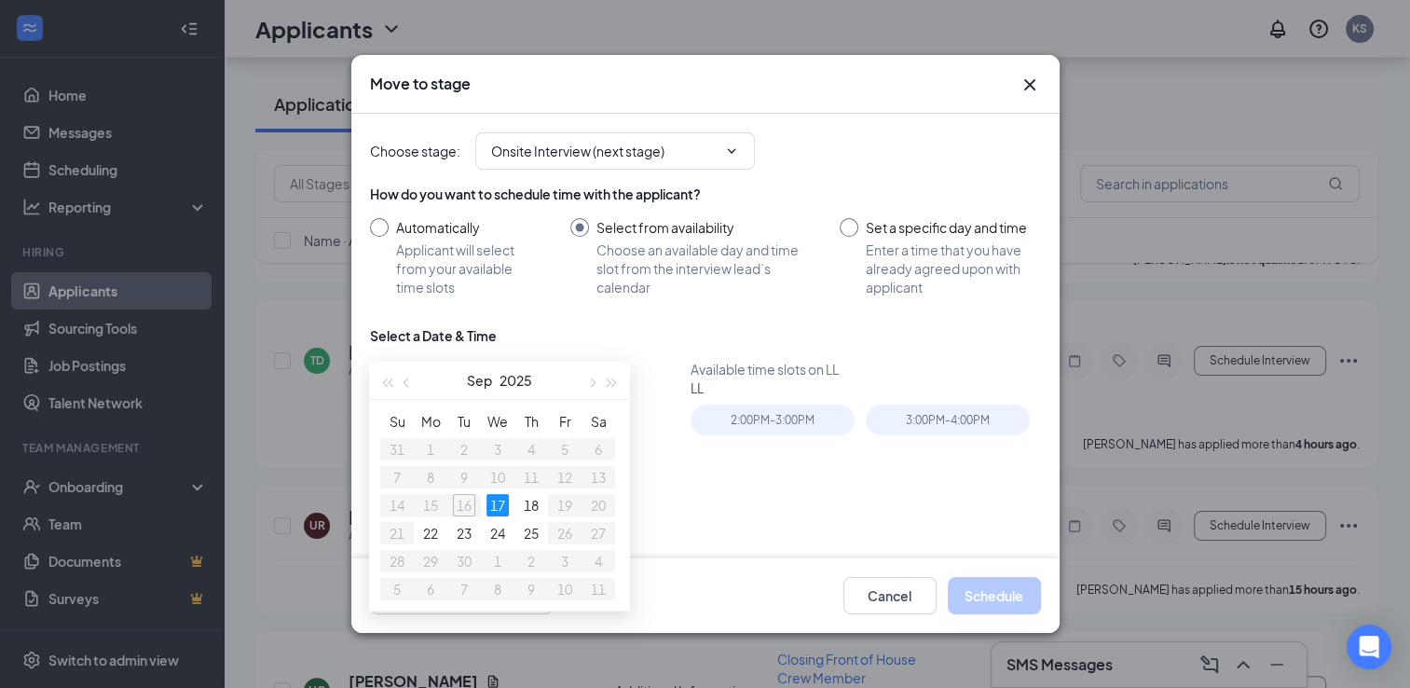
radio input "true"
radio input "false"
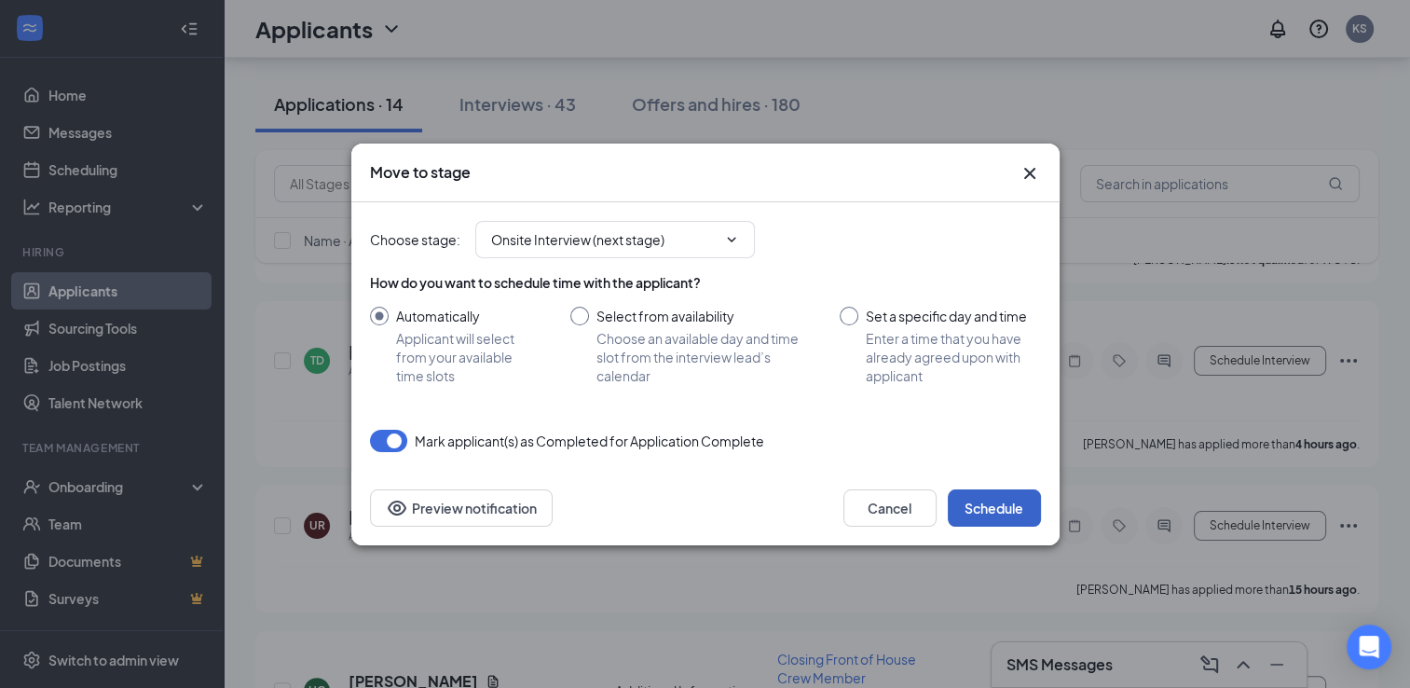
click at [1013, 506] on button "Schedule" at bounding box center [994, 507] width 93 height 37
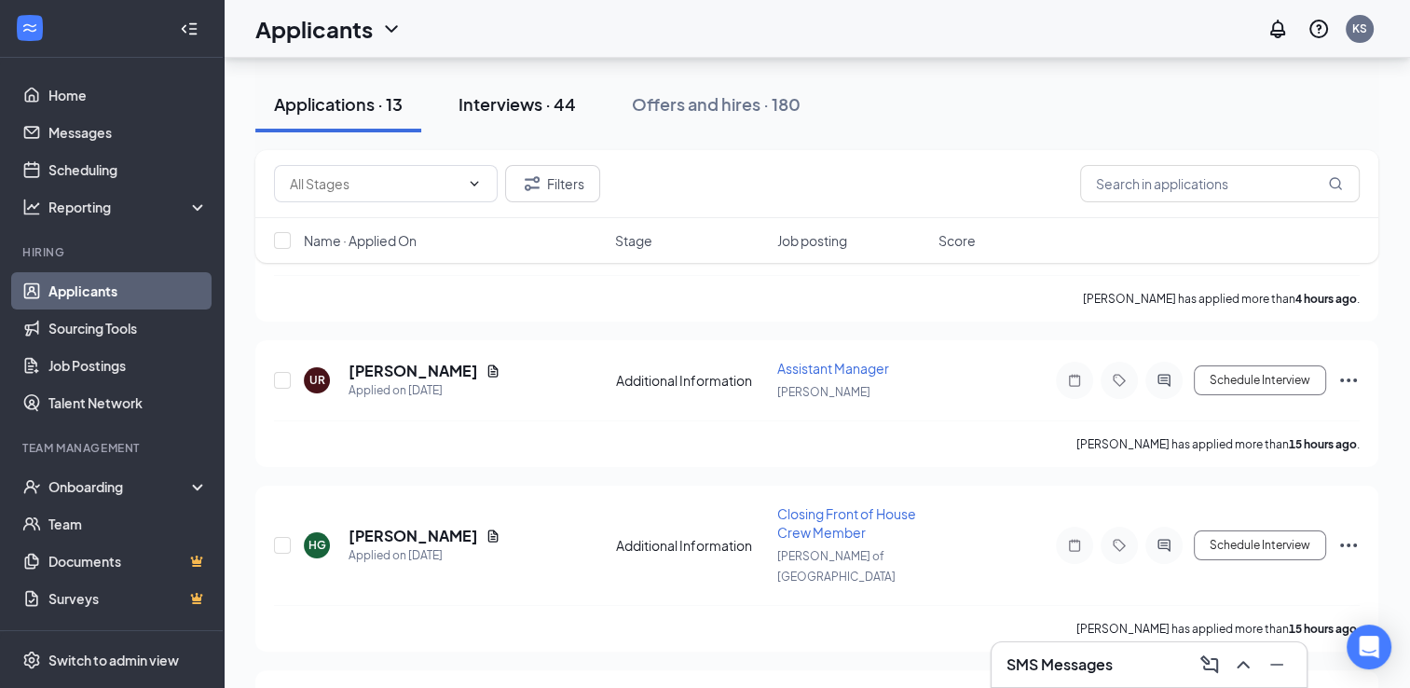
click at [521, 119] on button "Interviews · 44" at bounding box center [517, 104] width 155 height 56
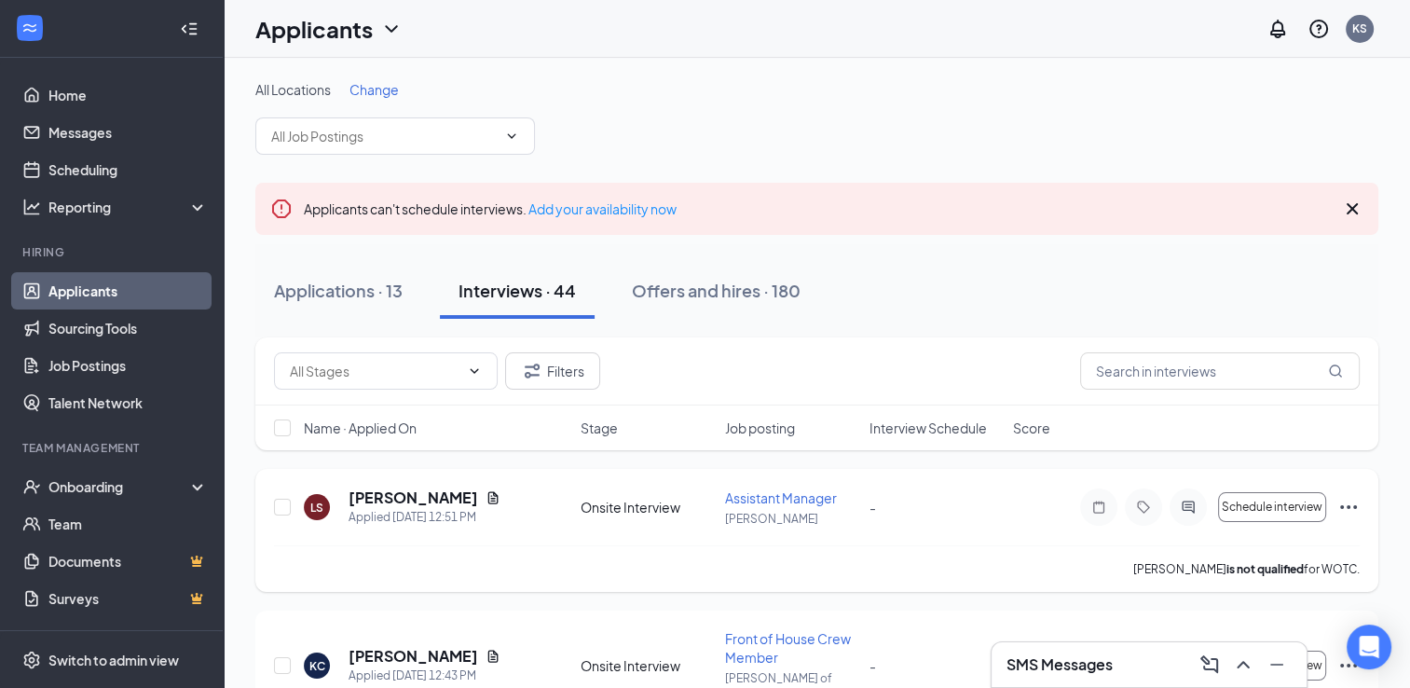
click at [1353, 505] on icon "Ellipses" at bounding box center [1348, 507] width 17 height 4
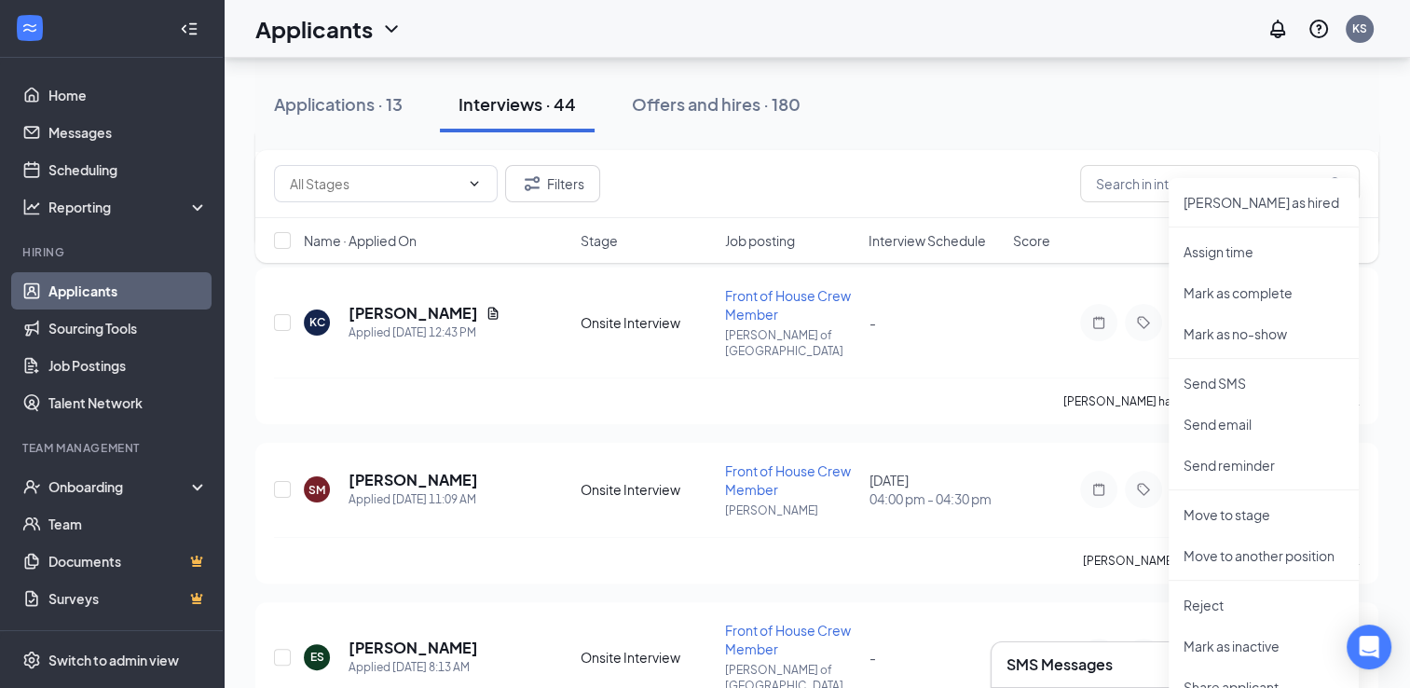
scroll to position [338, 0]
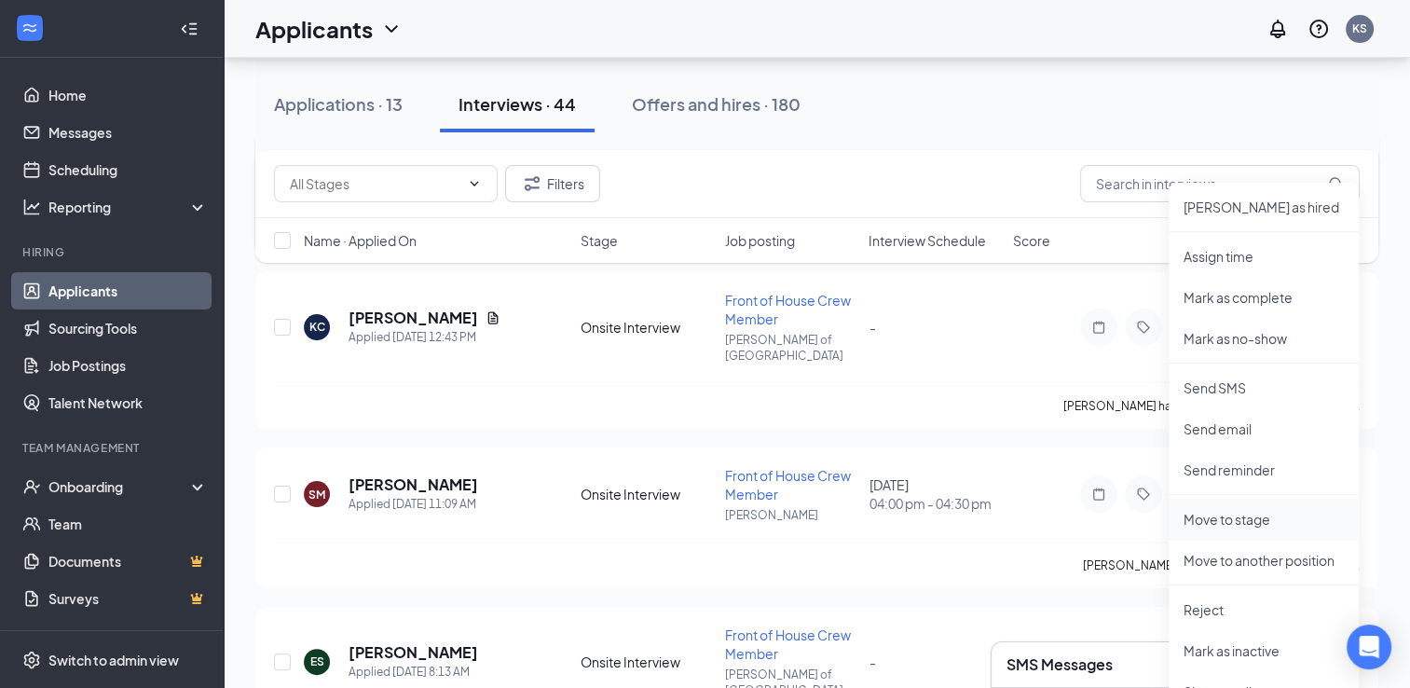
click at [1212, 524] on p "Move to stage" at bounding box center [1264, 519] width 160 height 19
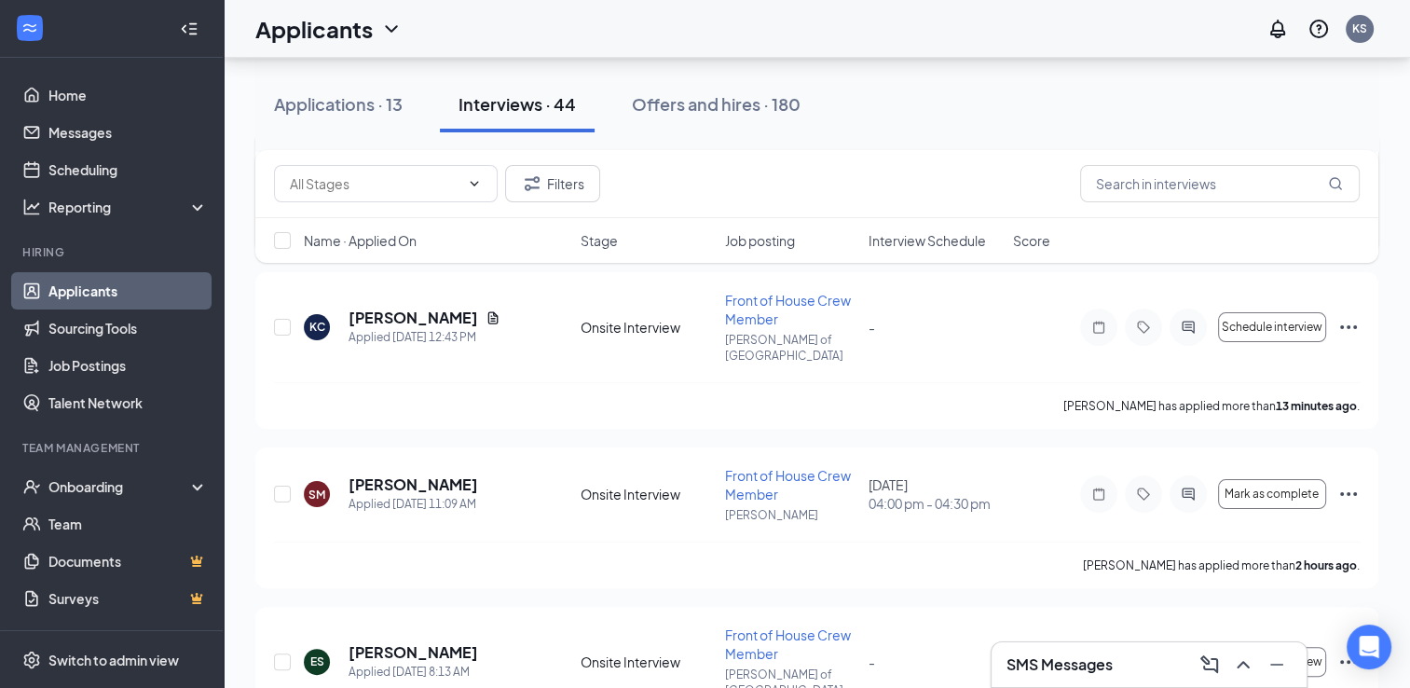
type input "Hiring Complete (final stage)"
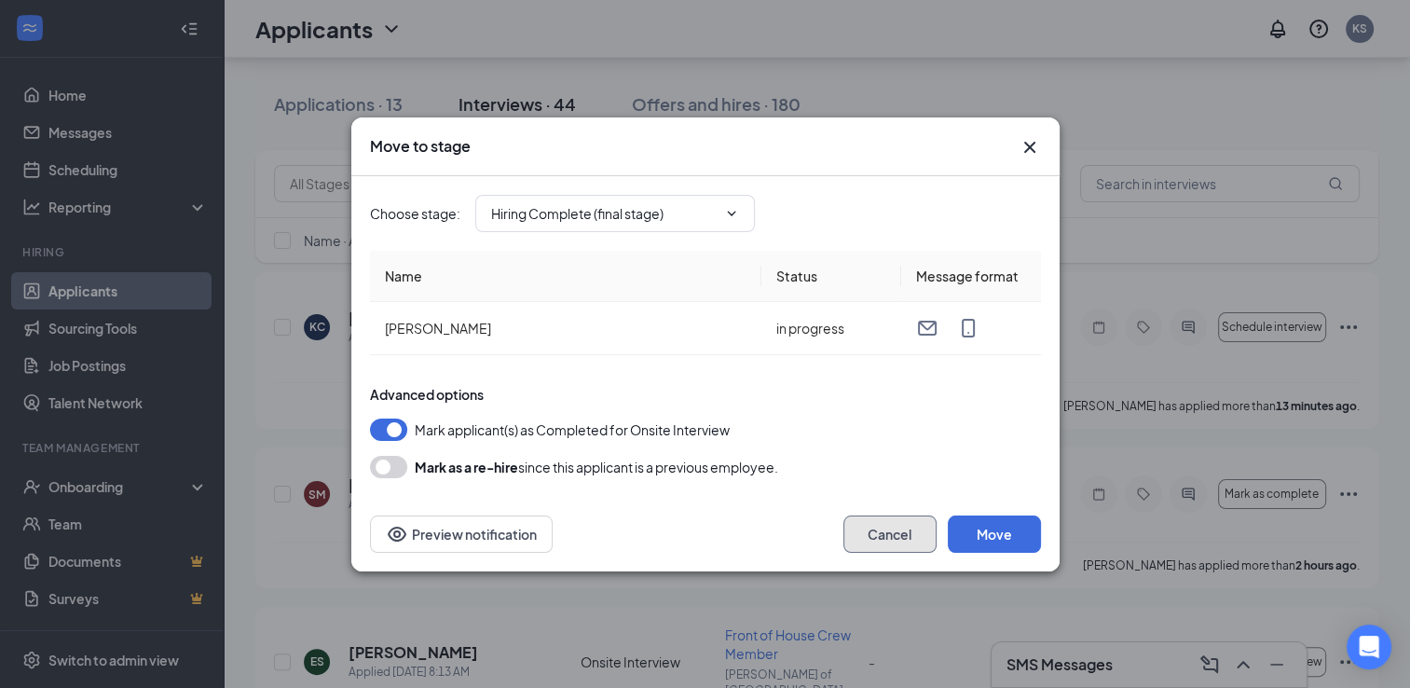
click at [881, 516] on button "Cancel" at bounding box center [889, 533] width 93 height 37
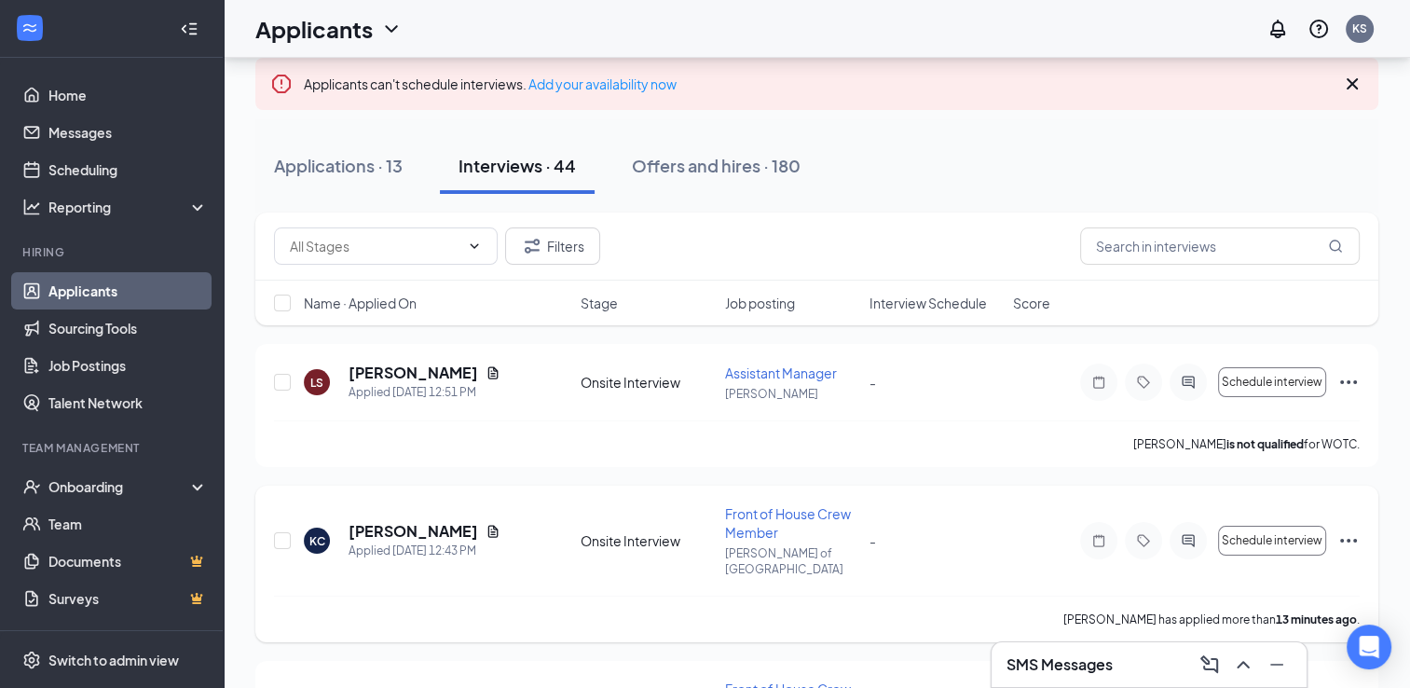
scroll to position [0, 0]
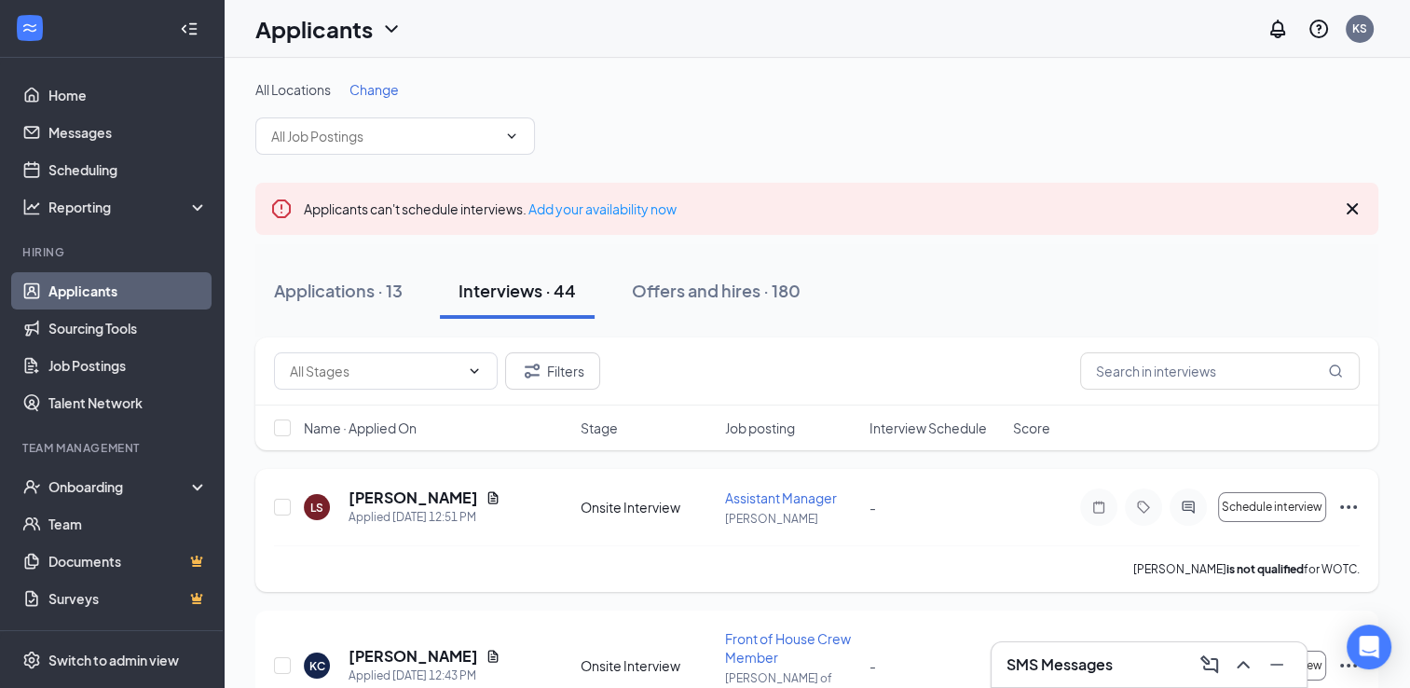
click at [1351, 509] on icon "Ellipses" at bounding box center [1348, 507] width 22 height 22
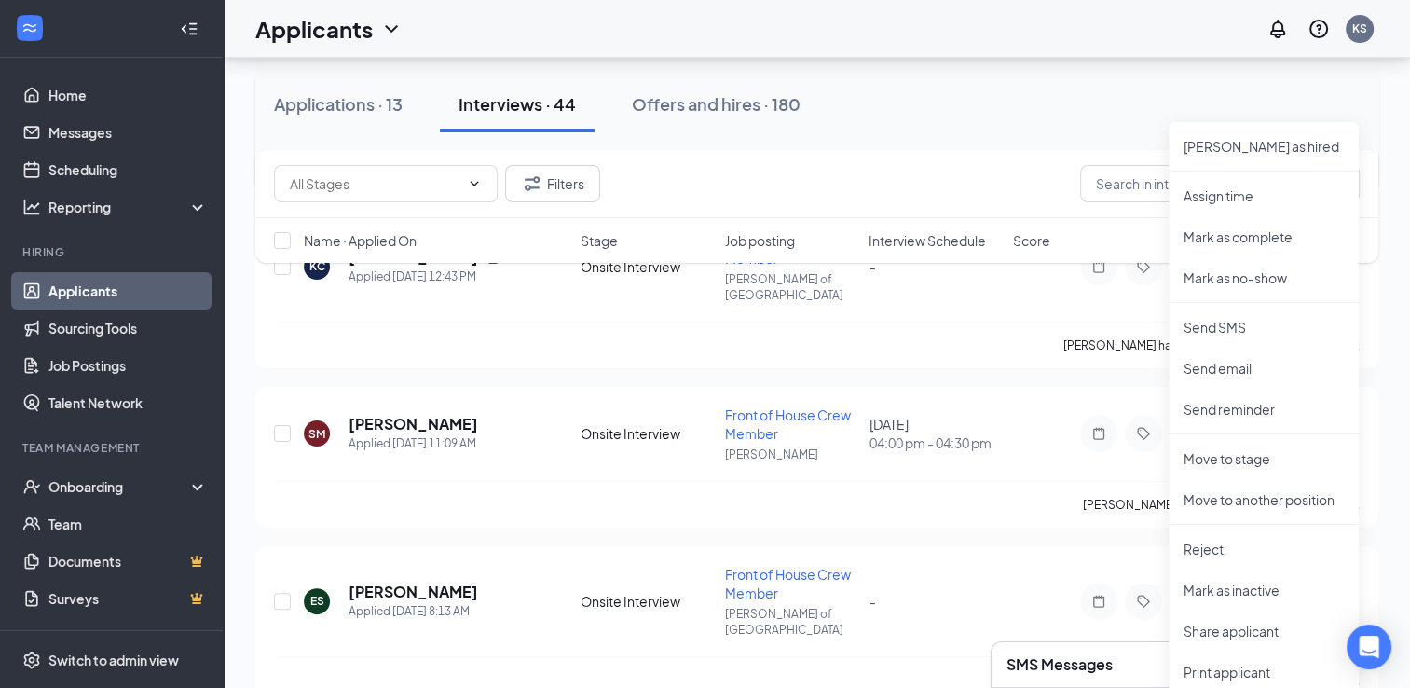
scroll to position [397, 0]
click at [1240, 460] on p "Move to stage" at bounding box center [1264, 460] width 160 height 19
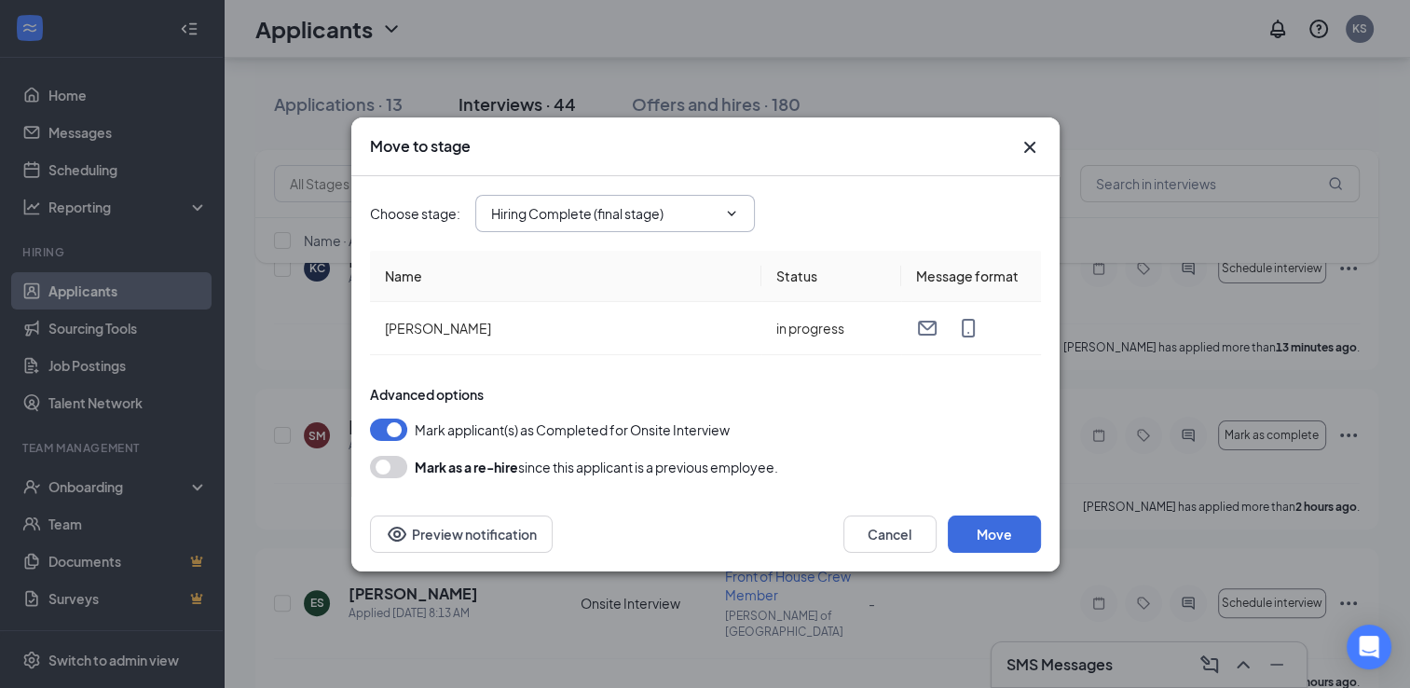
click at [726, 203] on span "Hiring Complete (final stage)" at bounding box center [615, 213] width 280 height 37
click at [724, 203] on span "Hiring Complete (final stage)" at bounding box center [615, 213] width 280 height 37
click at [731, 206] on icon "ChevronDown" at bounding box center [731, 213] width 15 height 15
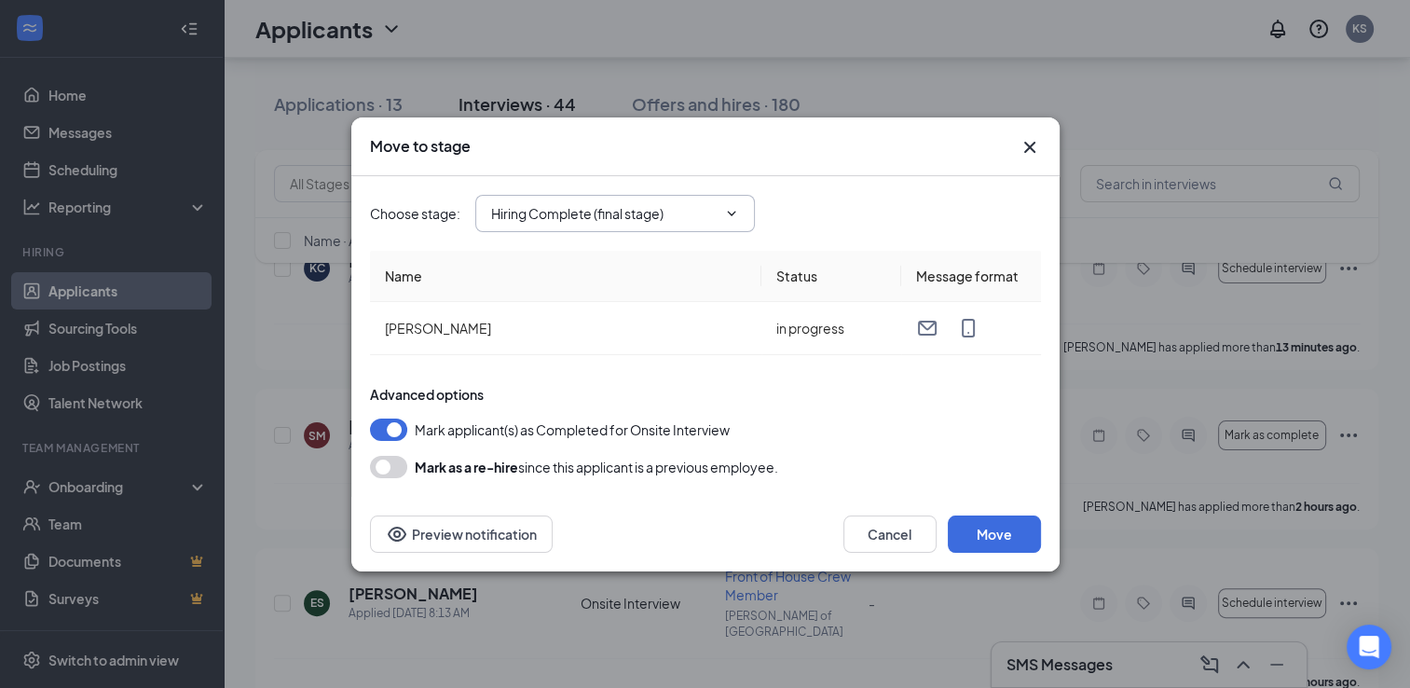
click at [631, 218] on input "Hiring Complete (final stage)" at bounding box center [604, 213] width 226 height 21
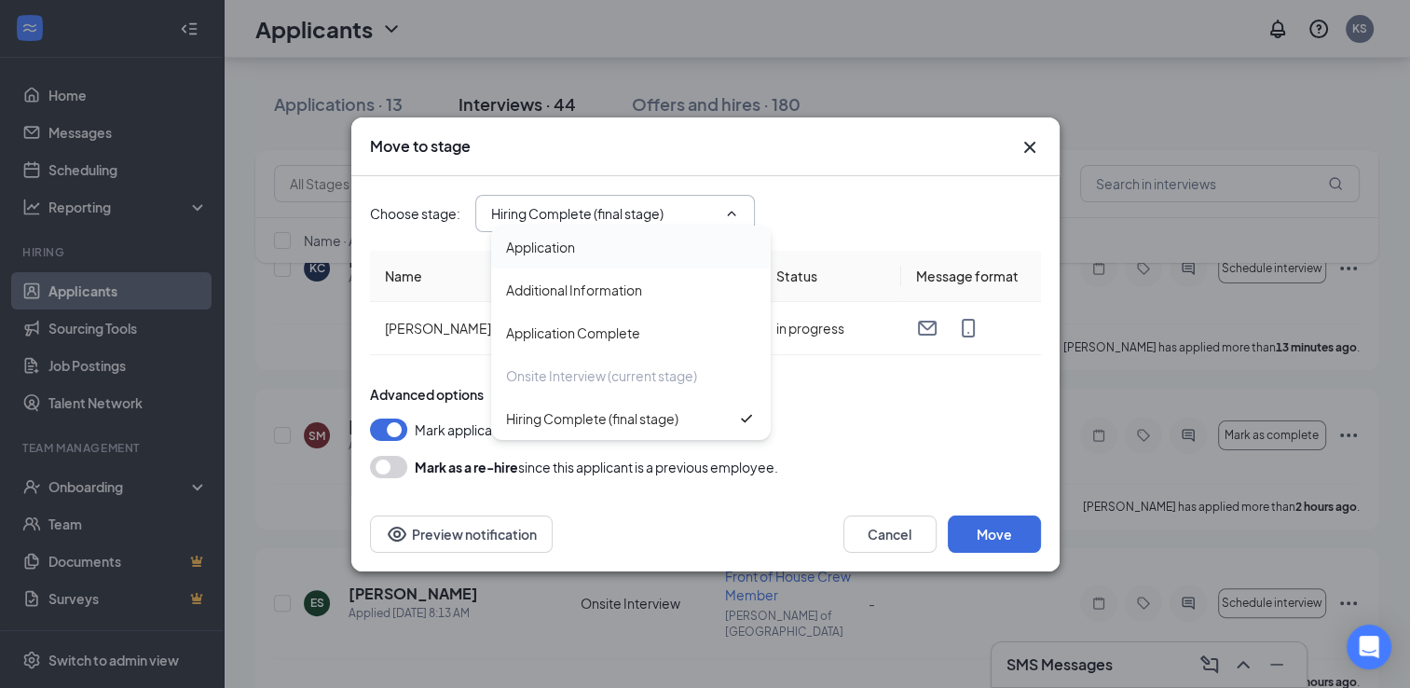
click at [569, 239] on div "Application" at bounding box center [540, 247] width 69 height 21
type input "Application"
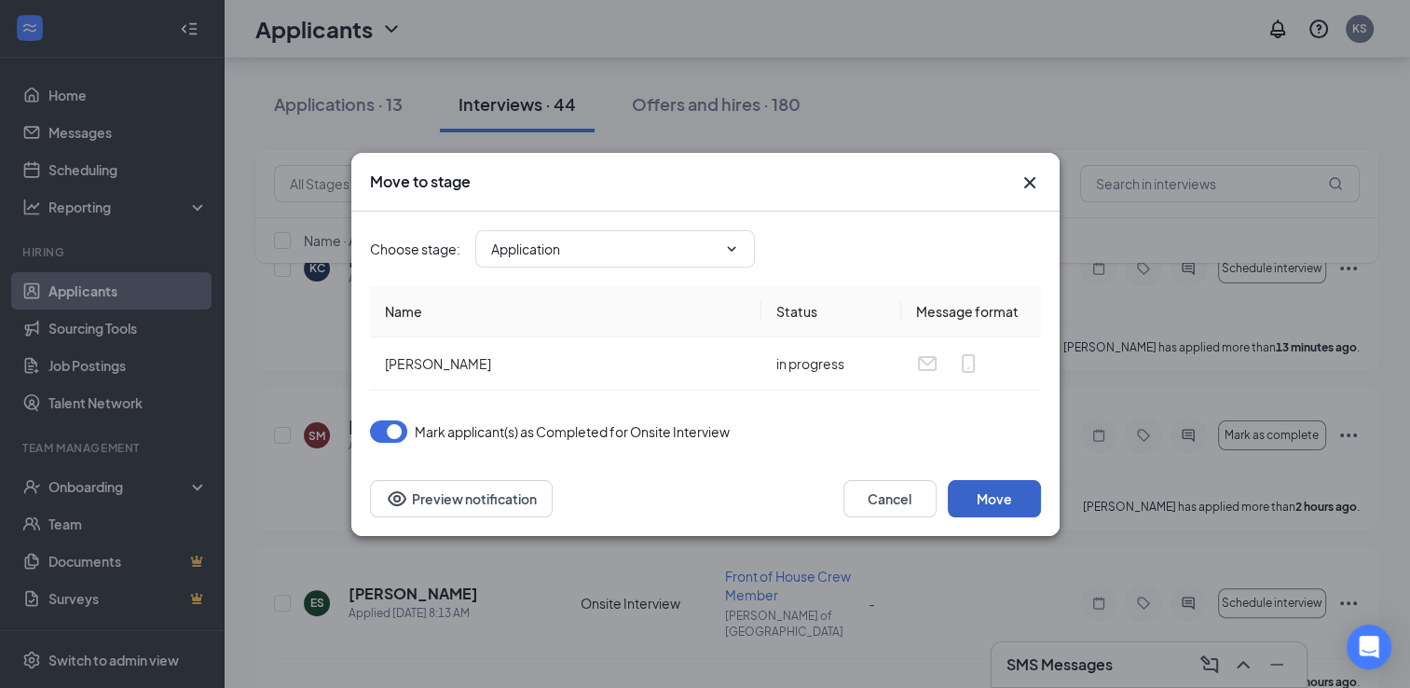
click at [1006, 509] on button "Move" at bounding box center [994, 498] width 93 height 37
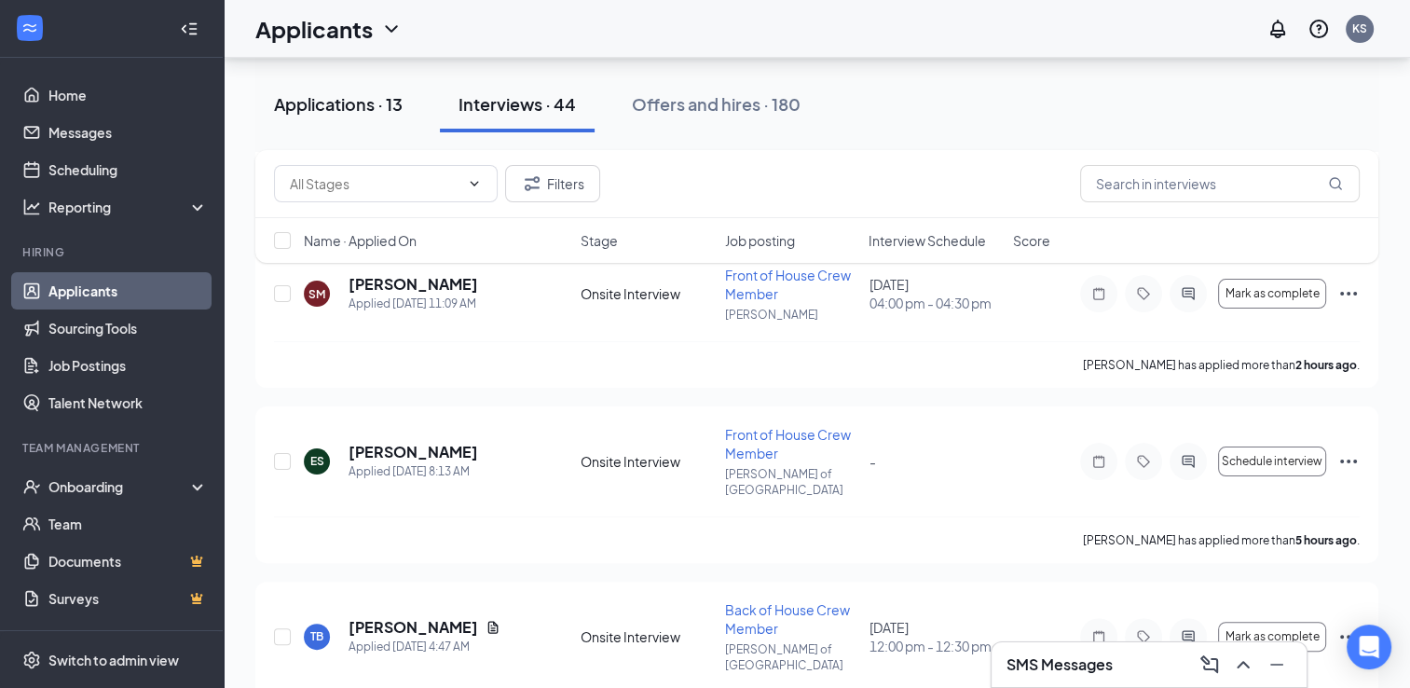
click at [358, 112] on div "Applications · 13" at bounding box center [338, 103] width 129 height 23
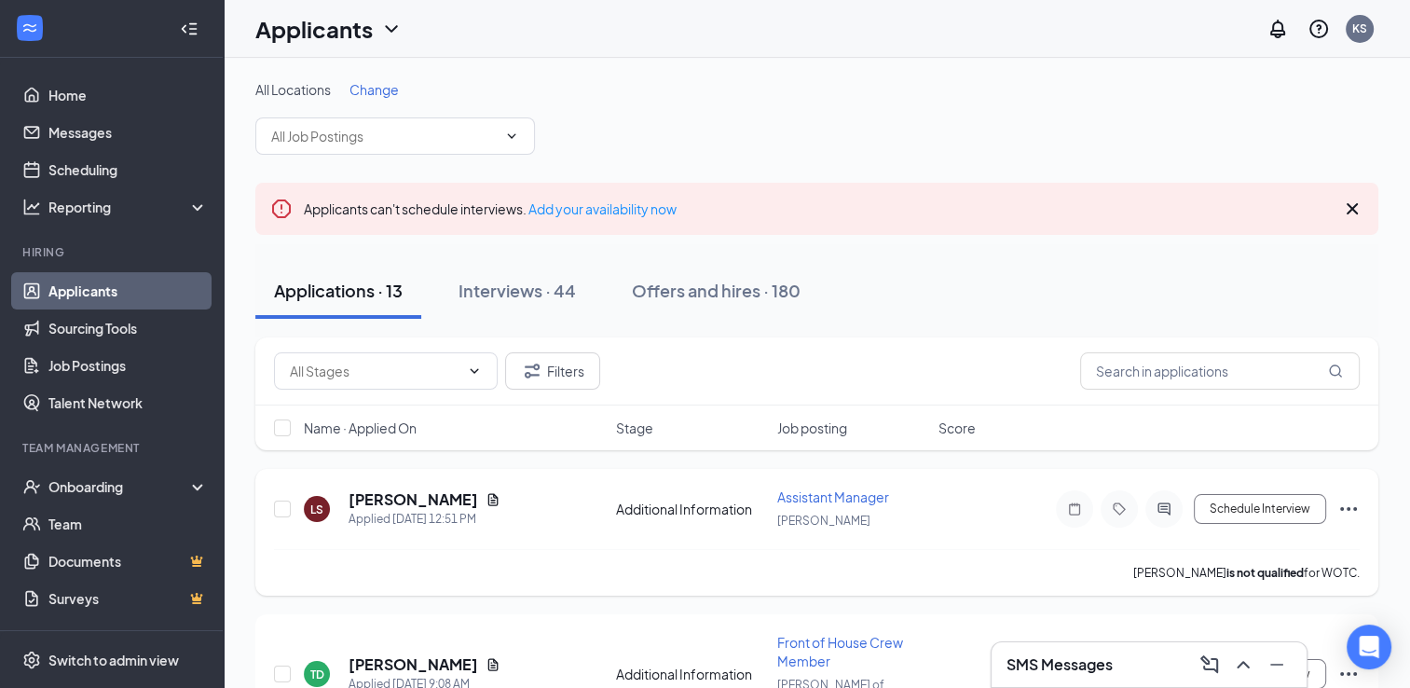
click at [1354, 503] on icon "Ellipses" at bounding box center [1348, 509] width 22 height 22
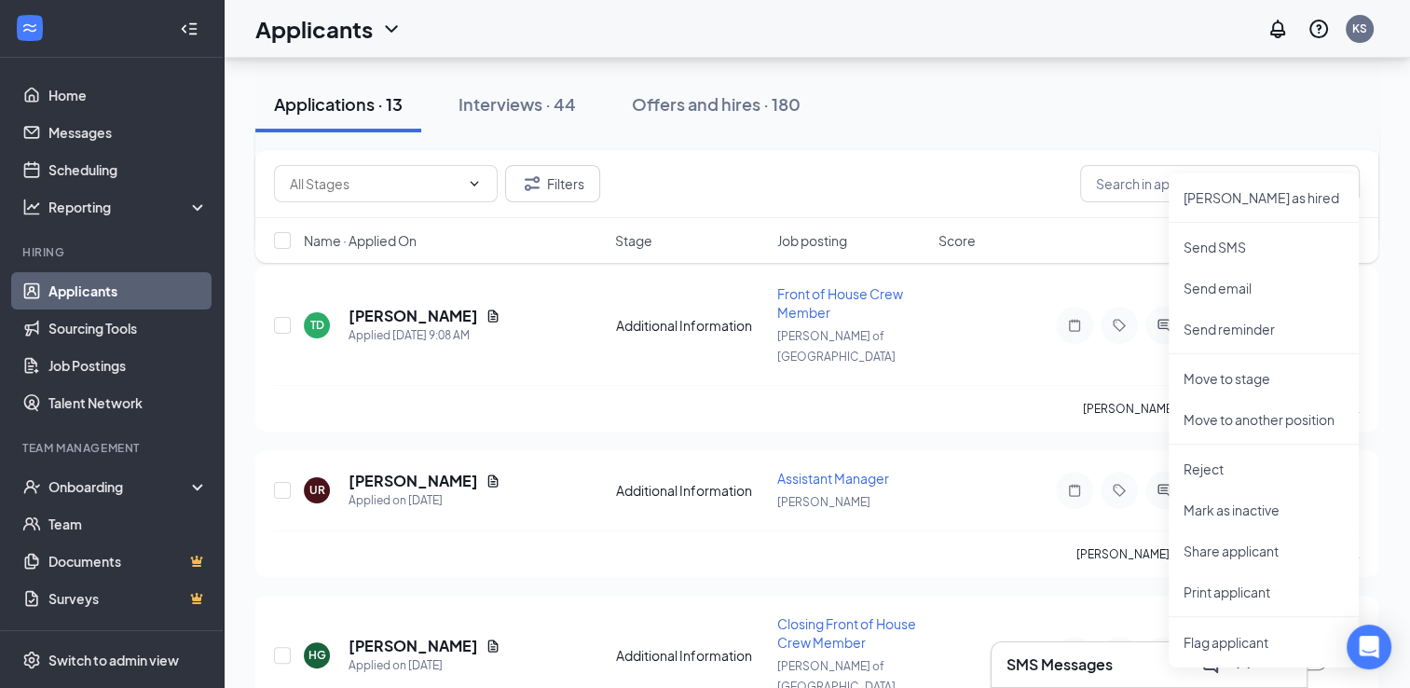
scroll to position [368, 0]
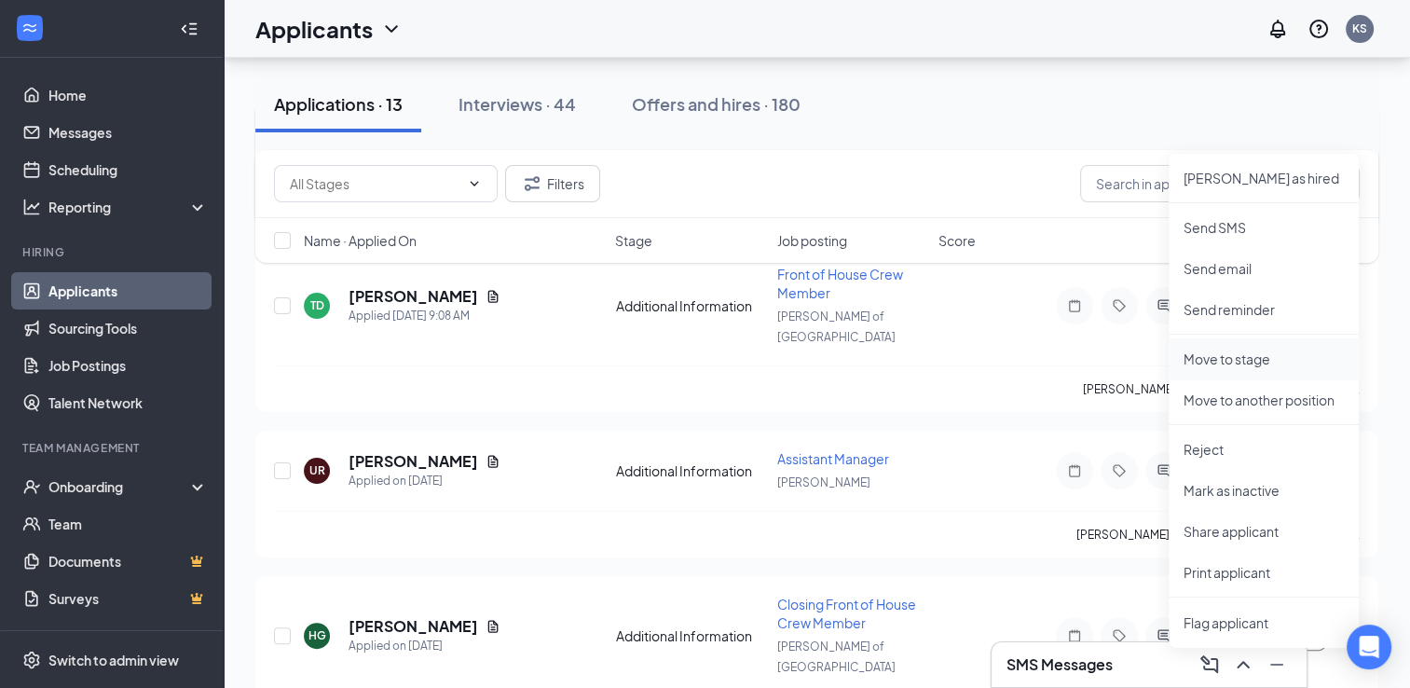
click at [1237, 356] on p "Move to stage" at bounding box center [1264, 359] width 160 height 19
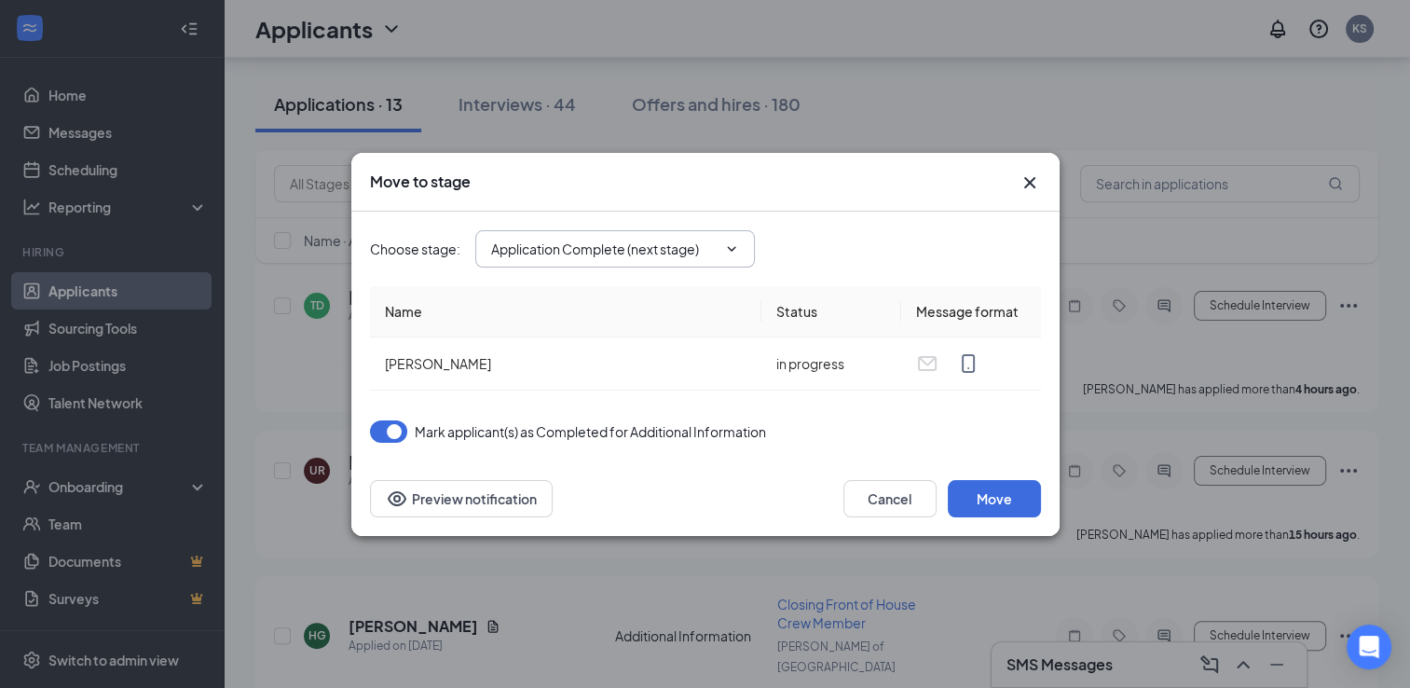
click at [721, 248] on span at bounding box center [729, 248] width 19 height 15
click at [733, 254] on icon "ChevronDown" at bounding box center [731, 248] width 15 height 15
click at [633, 259] on span "Application Complete (next stage)" at bounding box center [615, 248] width 280 height 37
click at [606, 247] on input "Application Complete (next stage)" at bounding box center [604, 249] width 226 height 21
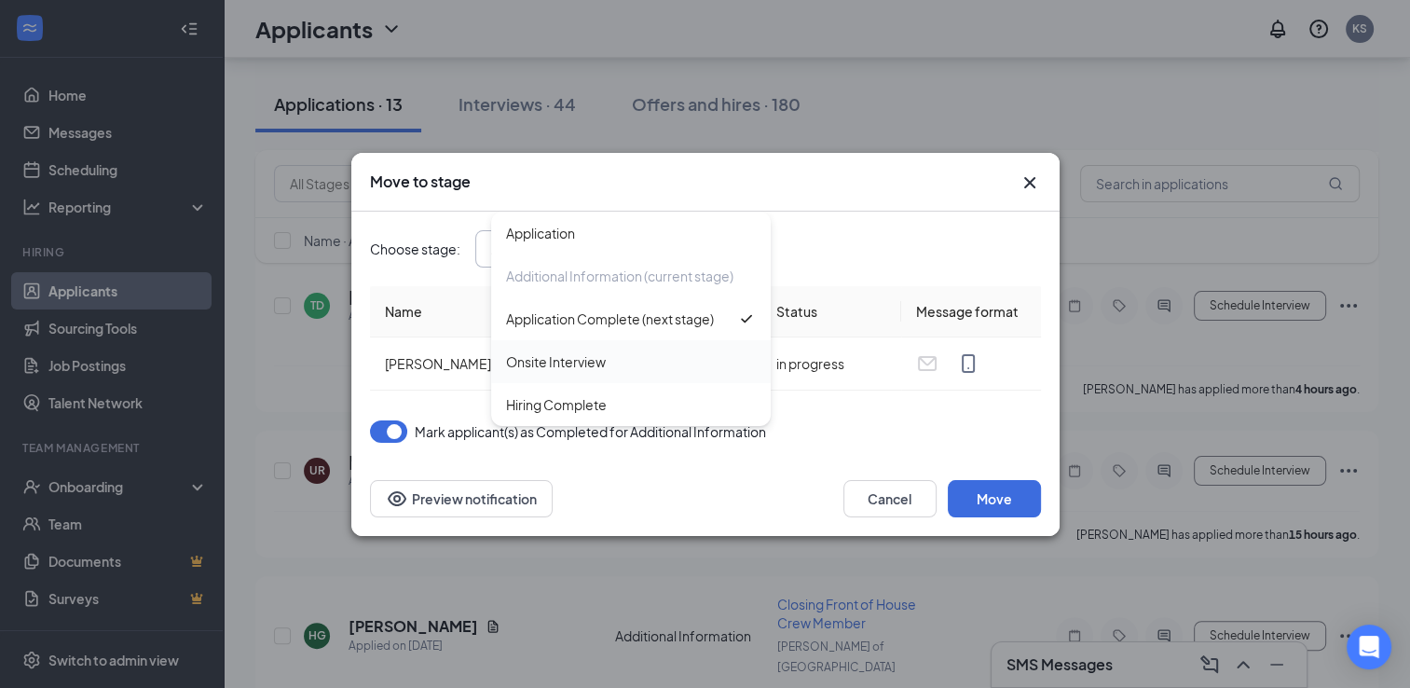
click at [570, 364] on div "Onsite Interview" at bounding box center [556, 361] width 100 height 21
type input "Onsite Interview"
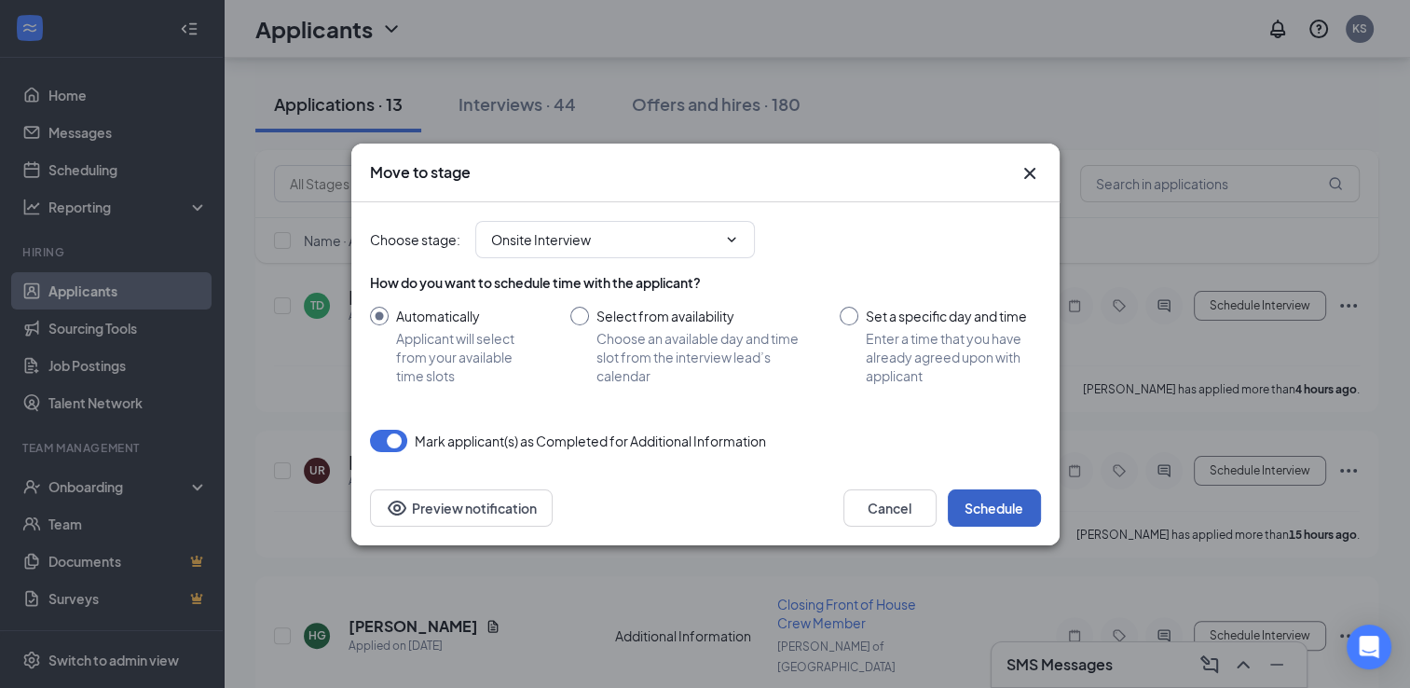
click at [985, 505] on button "Schedule" at bounding box center [994, 507] width 93 height 37
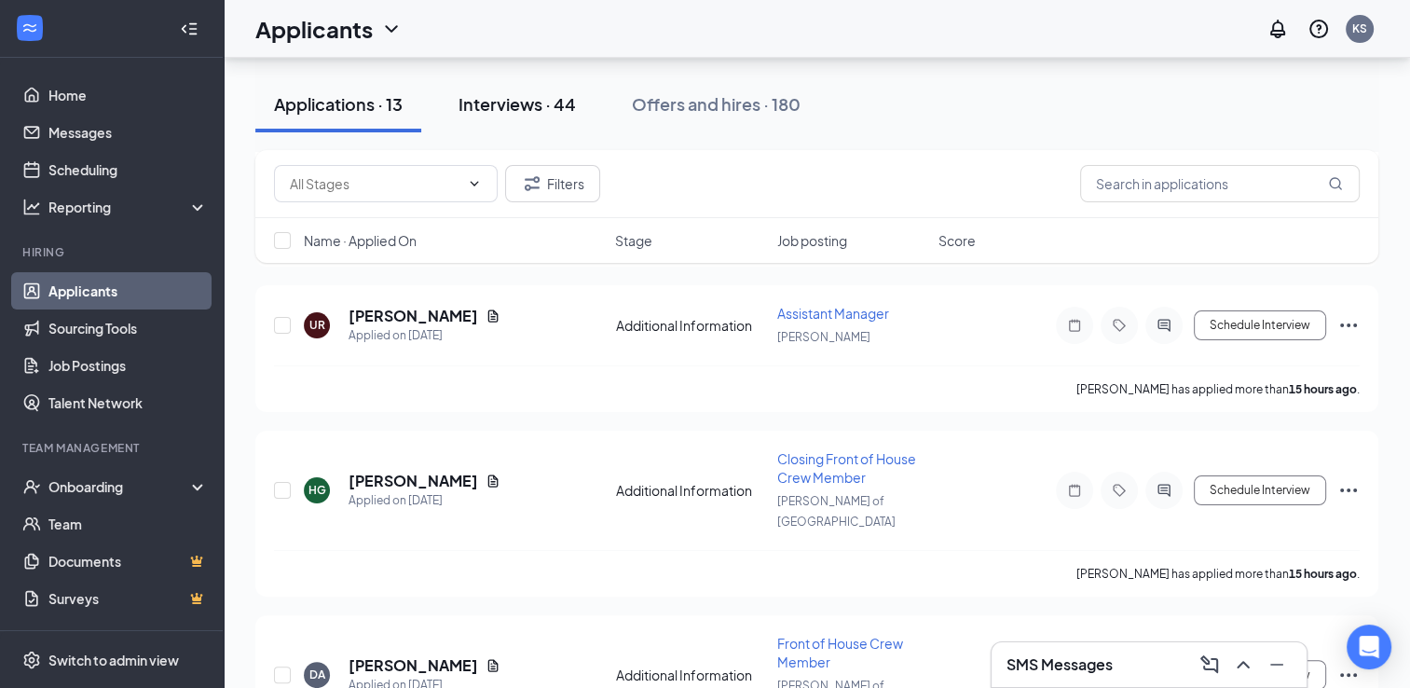
click at [533, 89] on button "Interviews · 44" at bounding box center [517, 104] width 155 height 56
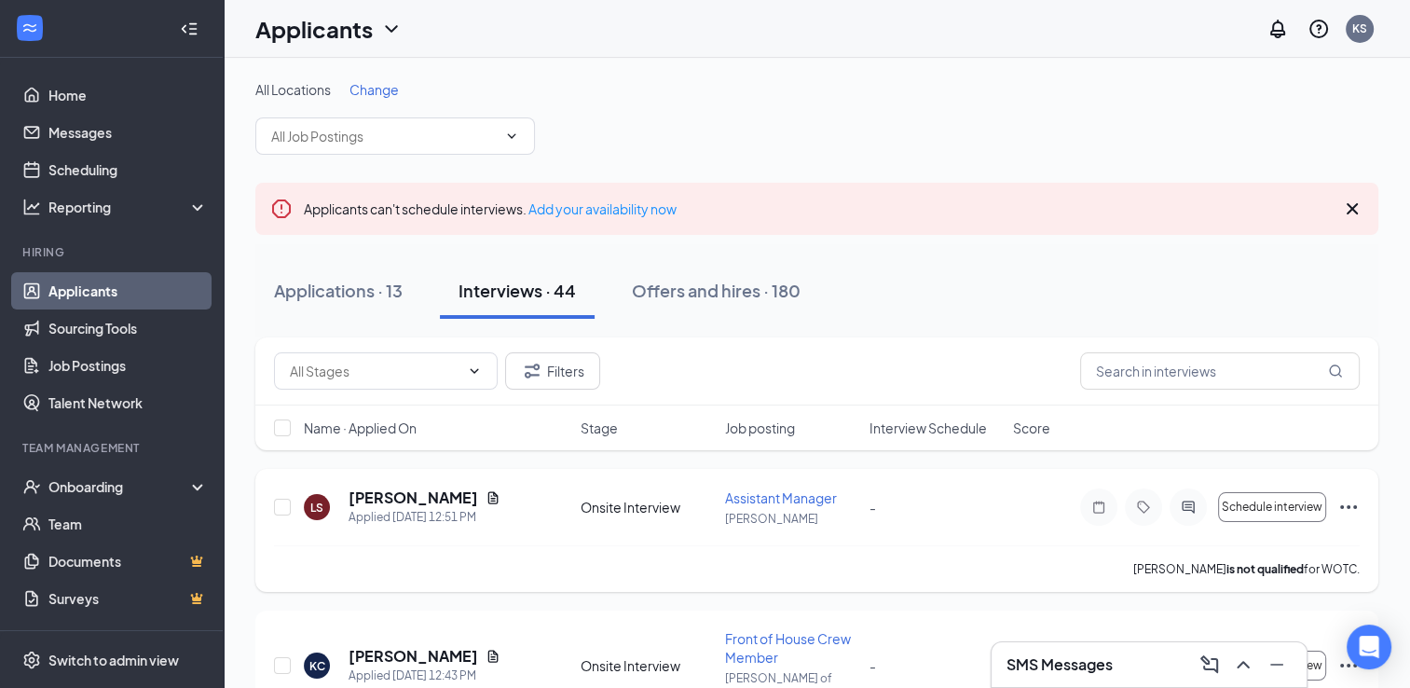
click at [1343, 505] on icon "Ellipses" at bounding box center [1348, 507] width 22 height 22
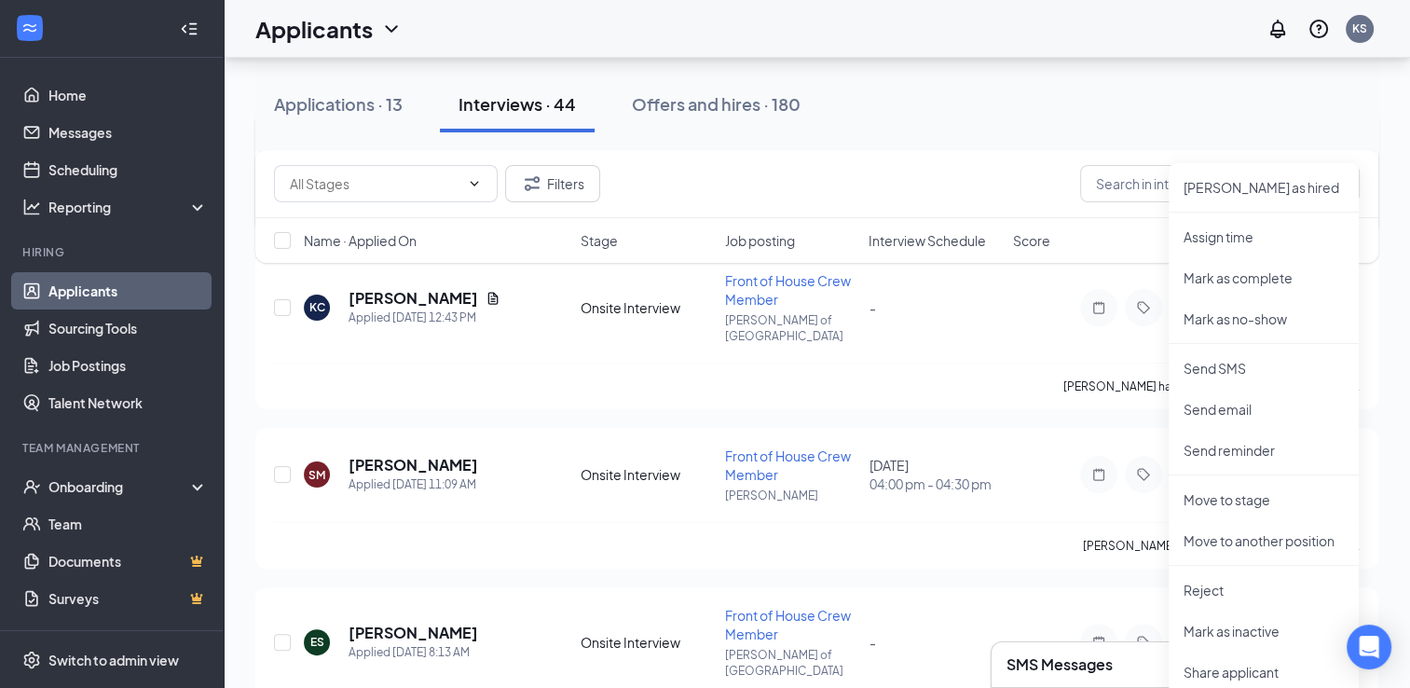
scroll to position [338, 0]
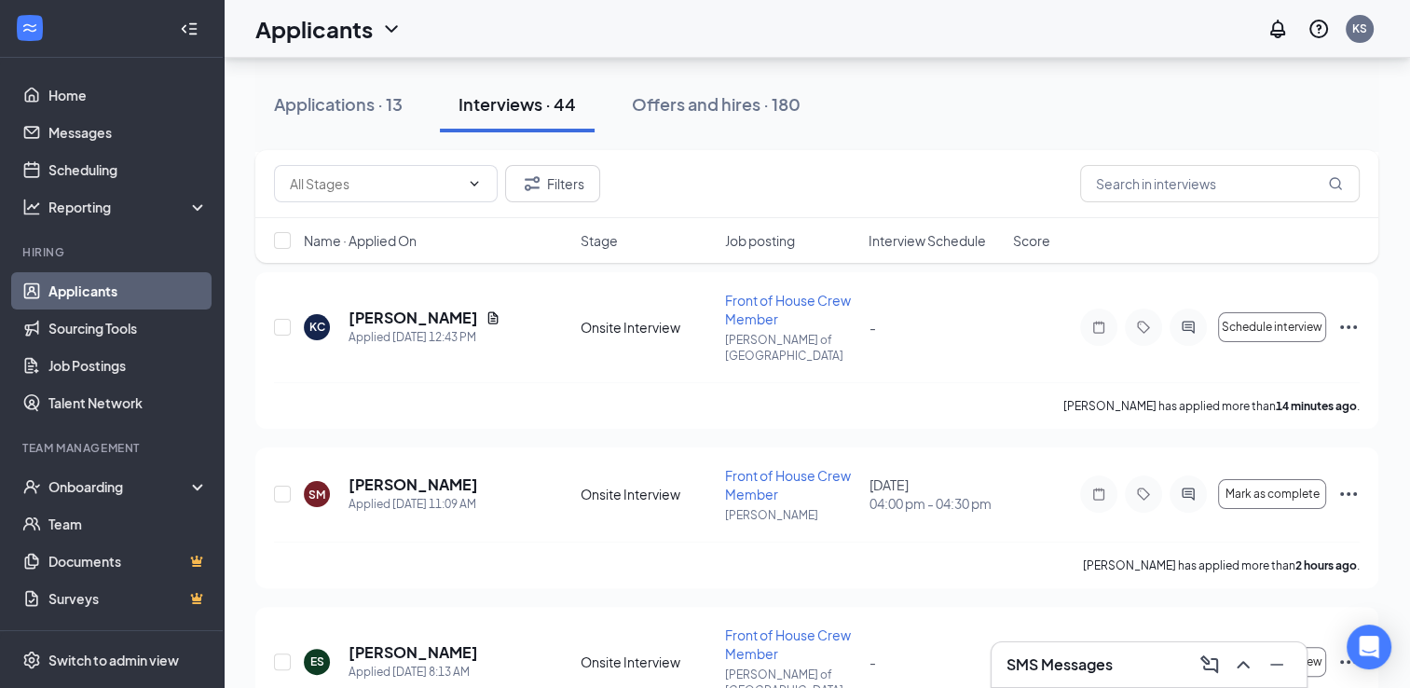
click at [1012, 178] on div "Filters" at bounding box center [817, 183] width 1086 height 37
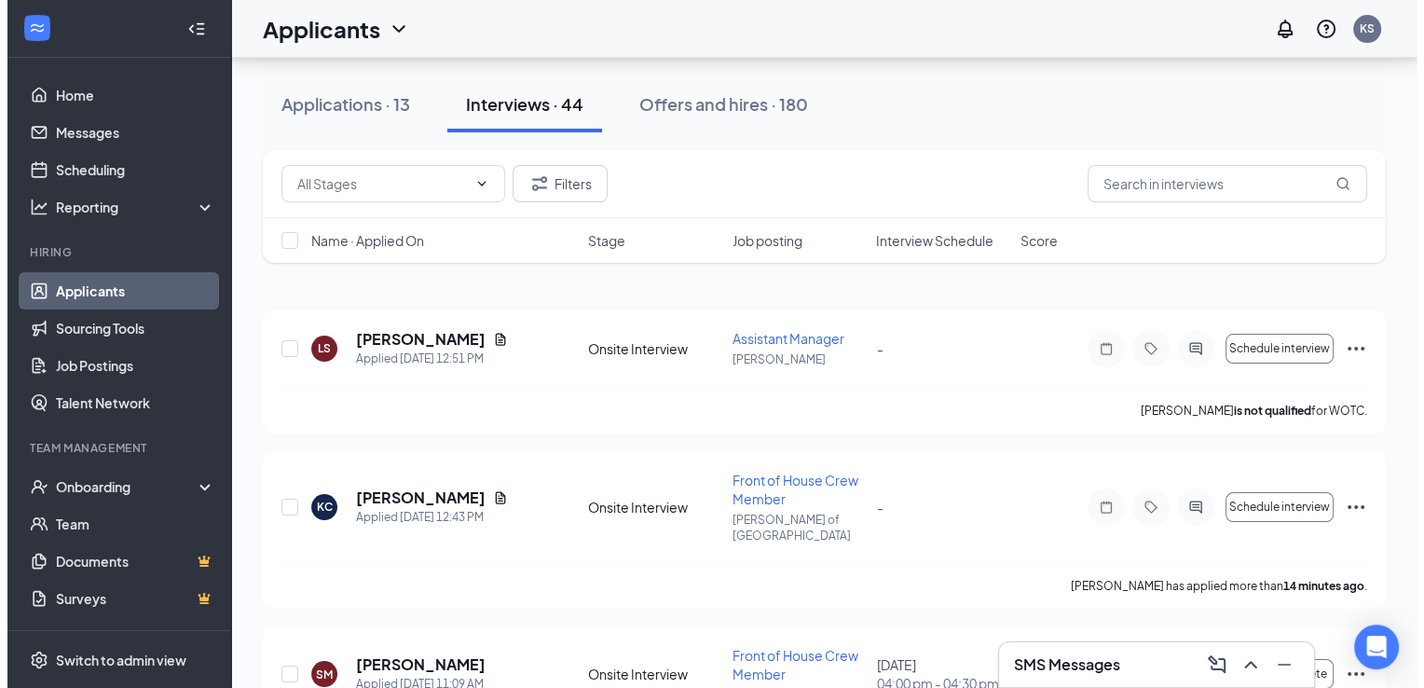
scroll to position [0, 0]
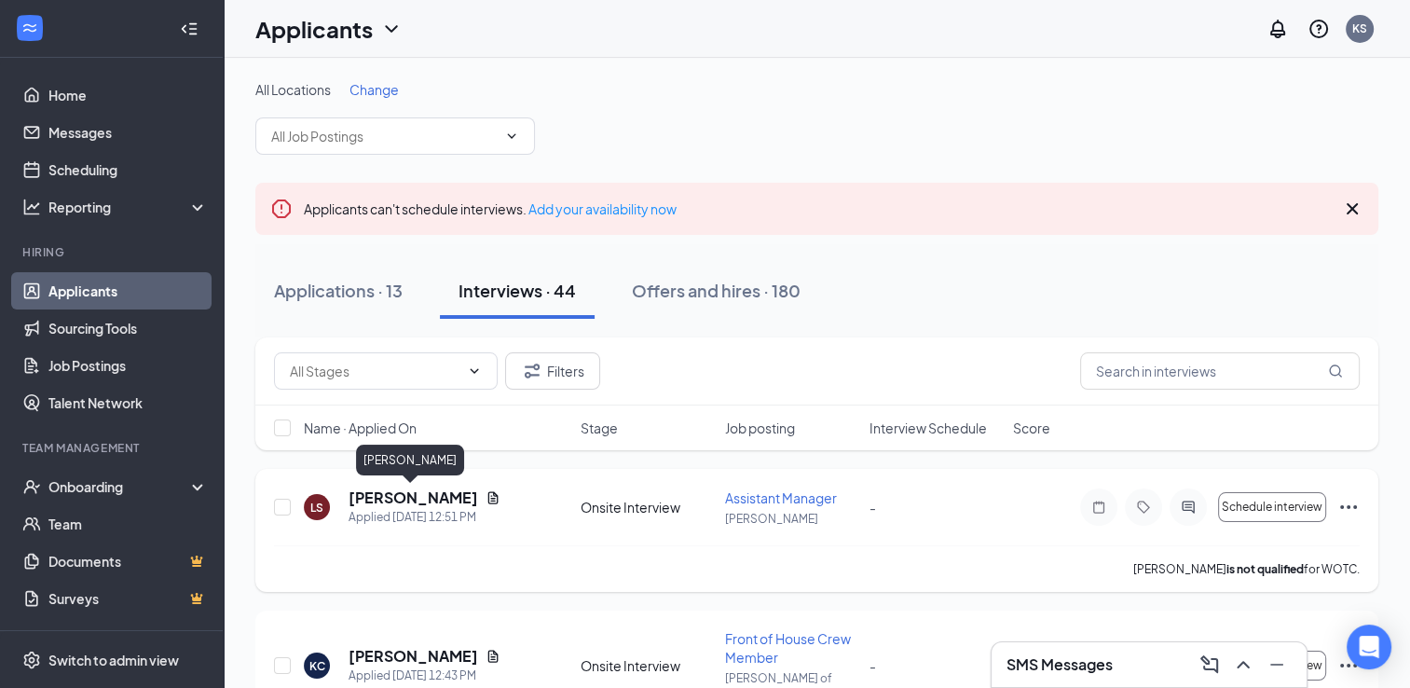
click at [407, 505] on h5 "[PERSON_NAME]" at bounding box center [414, 497] width 130 height 21
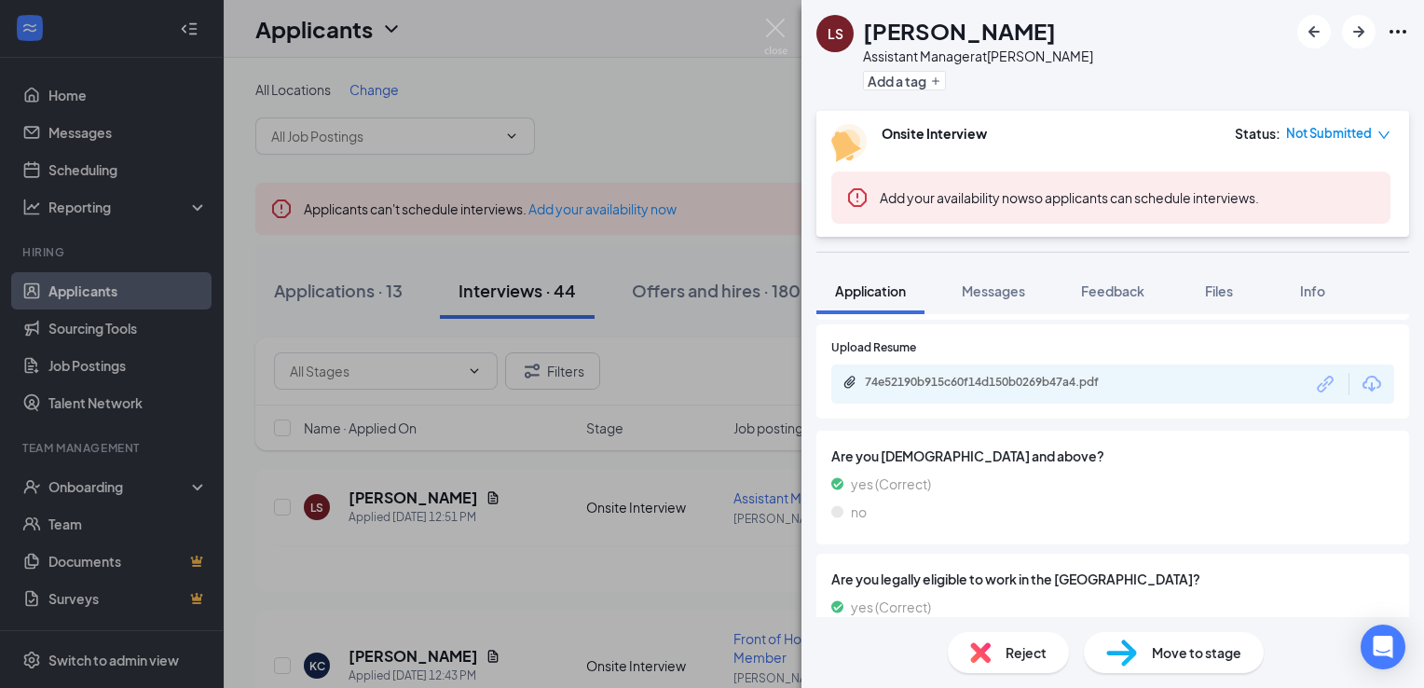
scroll to position [358, 0]
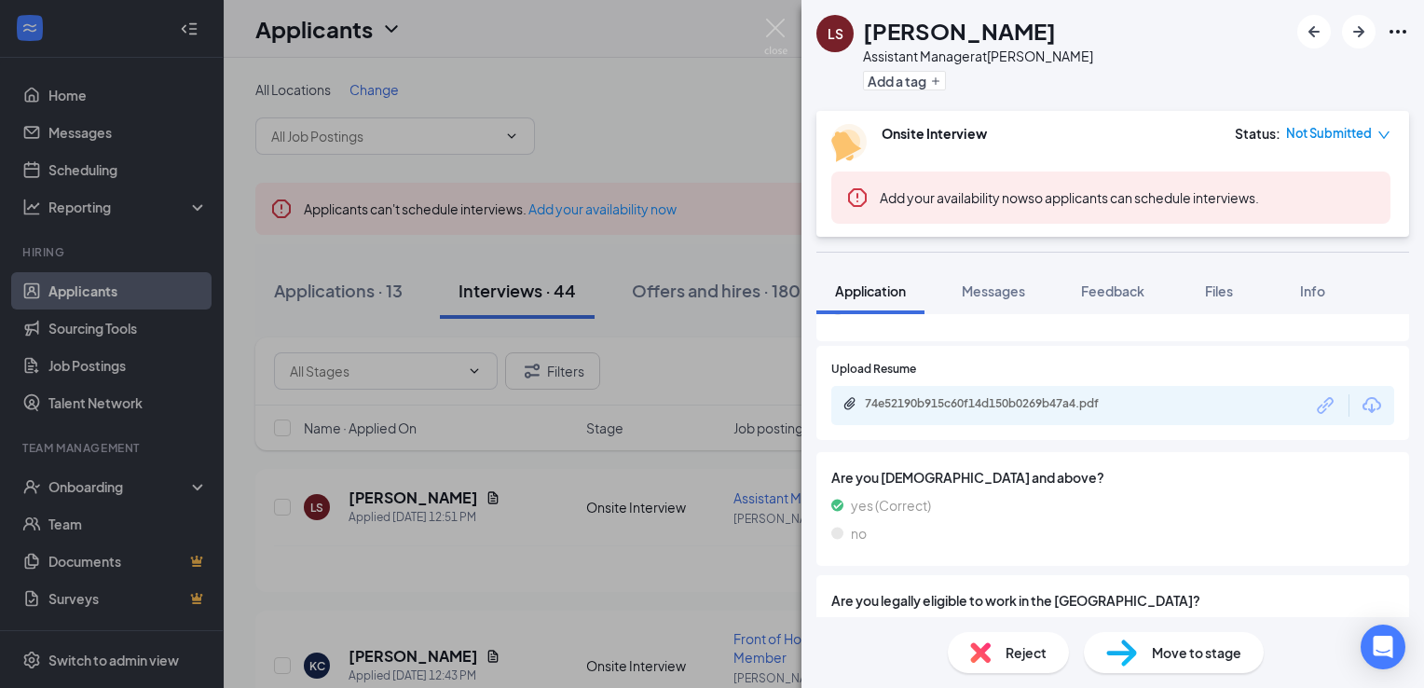
click at [1129, 411] on div "74e52190b915c60f14d150b0269b47a4.pdf" at bounding box center [994, 405] width 302 height 18
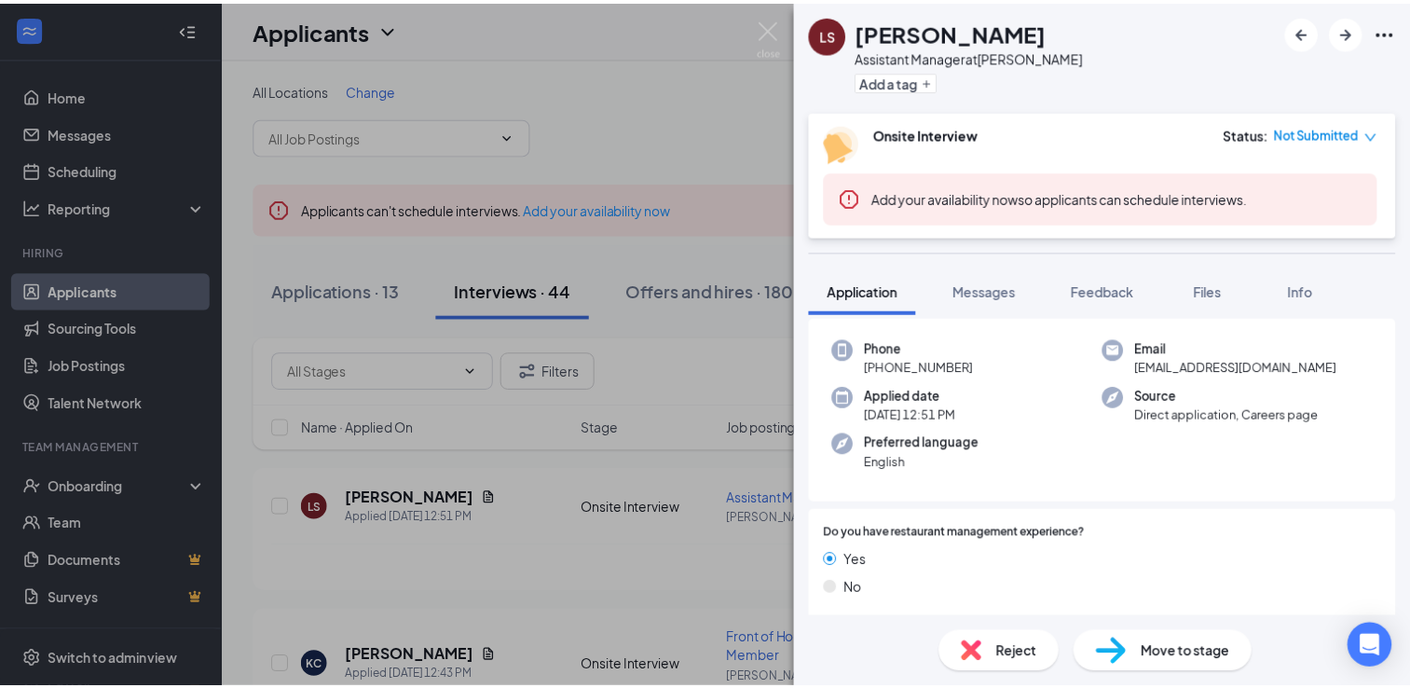
scroll to position [0, 0]
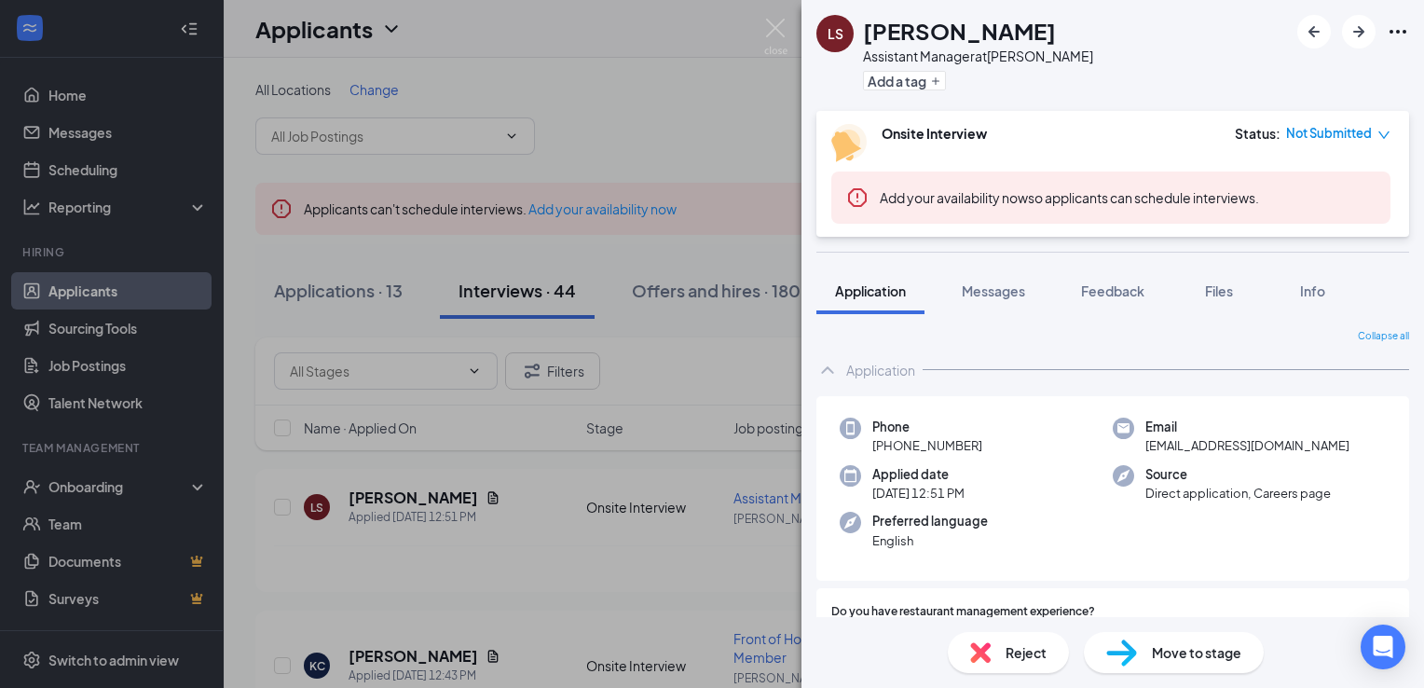
click at [988, 655] on img at bounding box center [980, 652] width 21 height 21
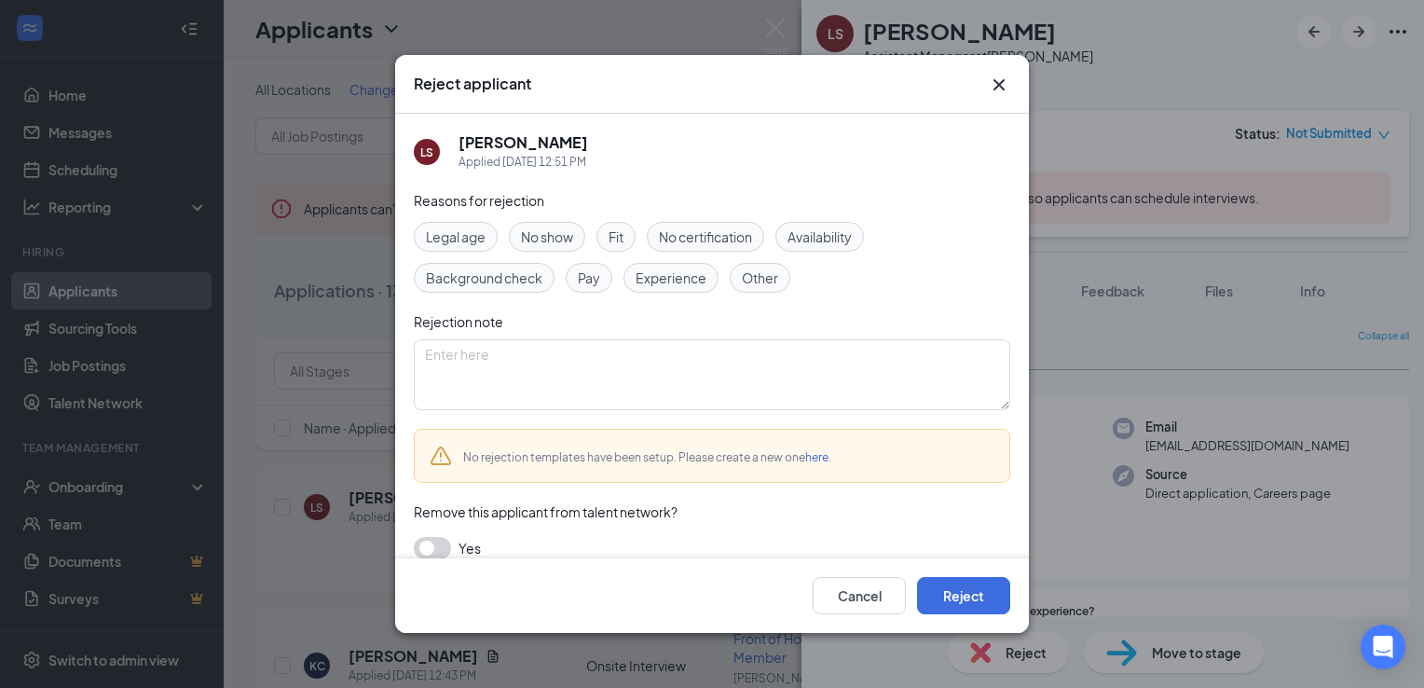
click at [608, 233] on div "Fit" at bounding box center [615, 237] width 39 height 30
click at [620, 367] on textarea at bounding box center [712, 374] width 596 height 71
type textarea "Test"
click at [950, 596] on button "Reject" at bounding box center [963, 595] width 93 height 37
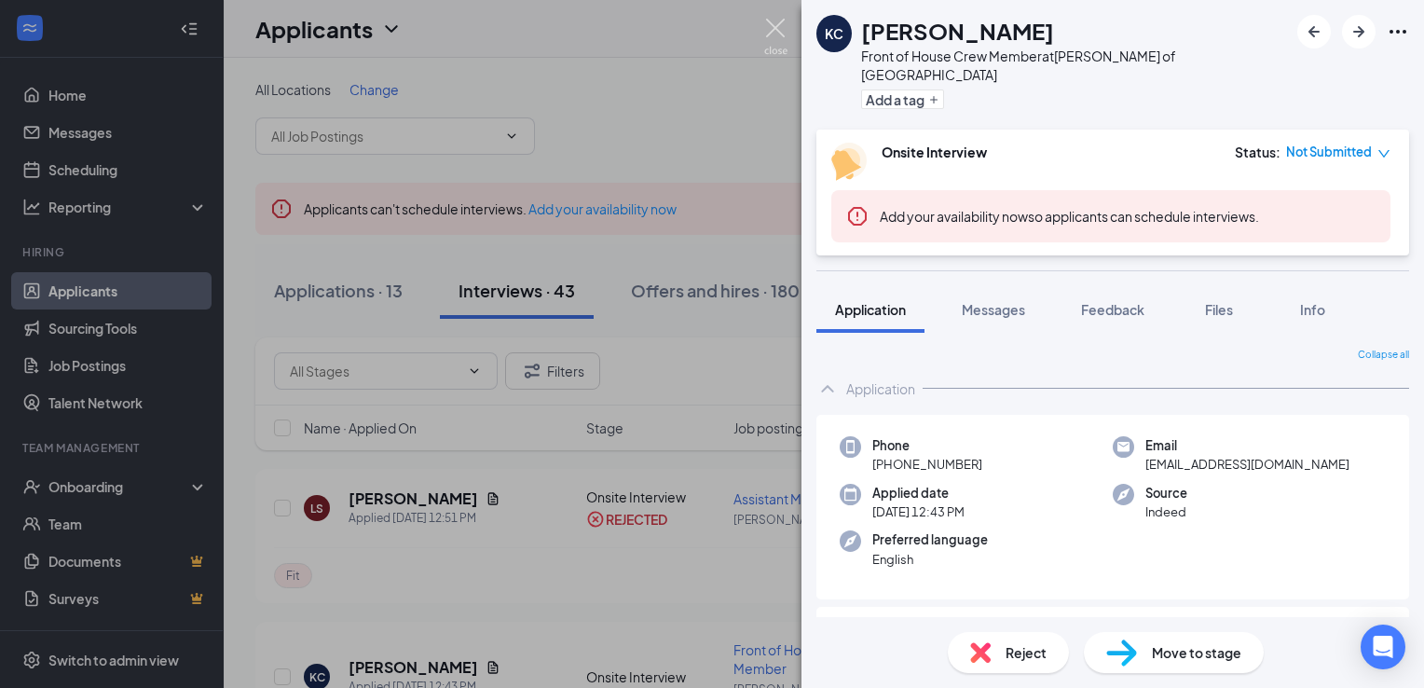
click at [775, 40] on img at bounding box center [775, 37] width 23 height 36
